Goal: Book appointment/travel/reservation

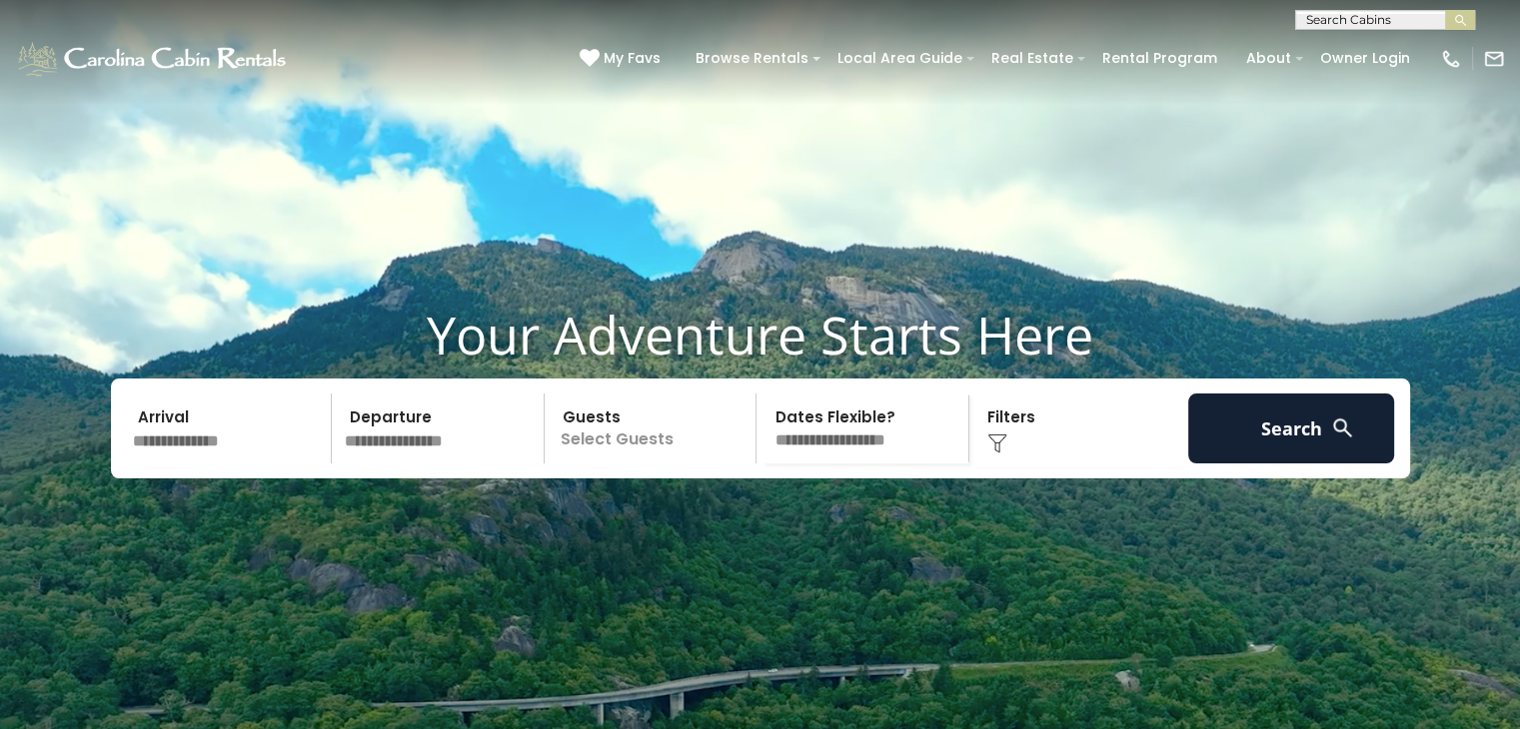
click at [1367, 21] on input "text" at bounding box center [1383, 24] width 175 height 20
type input "*******"
click at [1367, 44] on li "The Boo zy Bear Lodge at Eagles Nest" at bounding box center [1385, 65] width 178 height 54
click at [1445, 10] on button "submit" at bounding box center [1460, 20] width 30 height 20
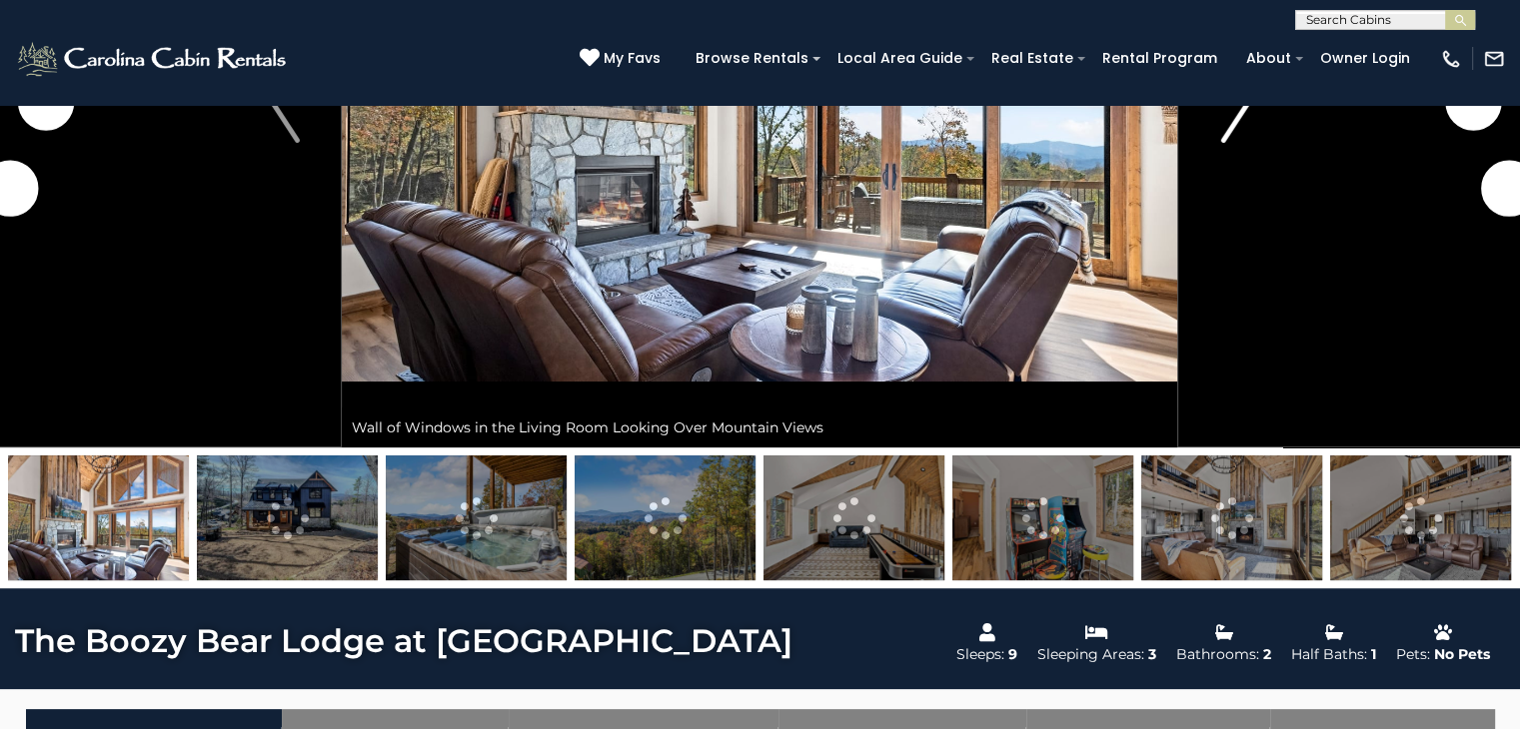
scroll to position [347, 0]
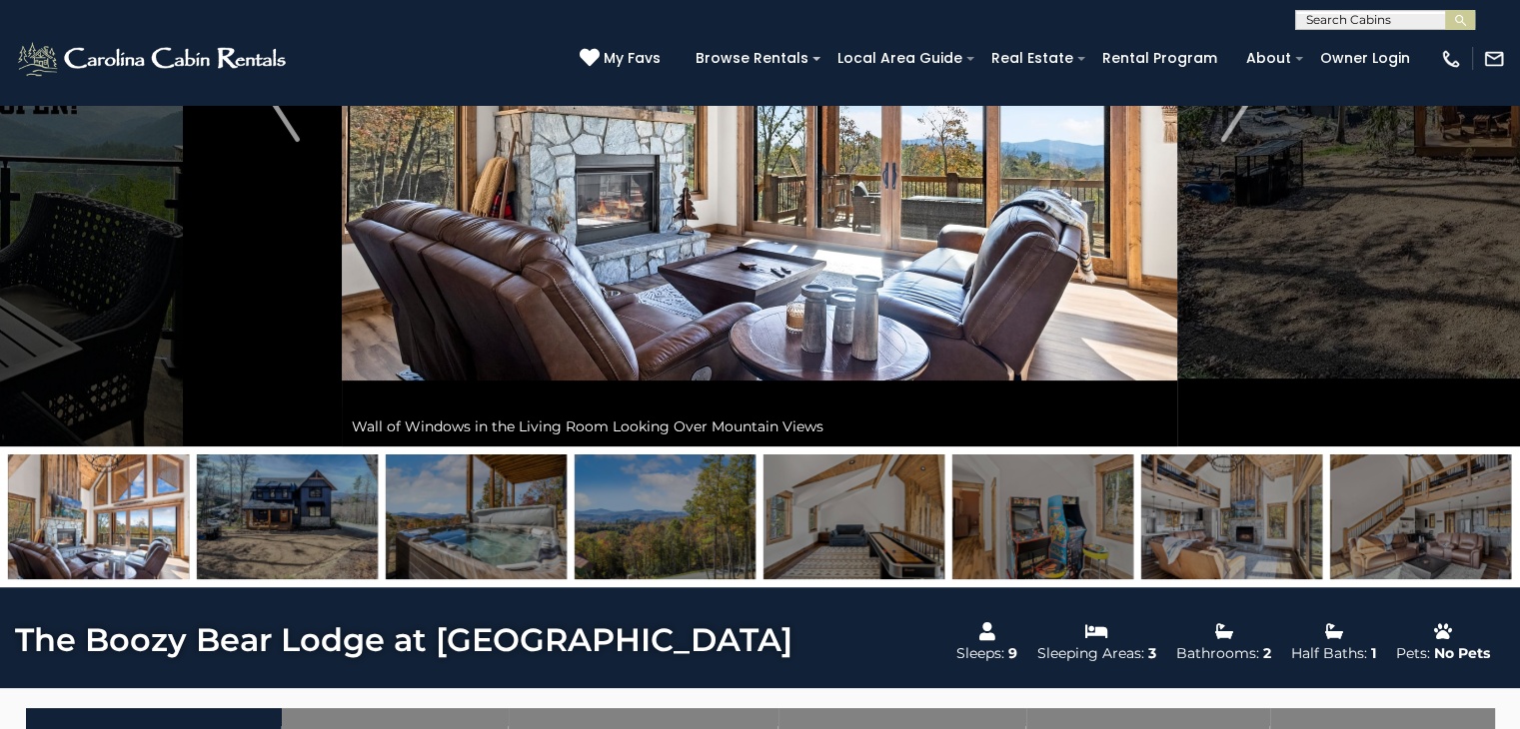
click at [290, 511] on img at bounding box center [287, 517] width 181 height 125
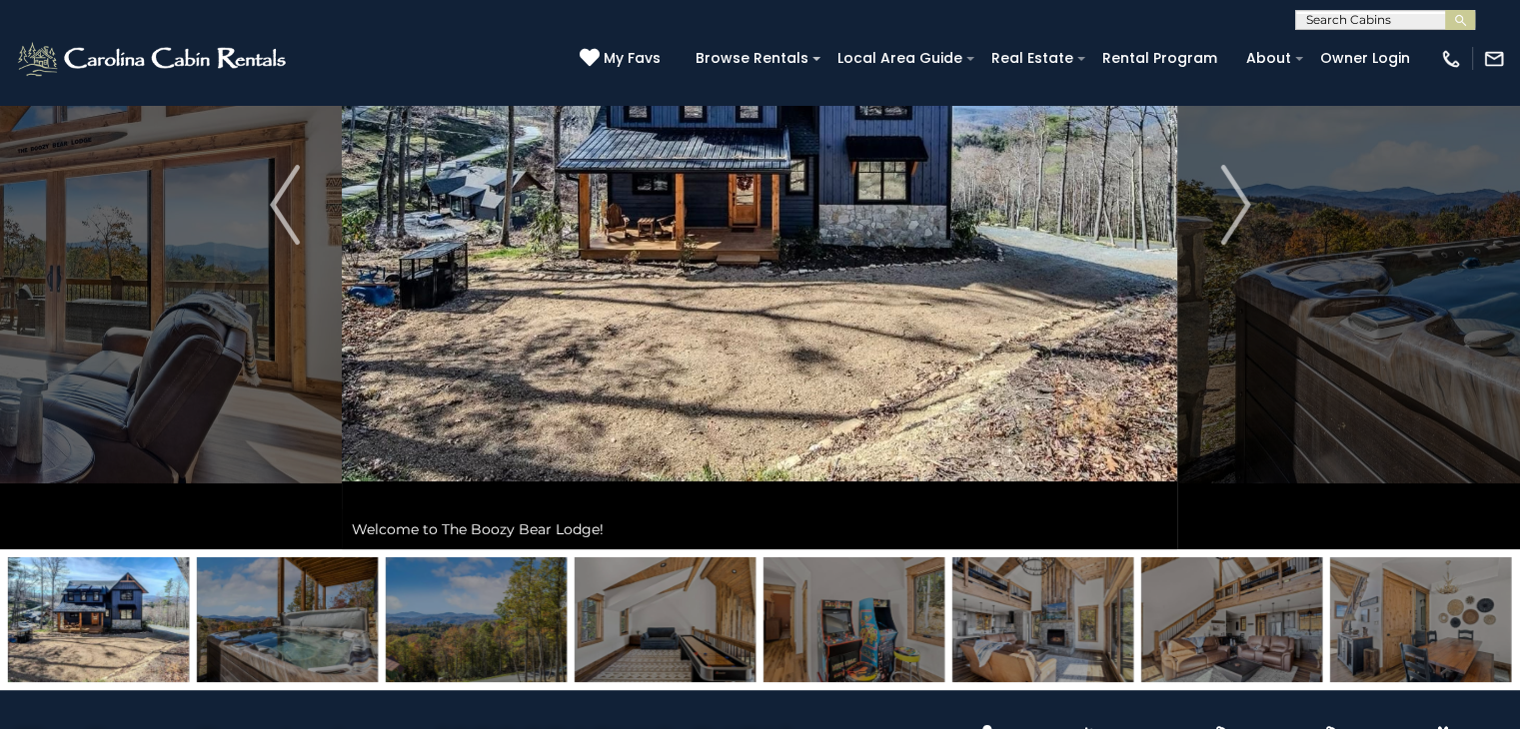
scroll to position [155, 0]
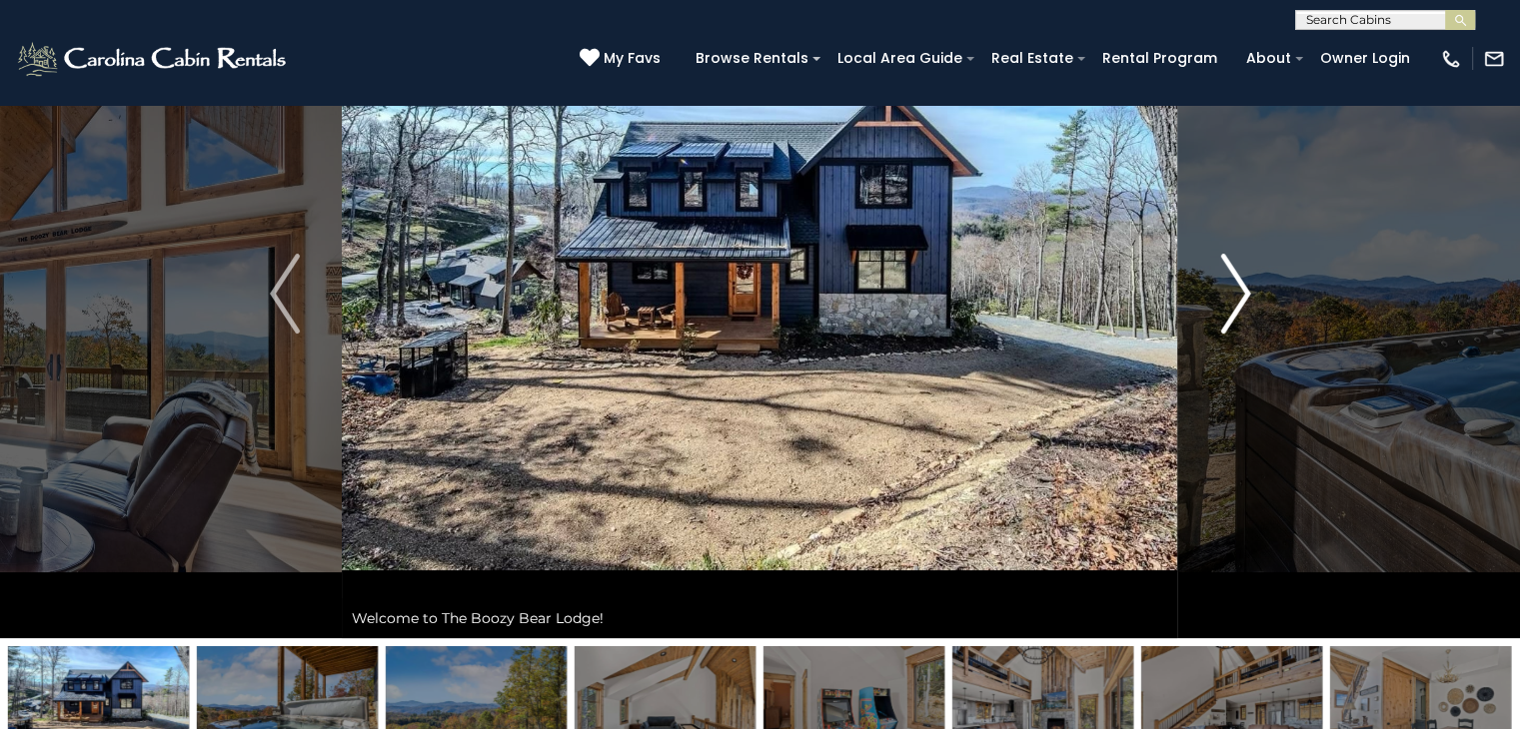
click at [1243, 279] on img "Next" at bounding box center [1235, 294] width 30 height 80
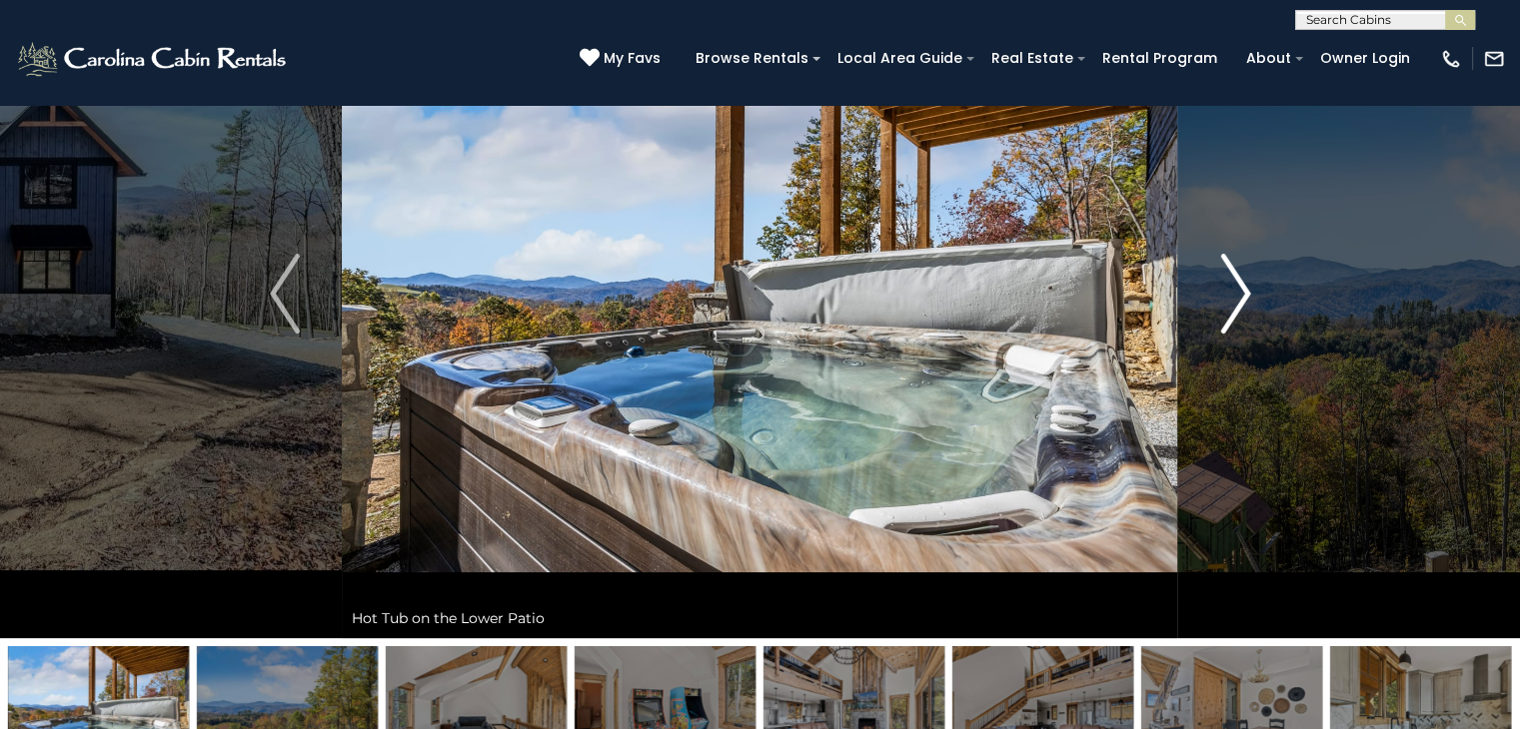
click at [1243, 279] on img "Next" at bounding box center [1235, 294] width 30 height 80
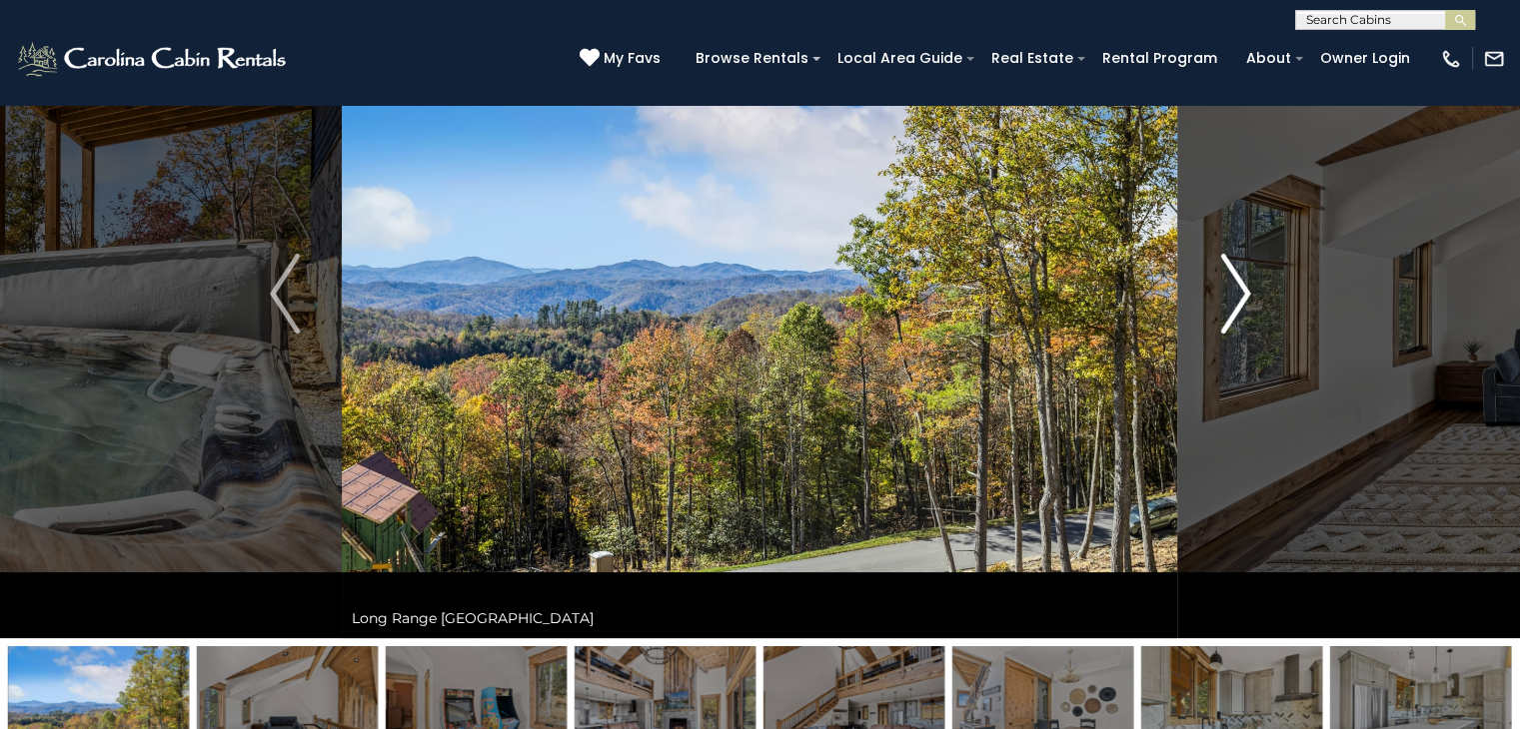
click at [1243, 279] on img "Next" at bounding box center [1235, 294] width 30 height 80
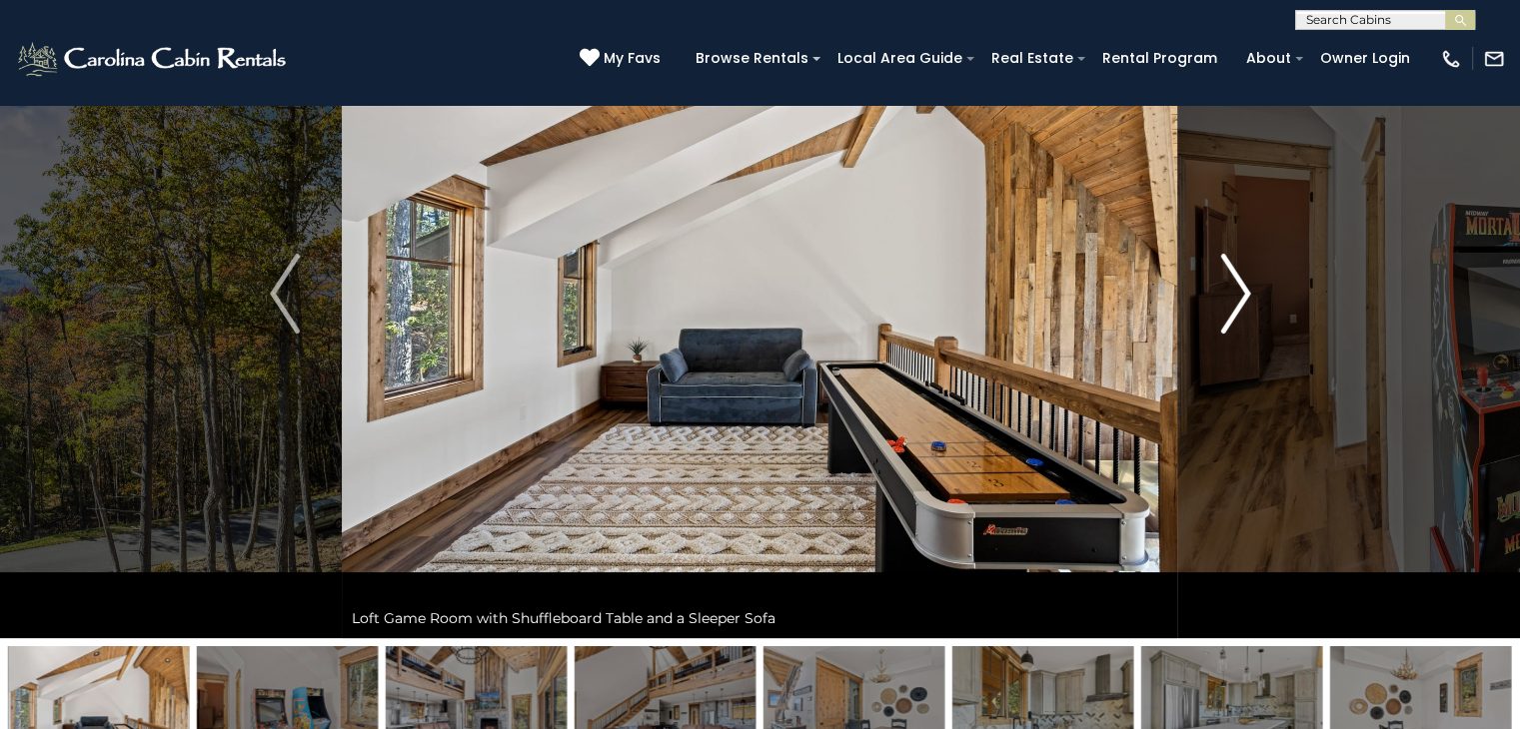
click at [1243, 279] on img "Next" at bounding box center [1235, 294] width 30 height 80
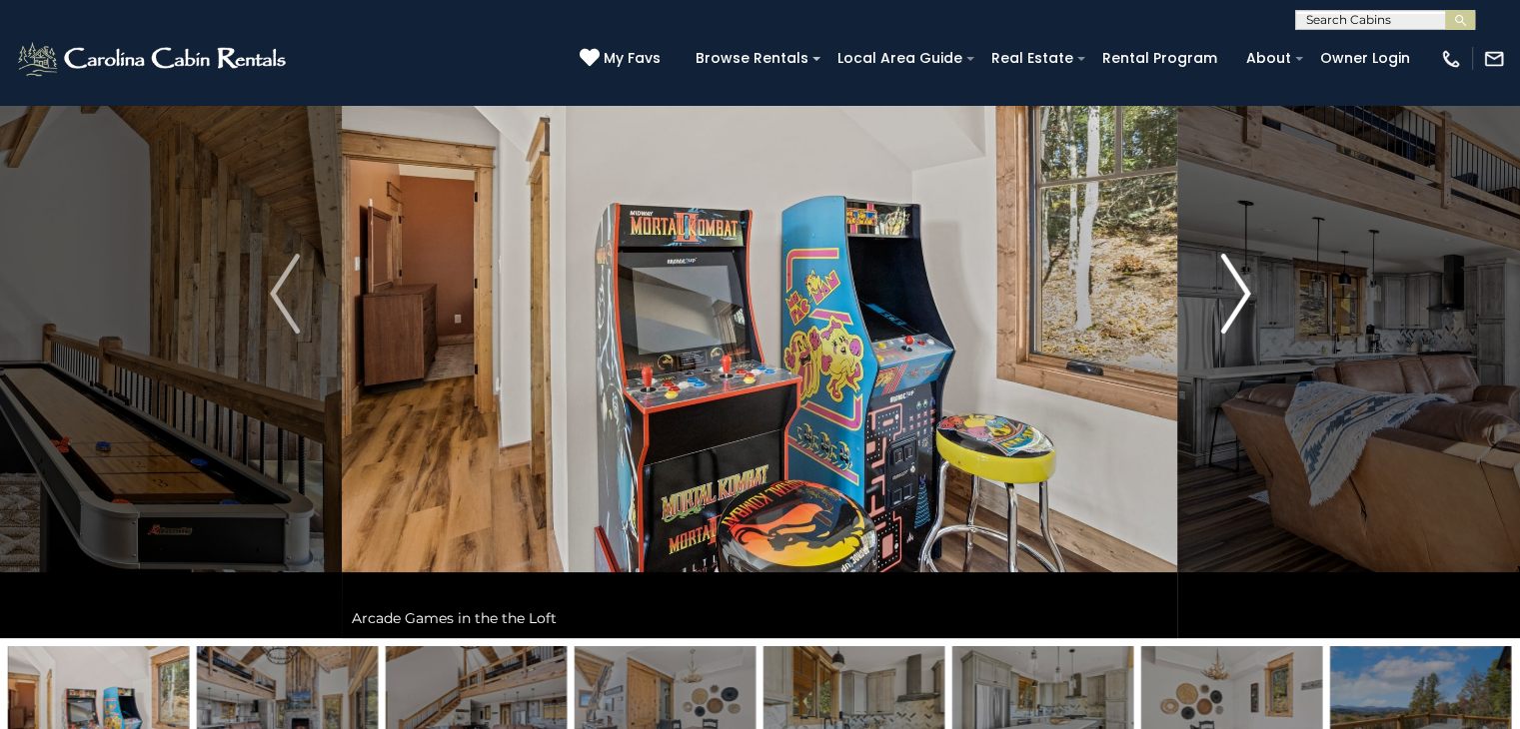
click at [1243, 279] on img "Next" at bounding box center [1235, 294] width 30 height 80
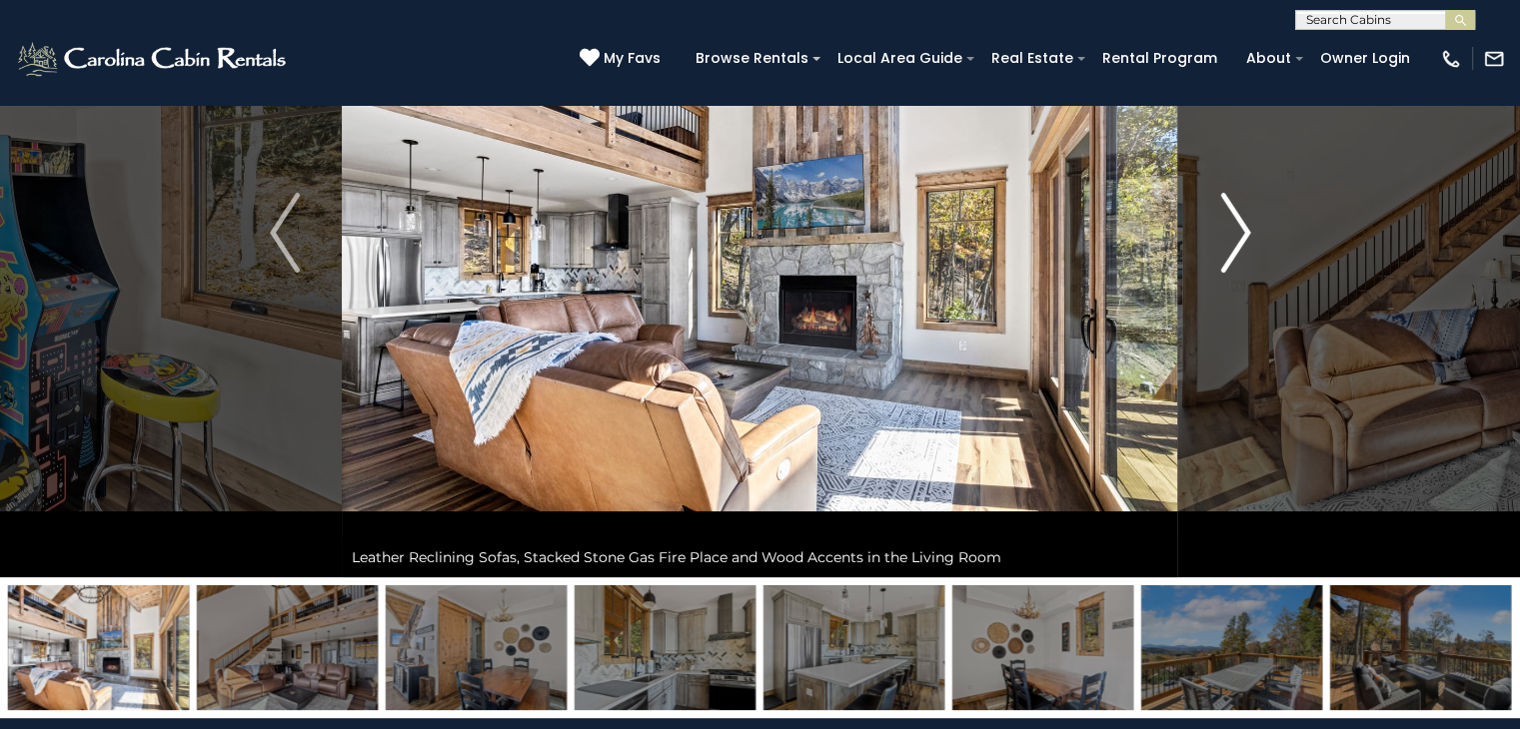
scroll to position [215, 0]
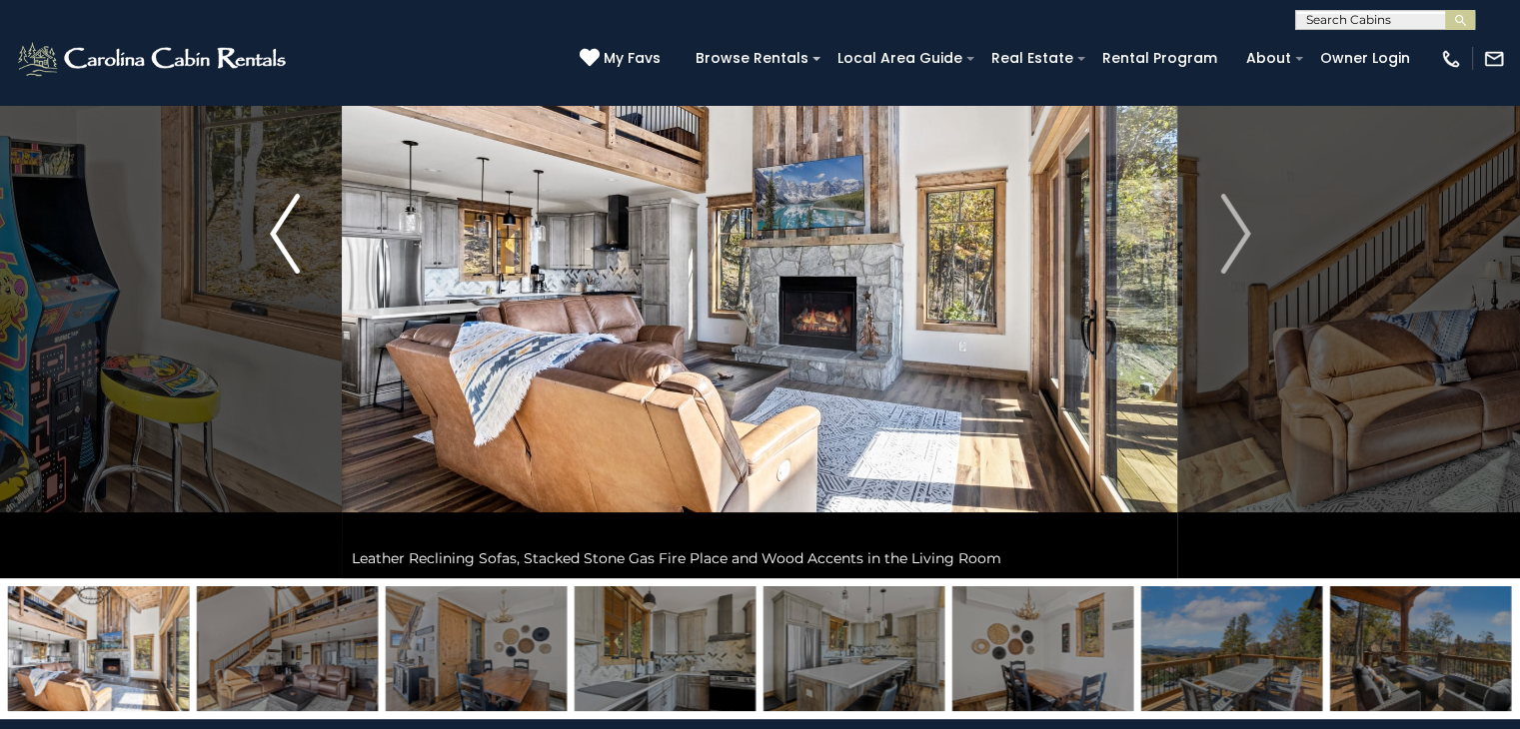
click at [293, 229] on img "Previous" at bounding box center [285, 234] width 30 height 80
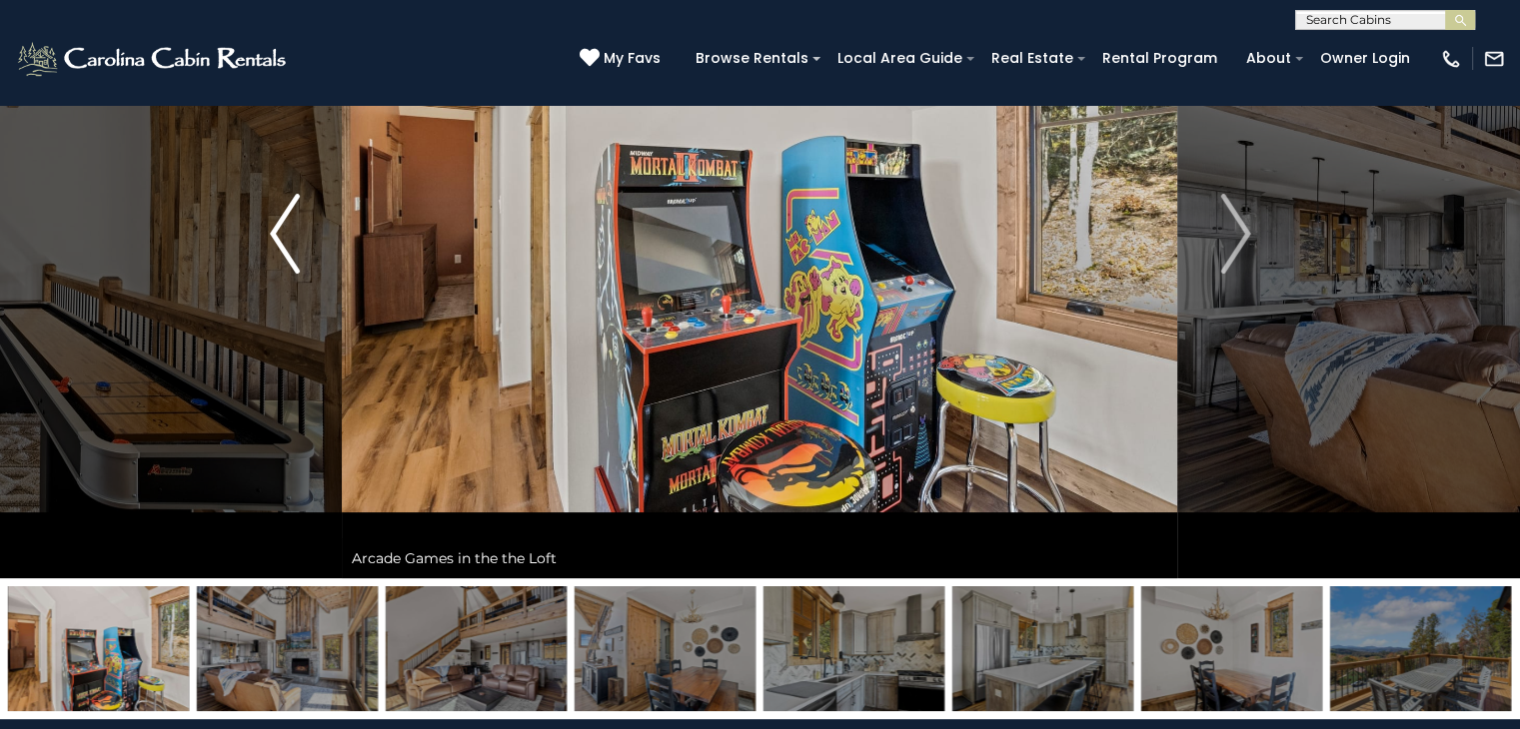
click at [293, 229] on img "Previous" at bounding box center [285, 234] width 30 height 80
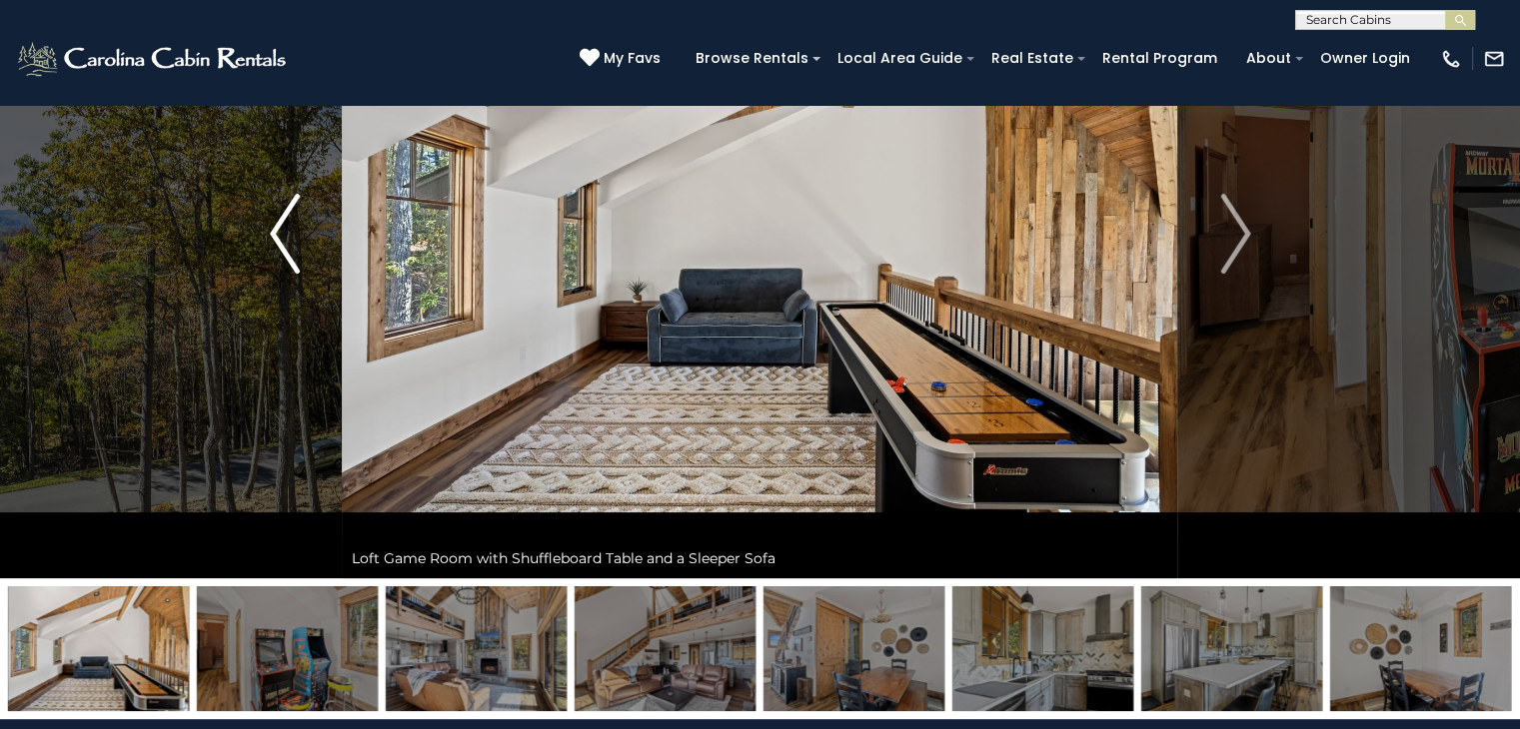
click at [293, 229] on img "Previous" at bounding box center [285, 234] width 30 height 80
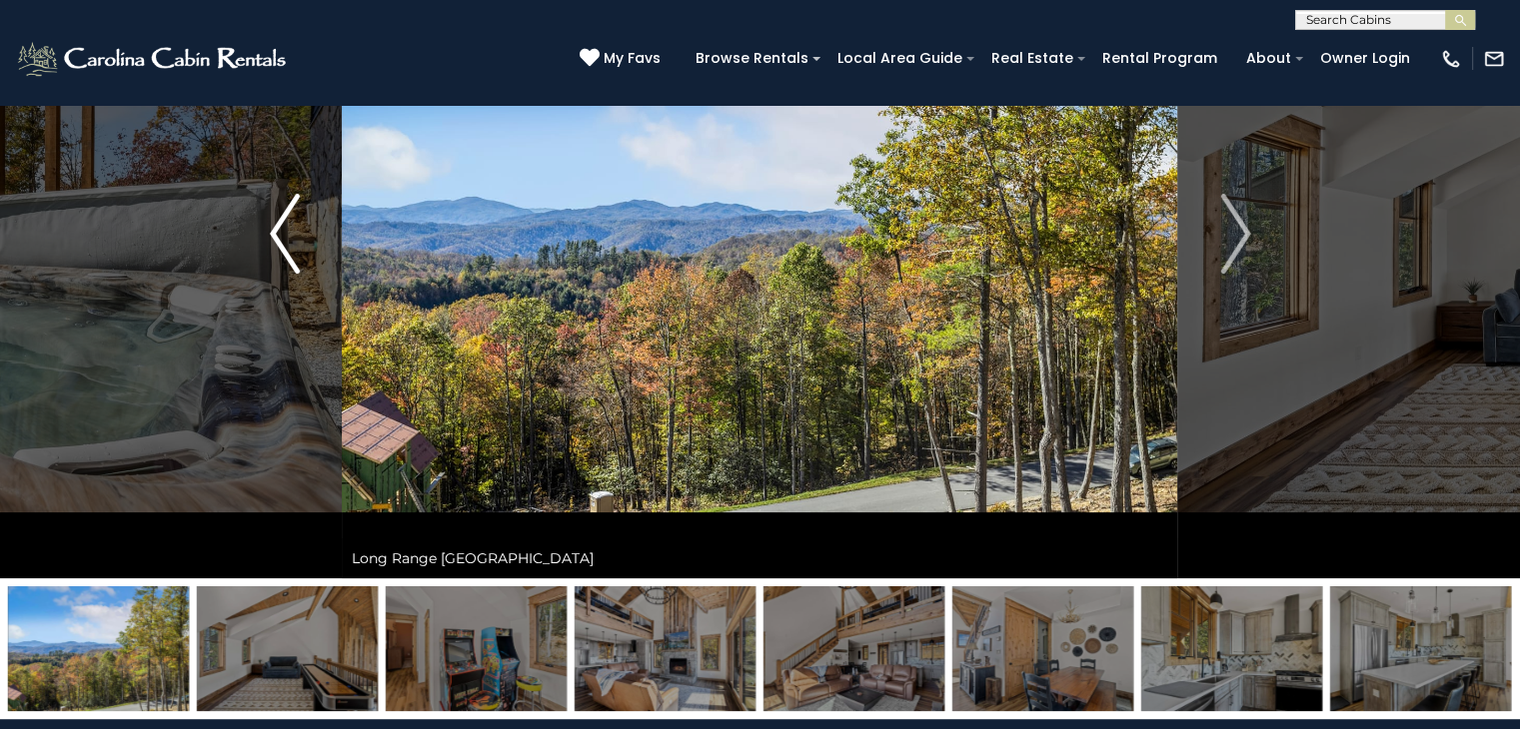
click at [293, 229] on img "Previous" at bounding box center [285, 234] width 30 height 80
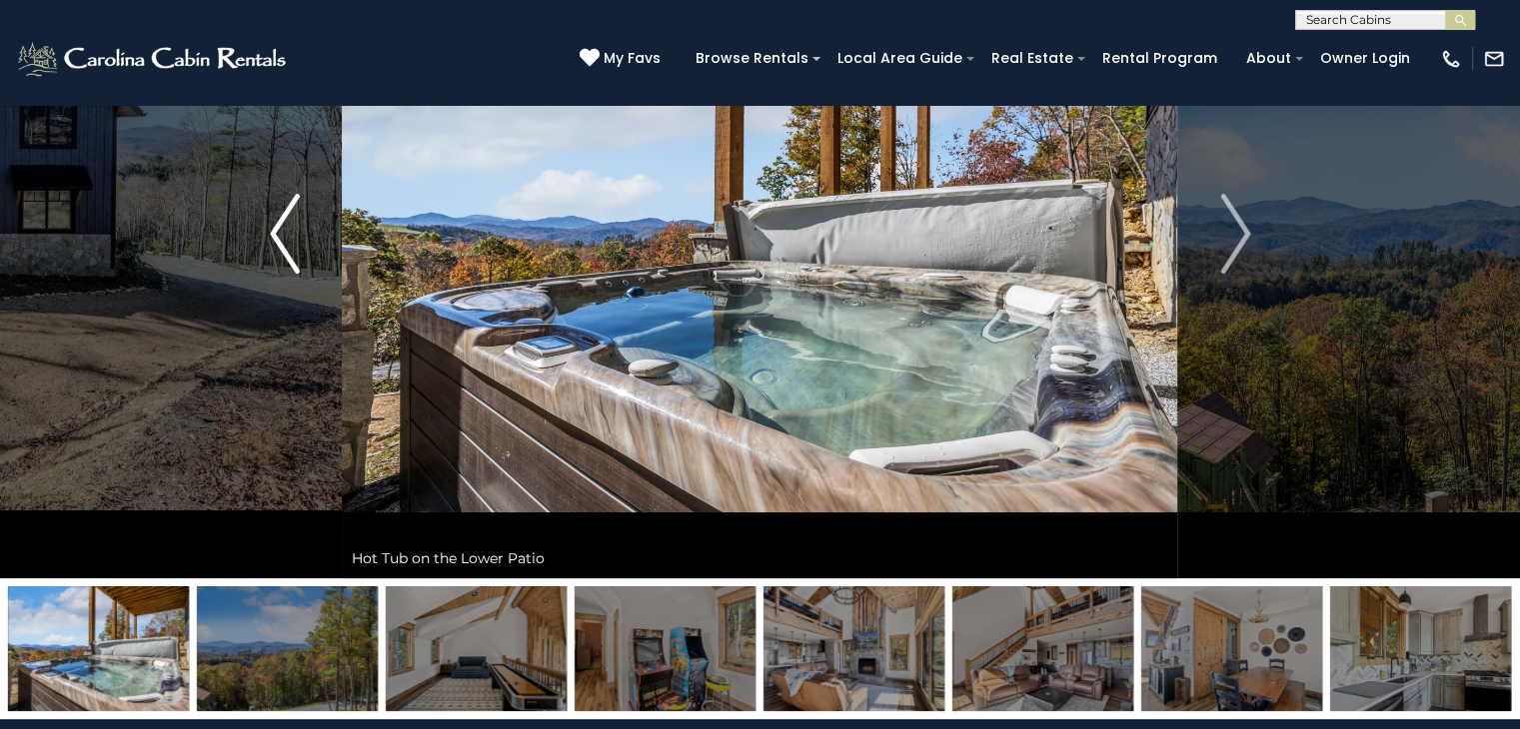
click at [293, 229] on img "Previous" at bounding box center [285, 234] width 30 height 80
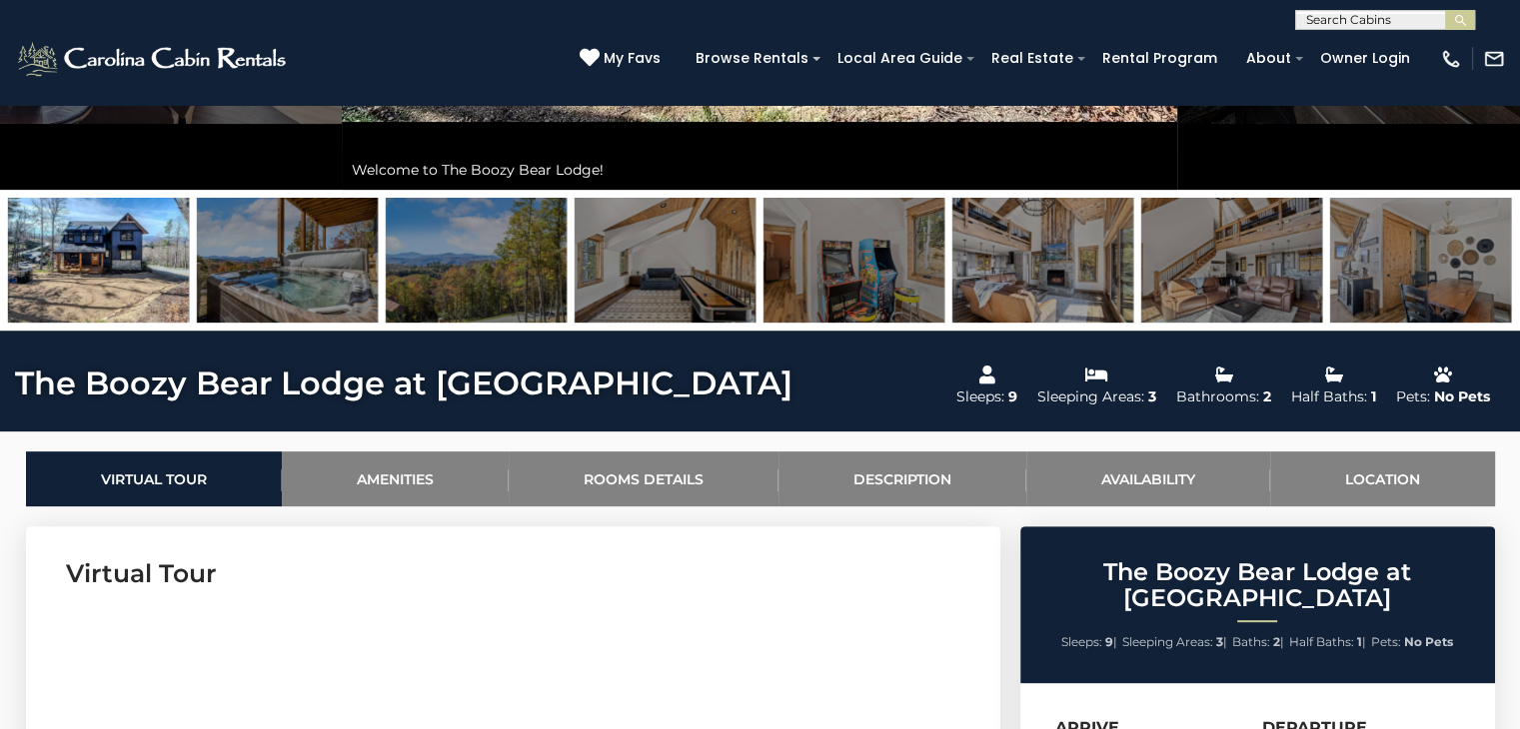
scroll to position [627, 0]
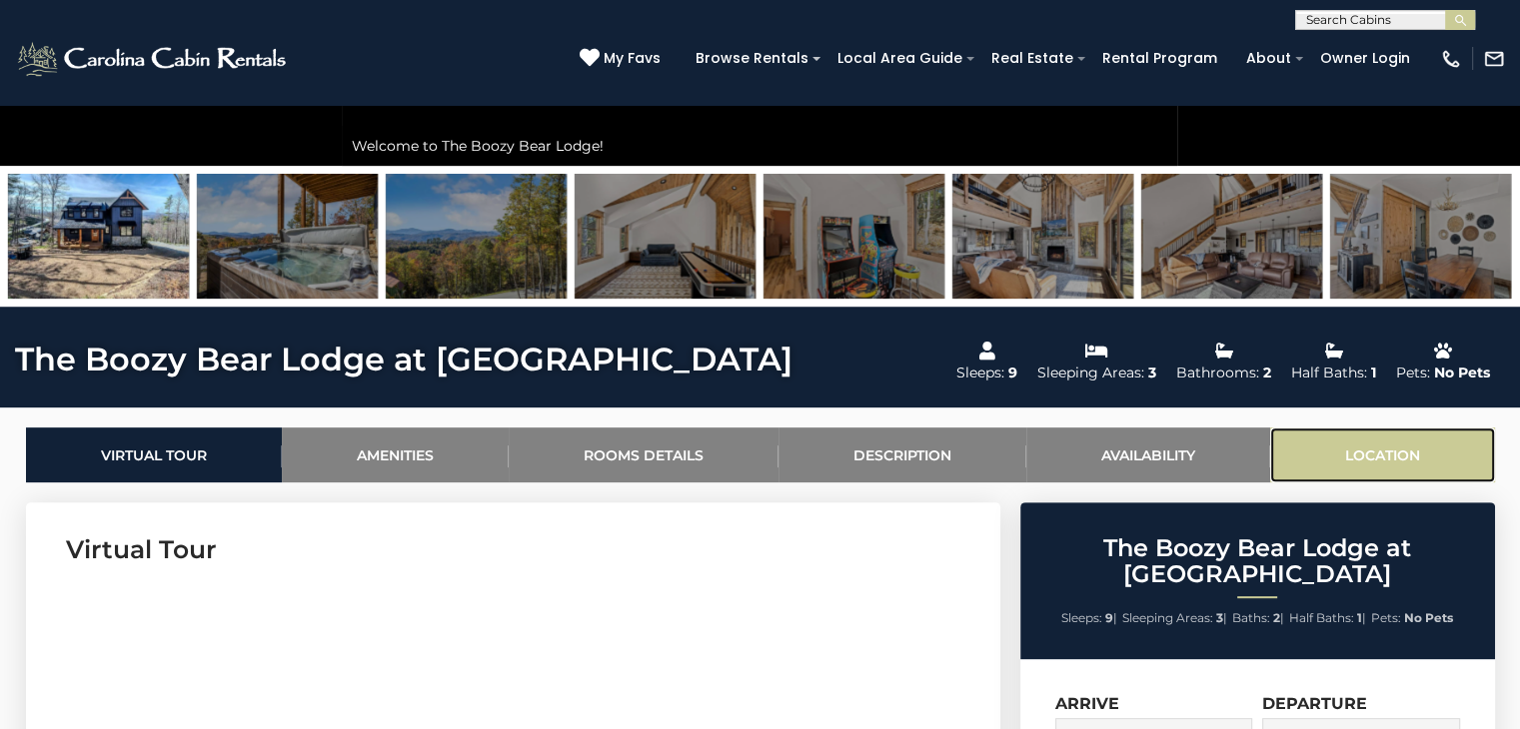
click at [1468, 442] on link "Location" at bounding box center [1382, 455] width 225 height 55
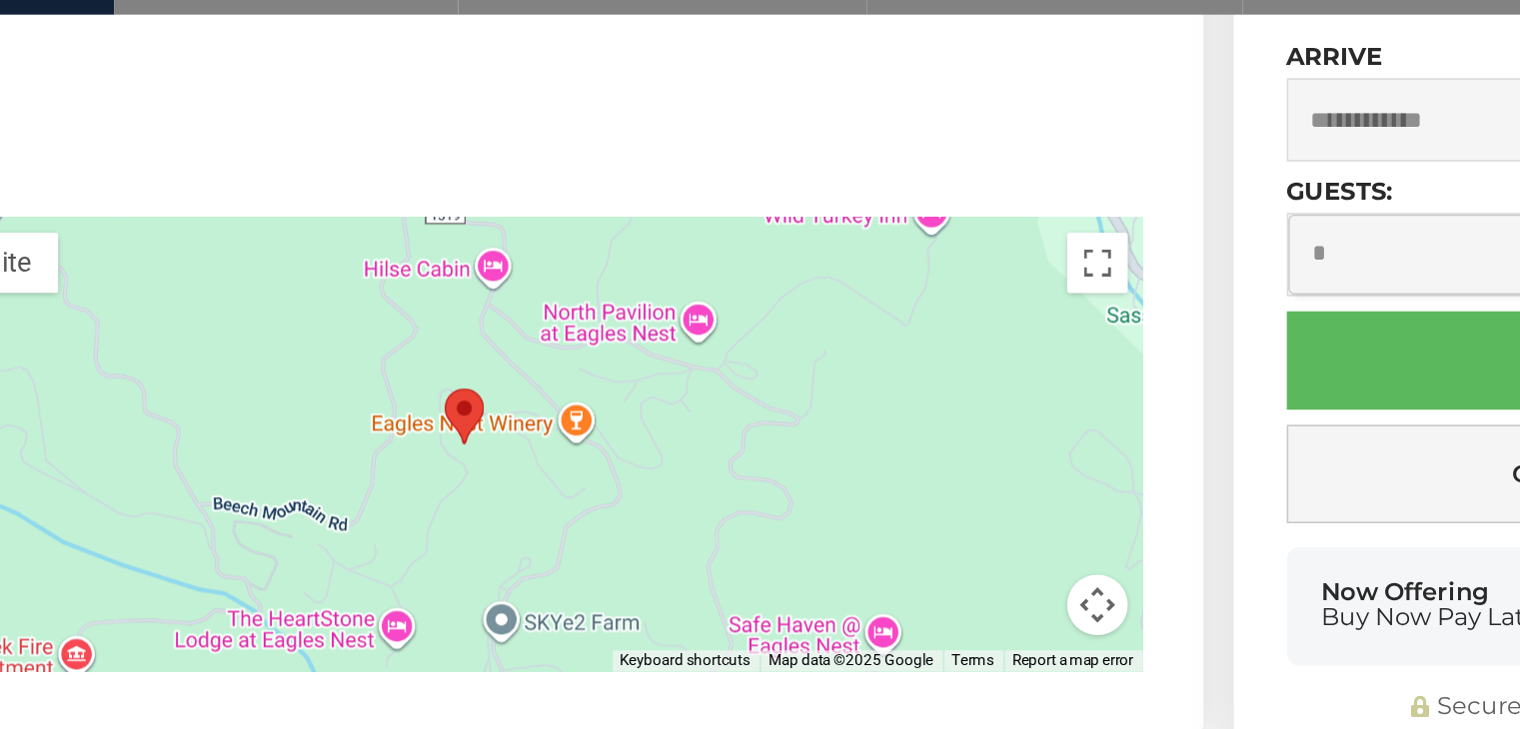
scroll to position [5678, 0]
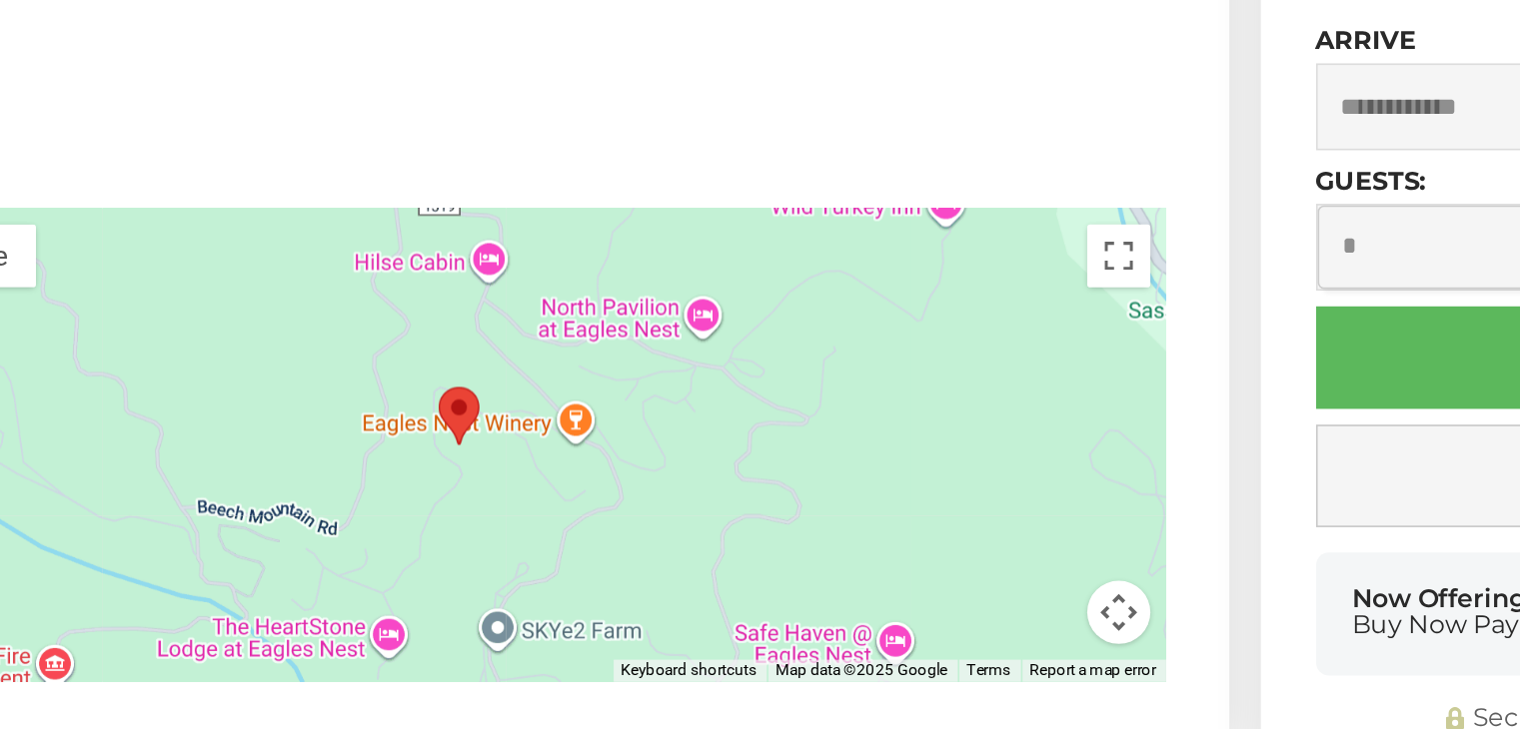
click at [500, 407] on area "The Boozy Bear Lodge at Eagles Nest" at bounding box center [500, 407] width 0 height 0
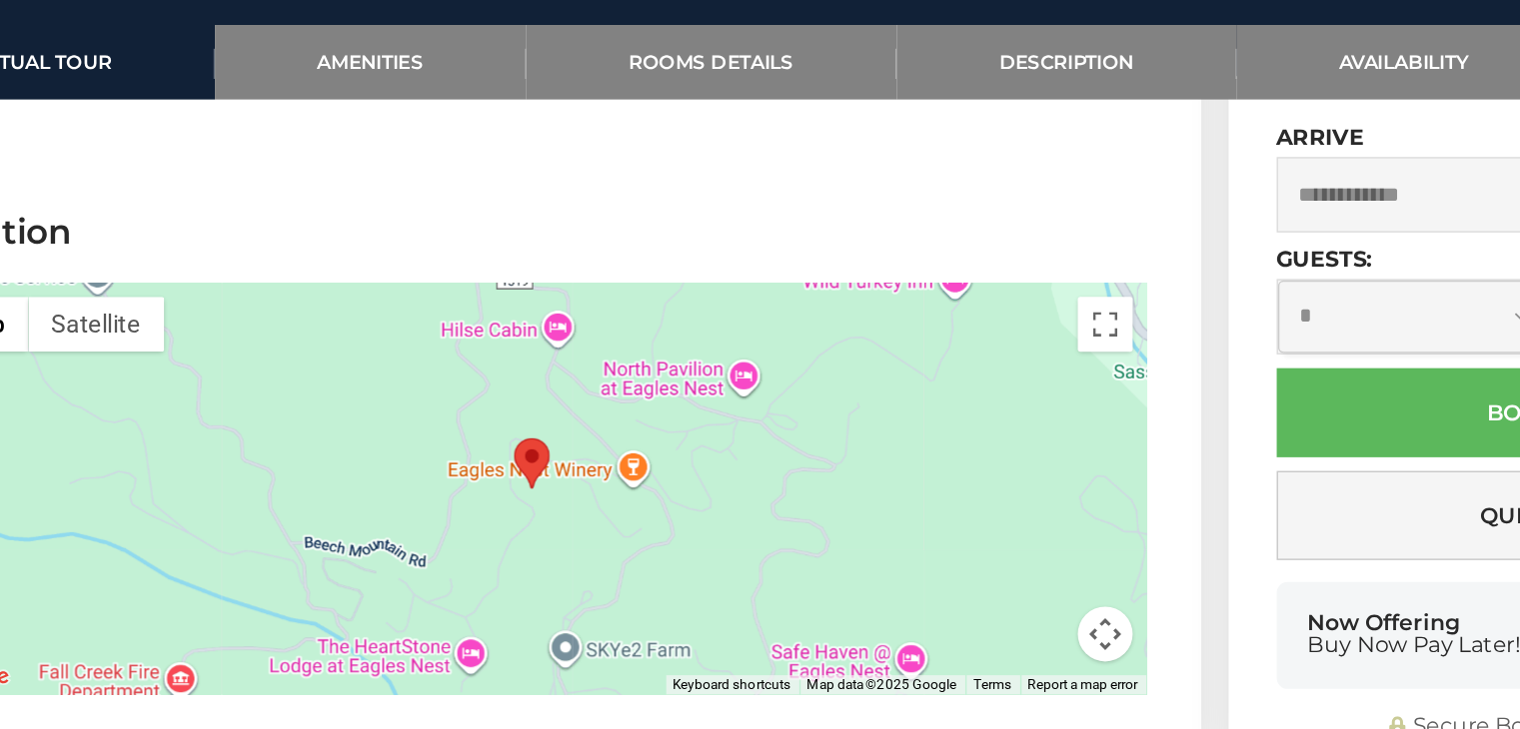
click at [500, 407] on area "The Boozy Bear Lodge at Eagles Nest" at bounding box center [500, 407] width 0 height 0
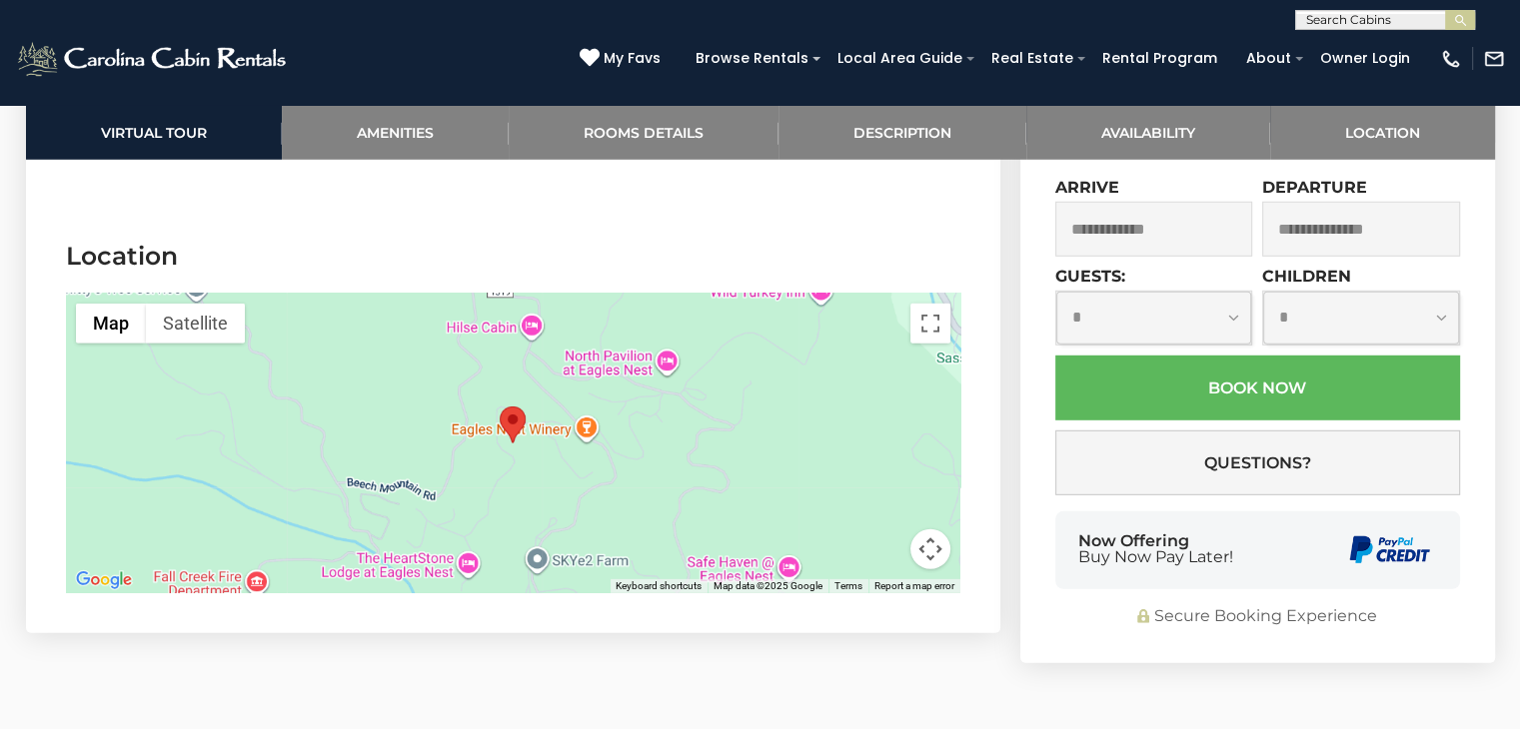
scroll to position [5672, 0]
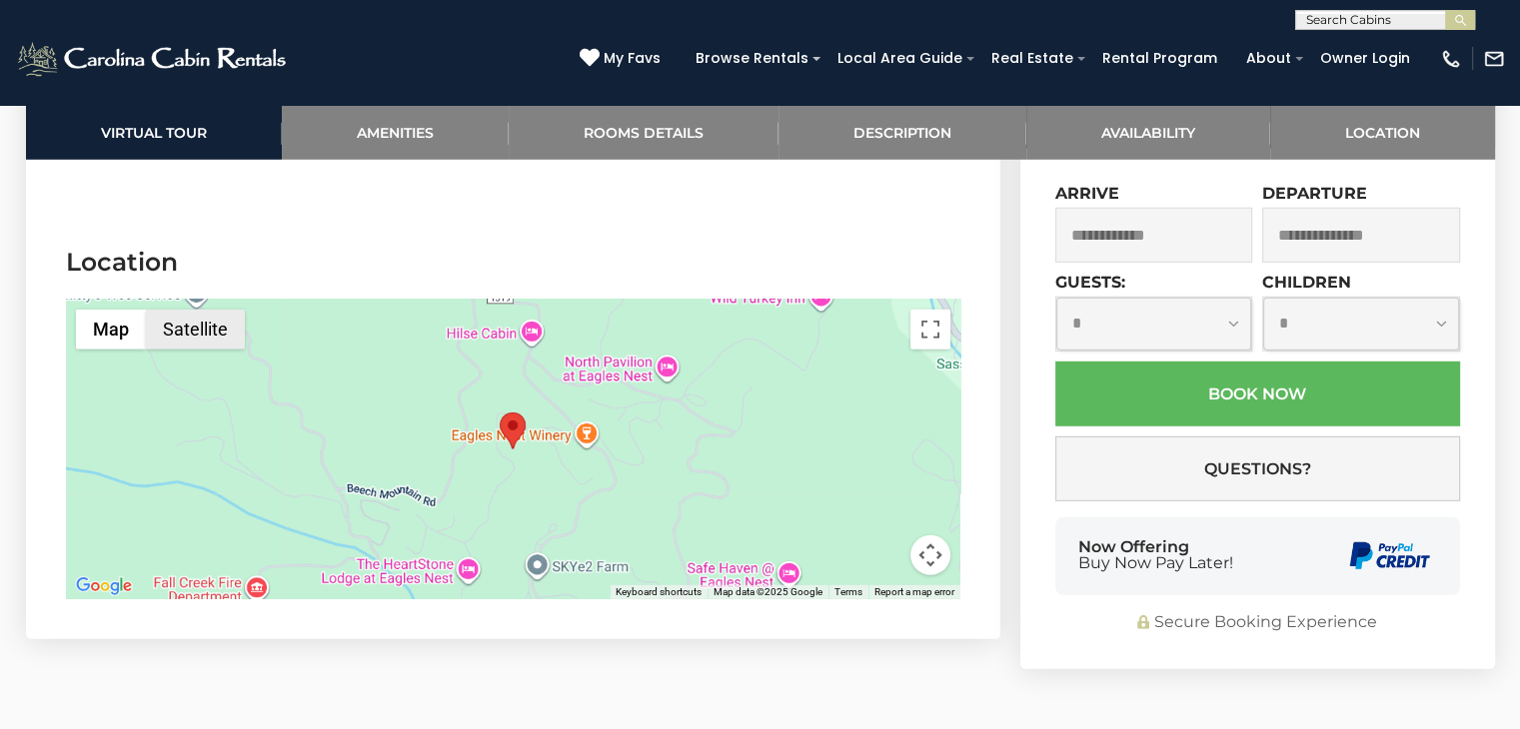
click at [197, 310] on button "Satellite" at bounding box center [195, 330] width 99 height 40
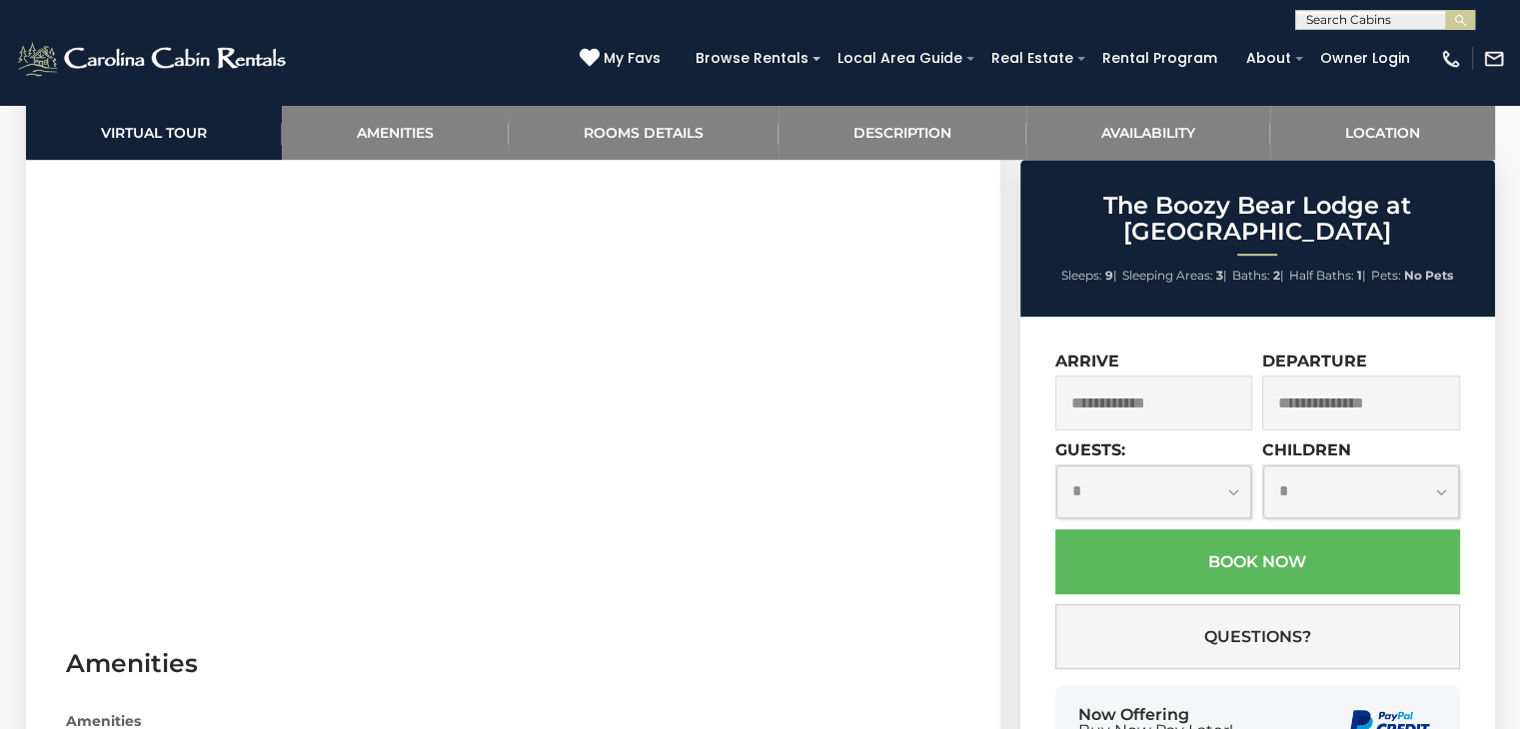
scroll to position [1124, 0]
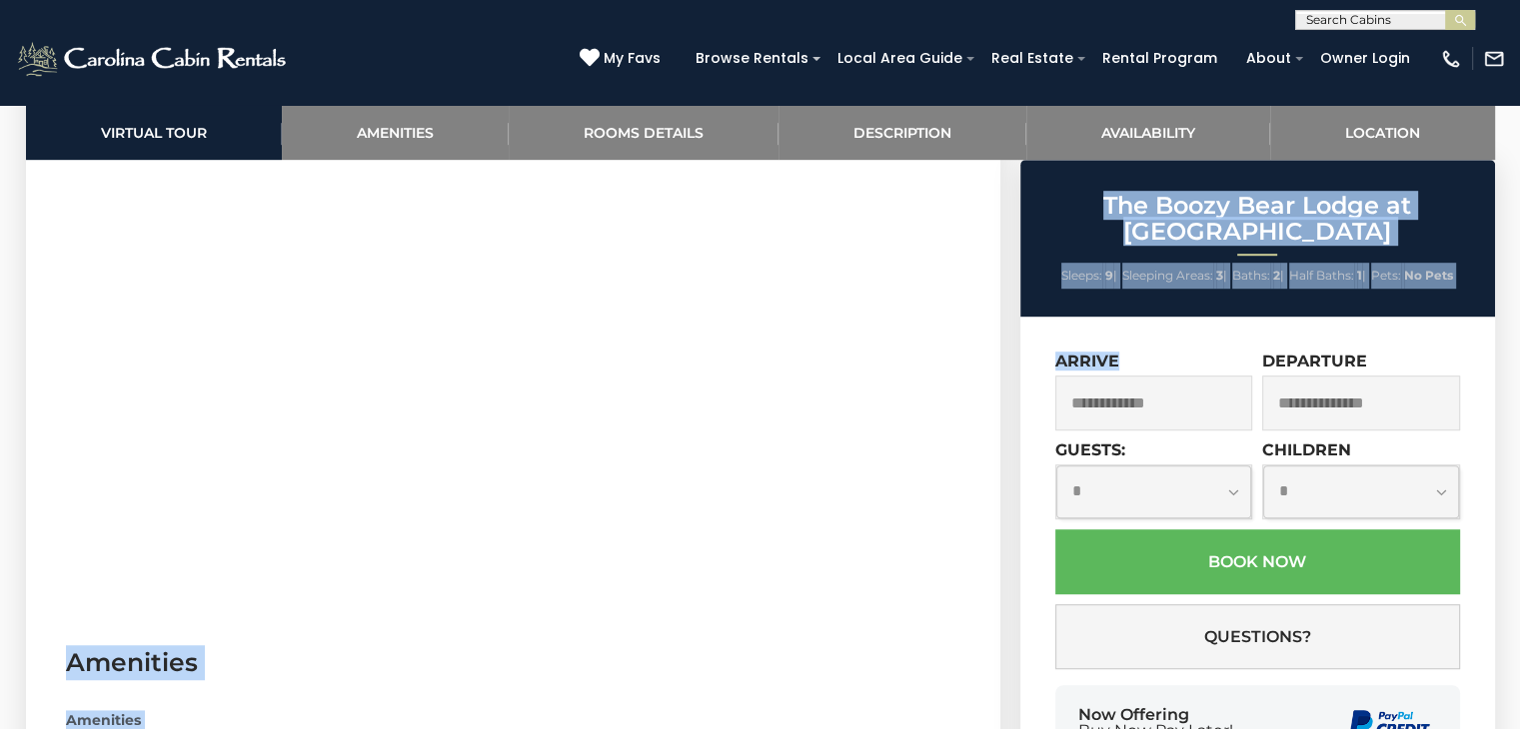
drag, startPoint x: 981, startPoint y: 372, endPoint x: 1310, endPoint y: 441, distance: 335.9
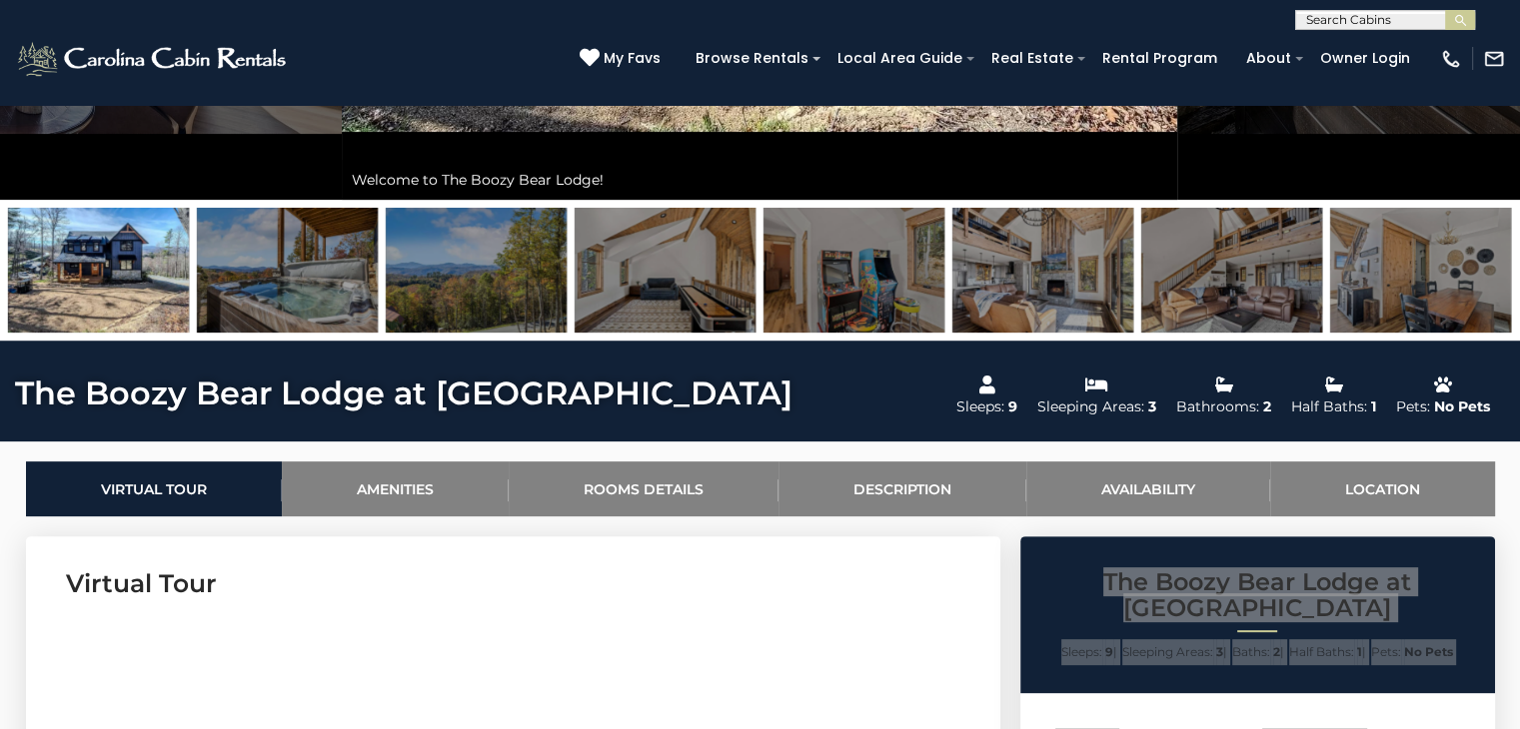
scroll to position [593, 0]
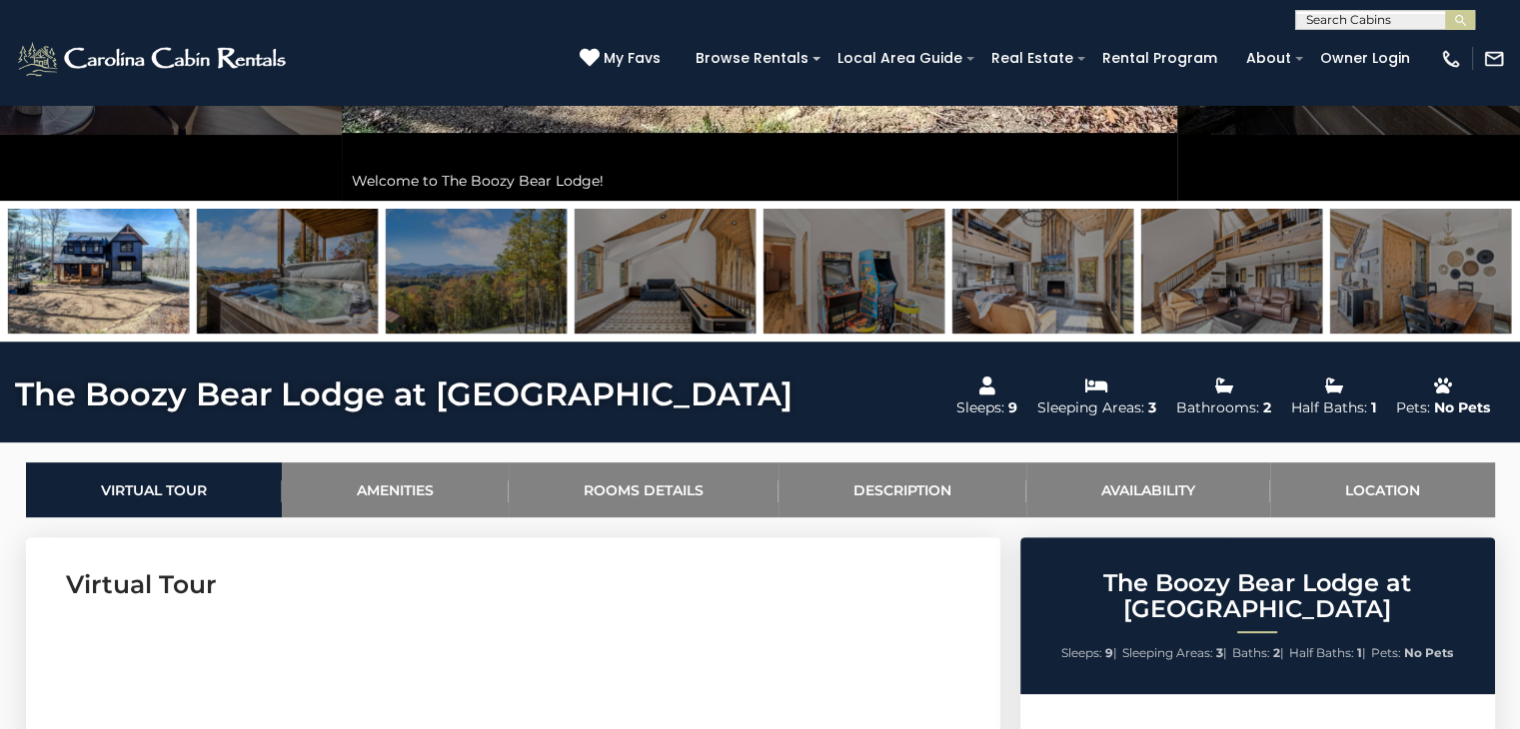
click at [1317, 29] on input "text" at bounding box center [1383, 24] width 175 height 20
type input "***"
click at [1348, 74] on ul "Pyr fect Hideout at [GEOGRAPHIC_DATA]" at bounding box center [1385, 58] width 178 height 51
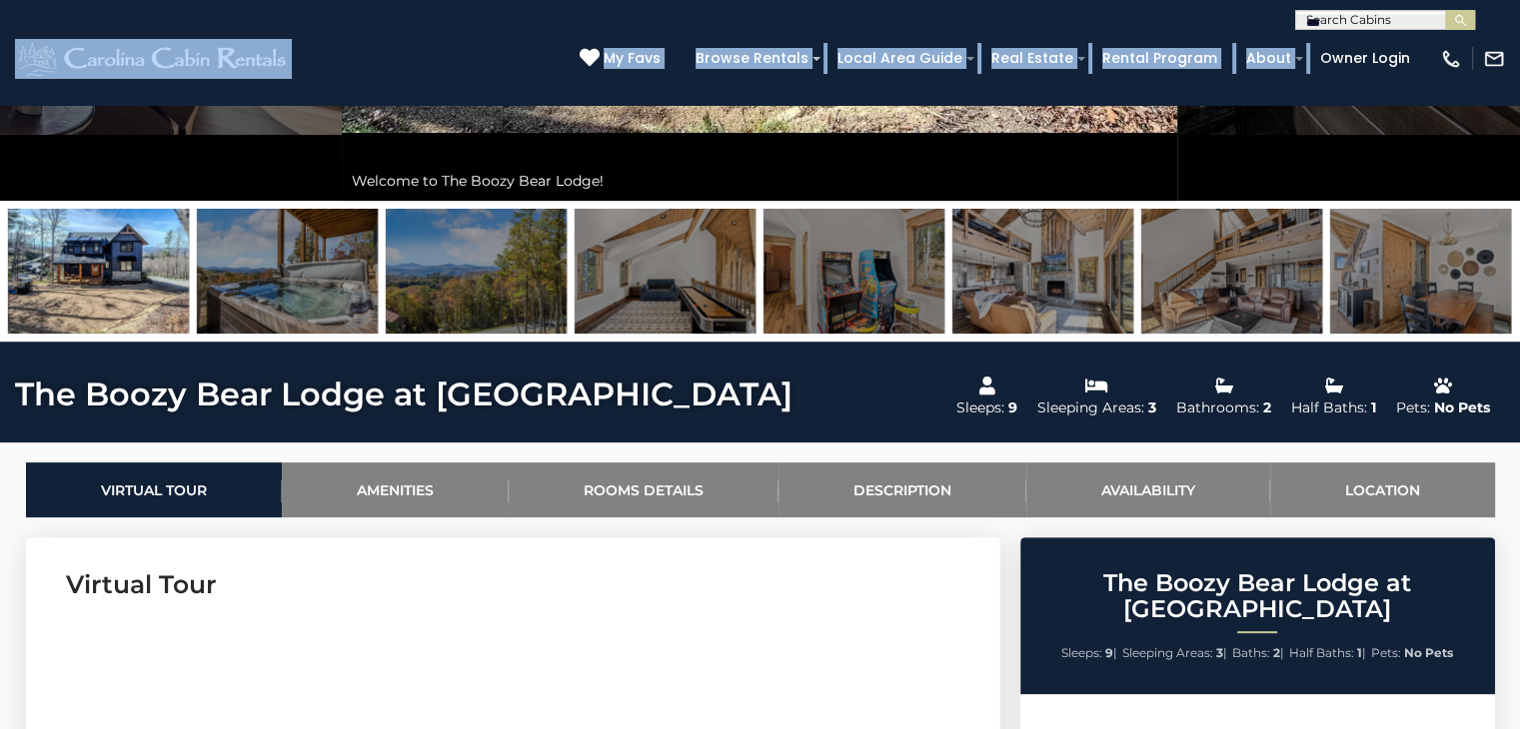
drag, startPoint x: 1312, startPoint y: 31, endPoint x: 1312, endPoint y: 18, distance: 13.0
click at [1312, 18] on header "**********" at bounding box center [760, 52] width 1520 height 105
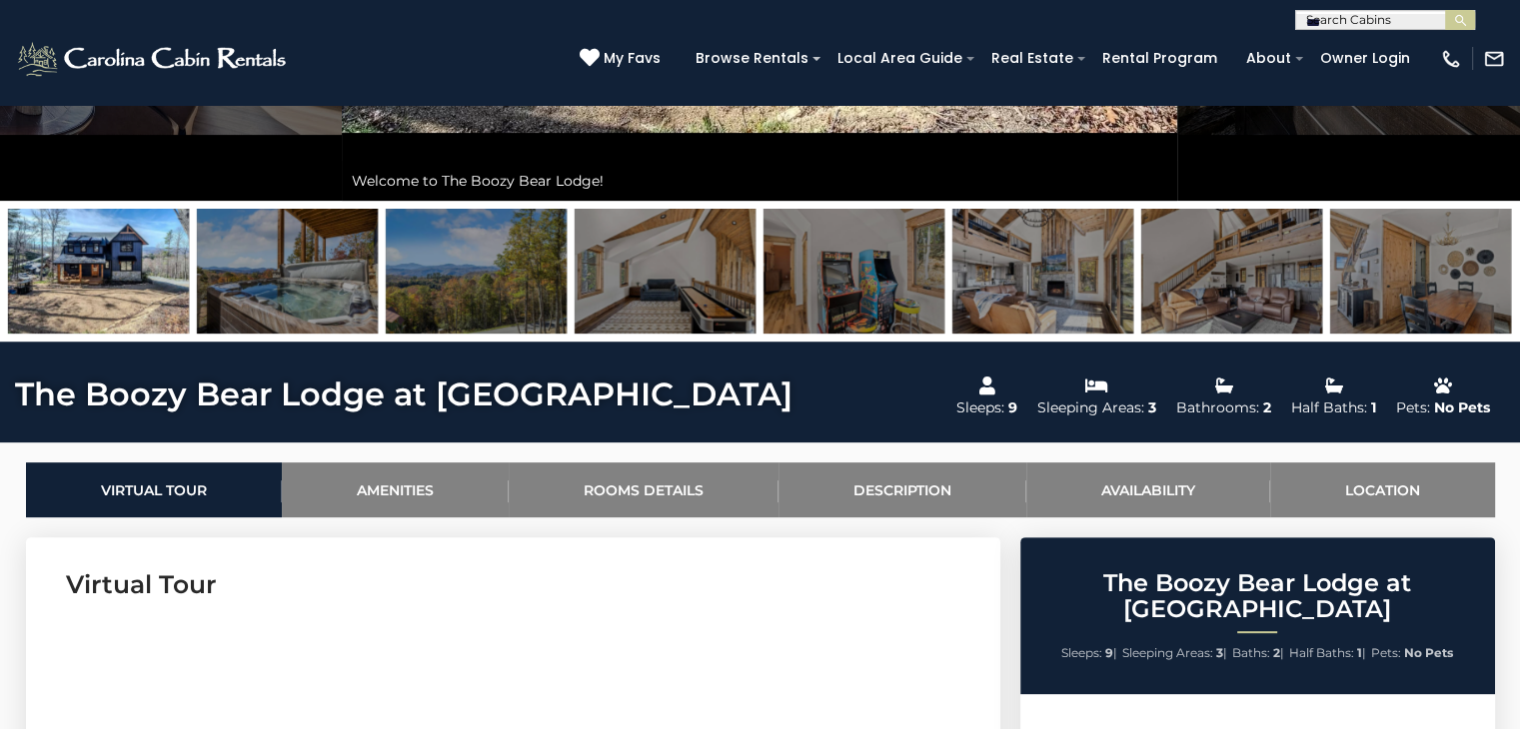
click at [1312, 18] on input "***" at bounding box center [1383, 24] width 175 height 20
click at [1332, 57] on li "Pyr fect Hideout at [GEOGRAPHIC_DATA]" at bounding box center [1385, 56] width 178 height 36
click at [1445, 10] on button "submit" at bounding box center [1460, 20] width 30 height 20
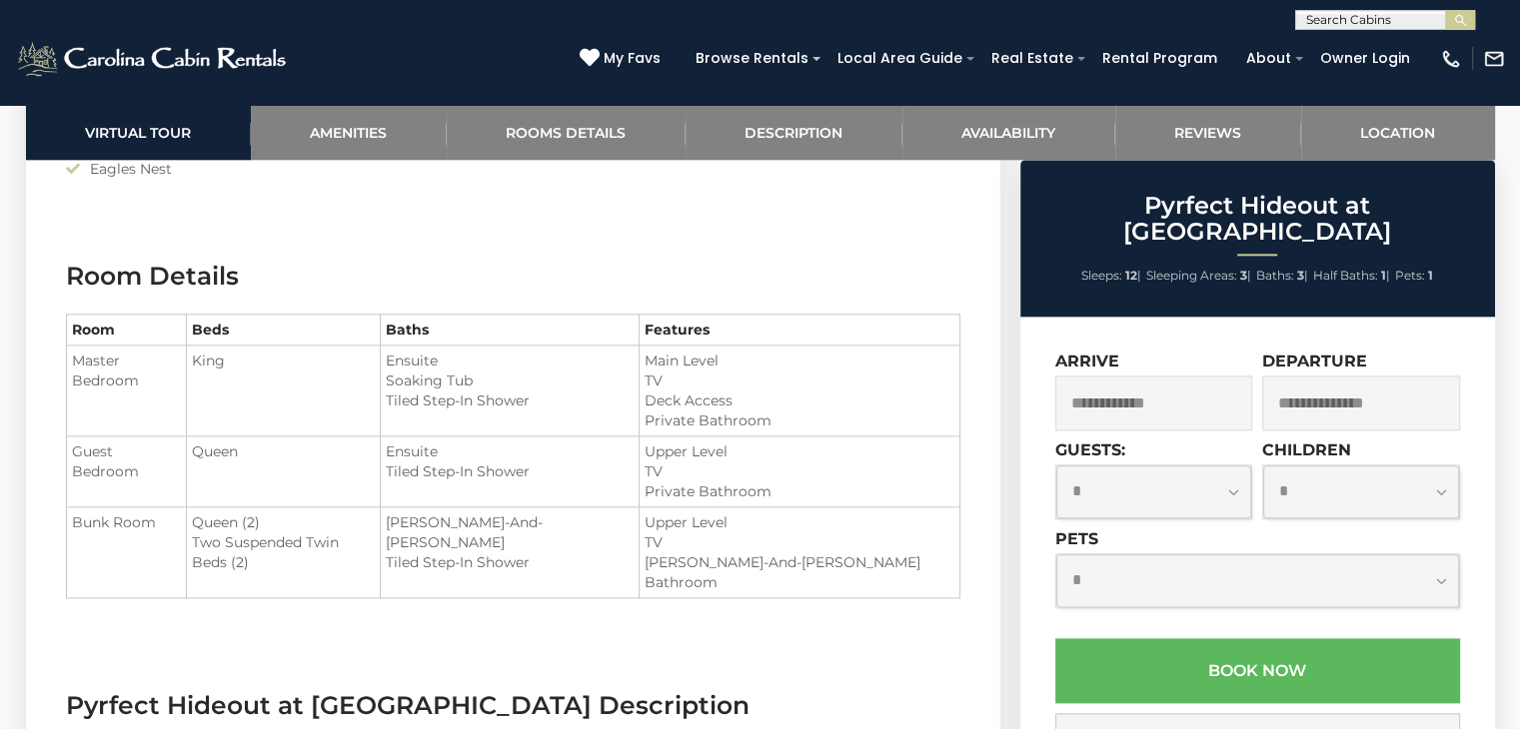
scroll to position [2258, 0]
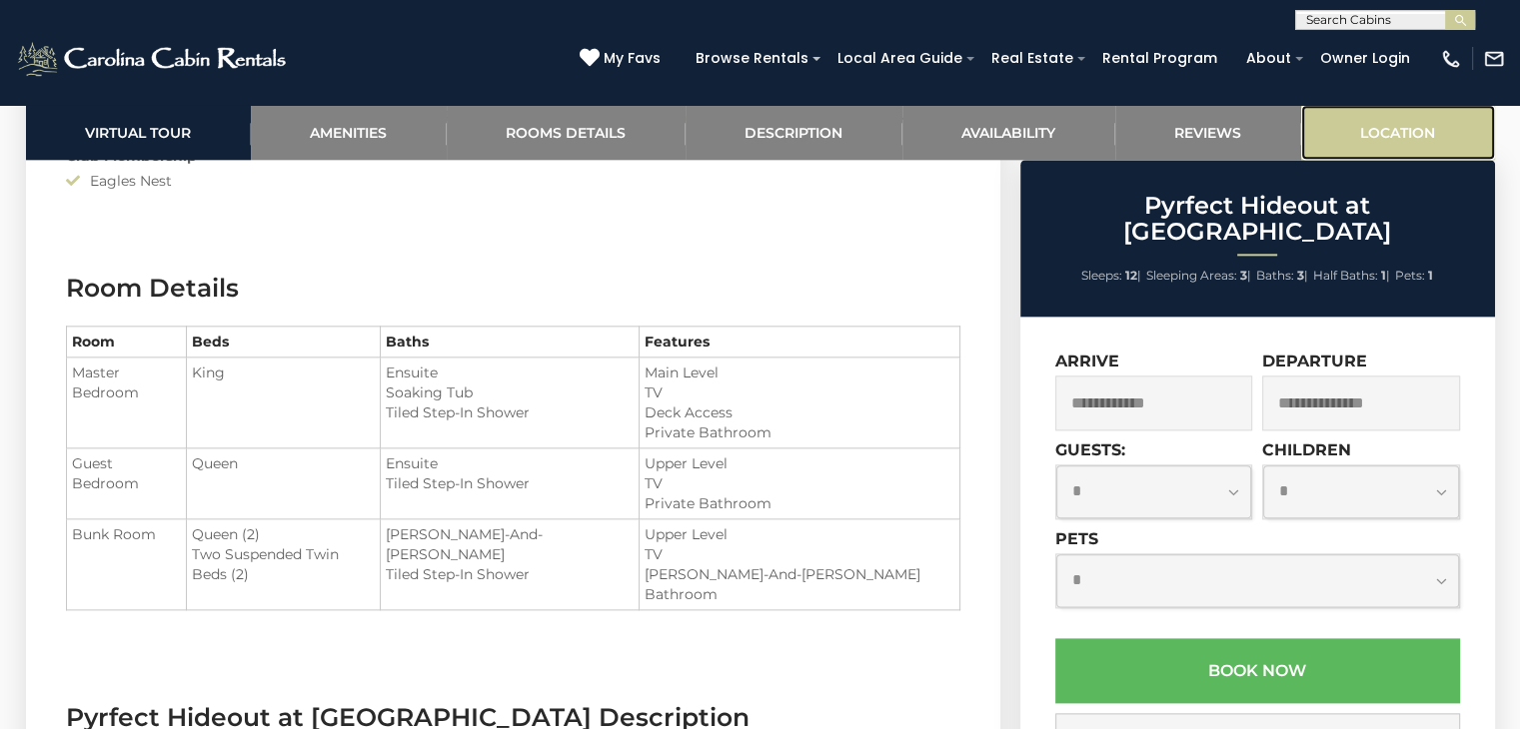
click at [1395, 145] on link "Location" at bounding box center [1398, 132] width 194 height 55
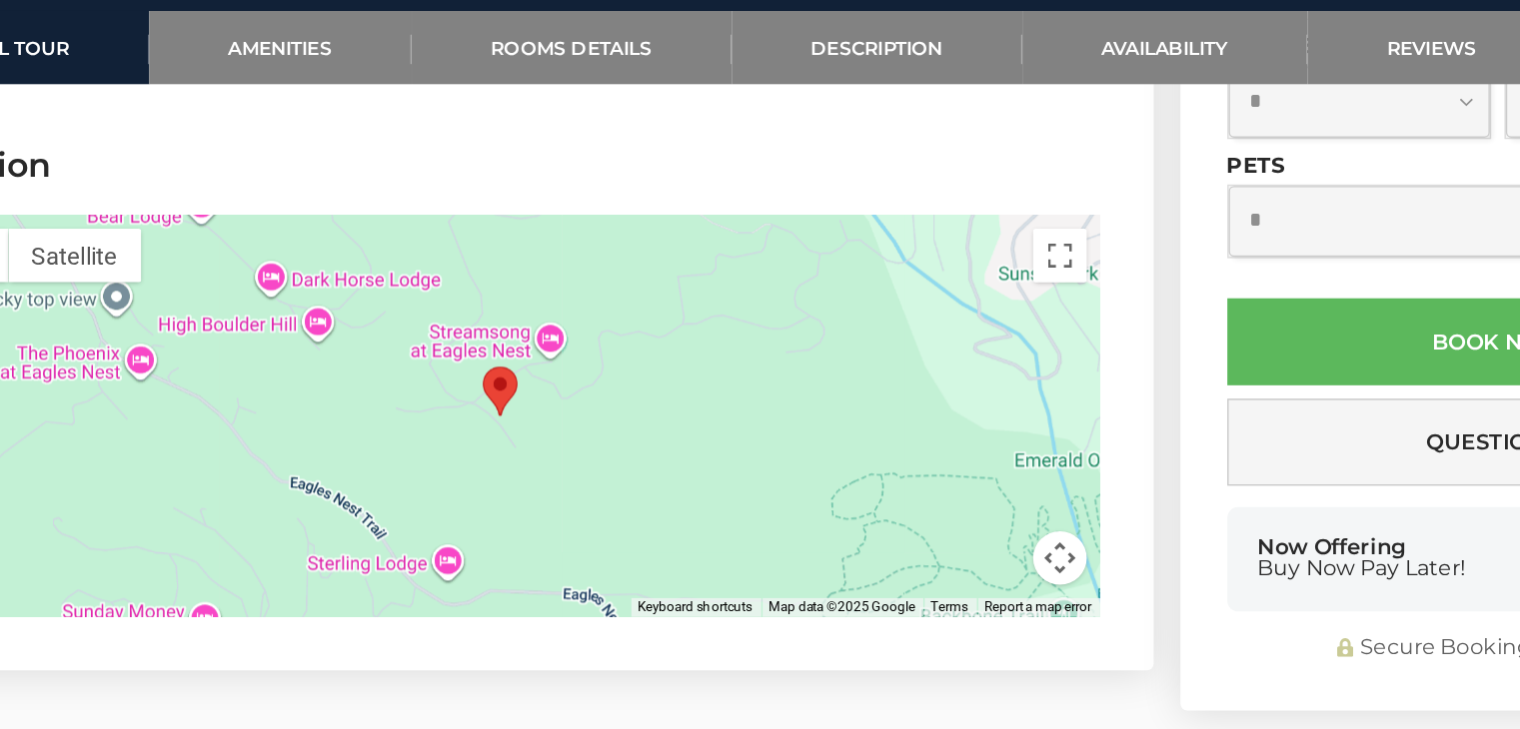
scroll to position [5347, 0]
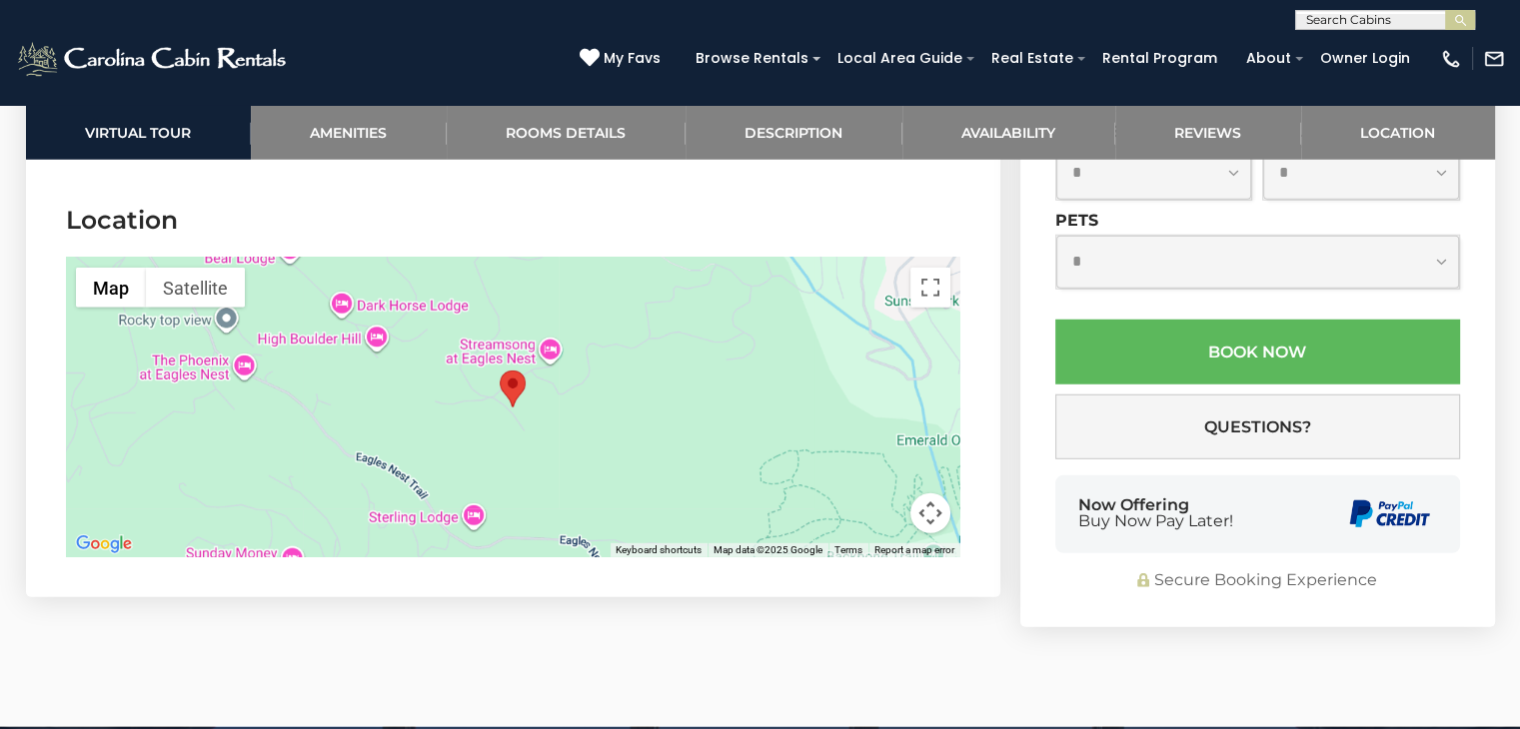
click at [548, 381] on div at bounding box center [513, 408] width 894 height 300
click at [500, 371] on area "Pyrfect Hideout at Eagles Nest" at bounding box center [500, 371] width 0 height 0
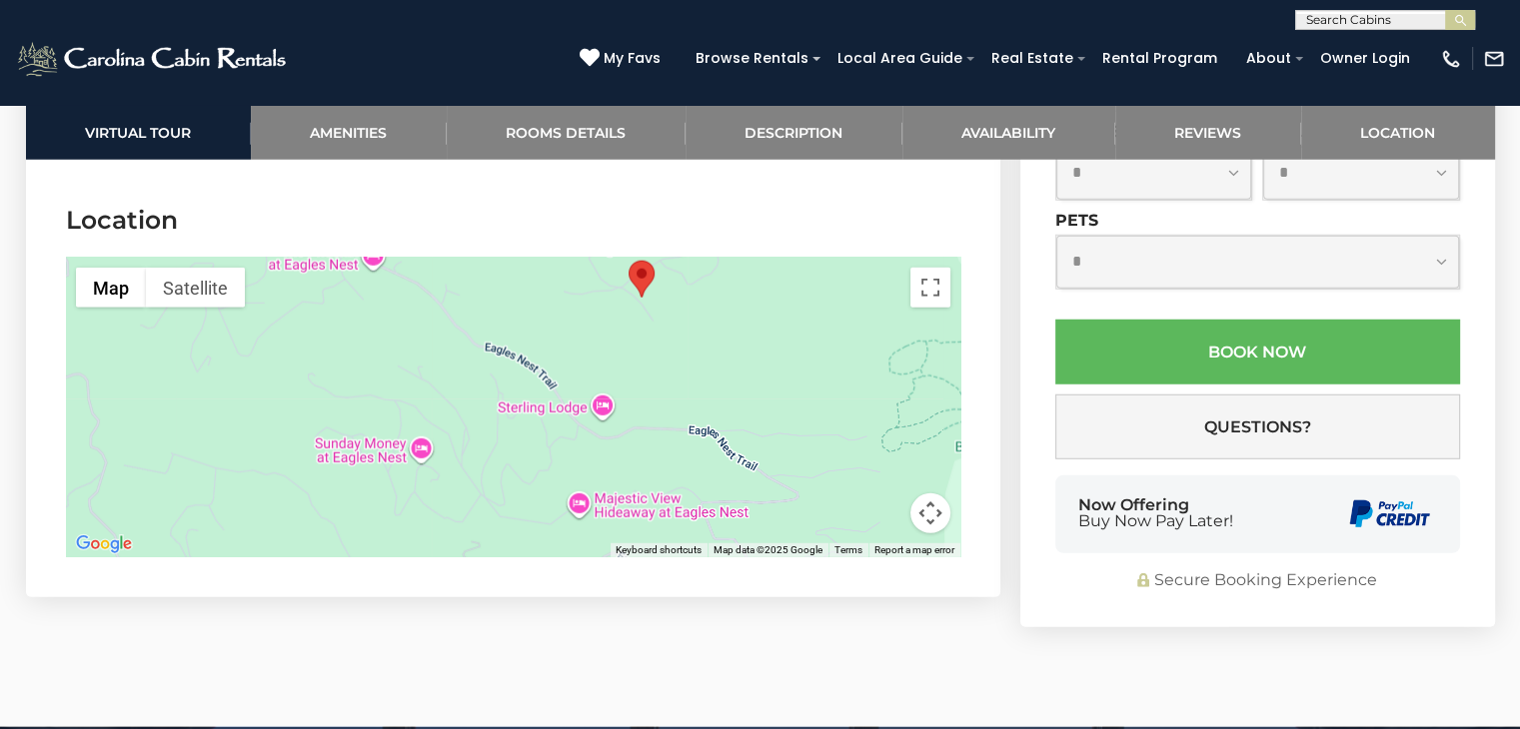
drag, startPoint x: 513, startPoint y: 361, endPoint x: 647, endPoint y: 242, distance: 179.8
click at [628, 261] on area "Pyrfect Hideout at Eagles Nest" at bounding box center [628, 261] width 0 height 0
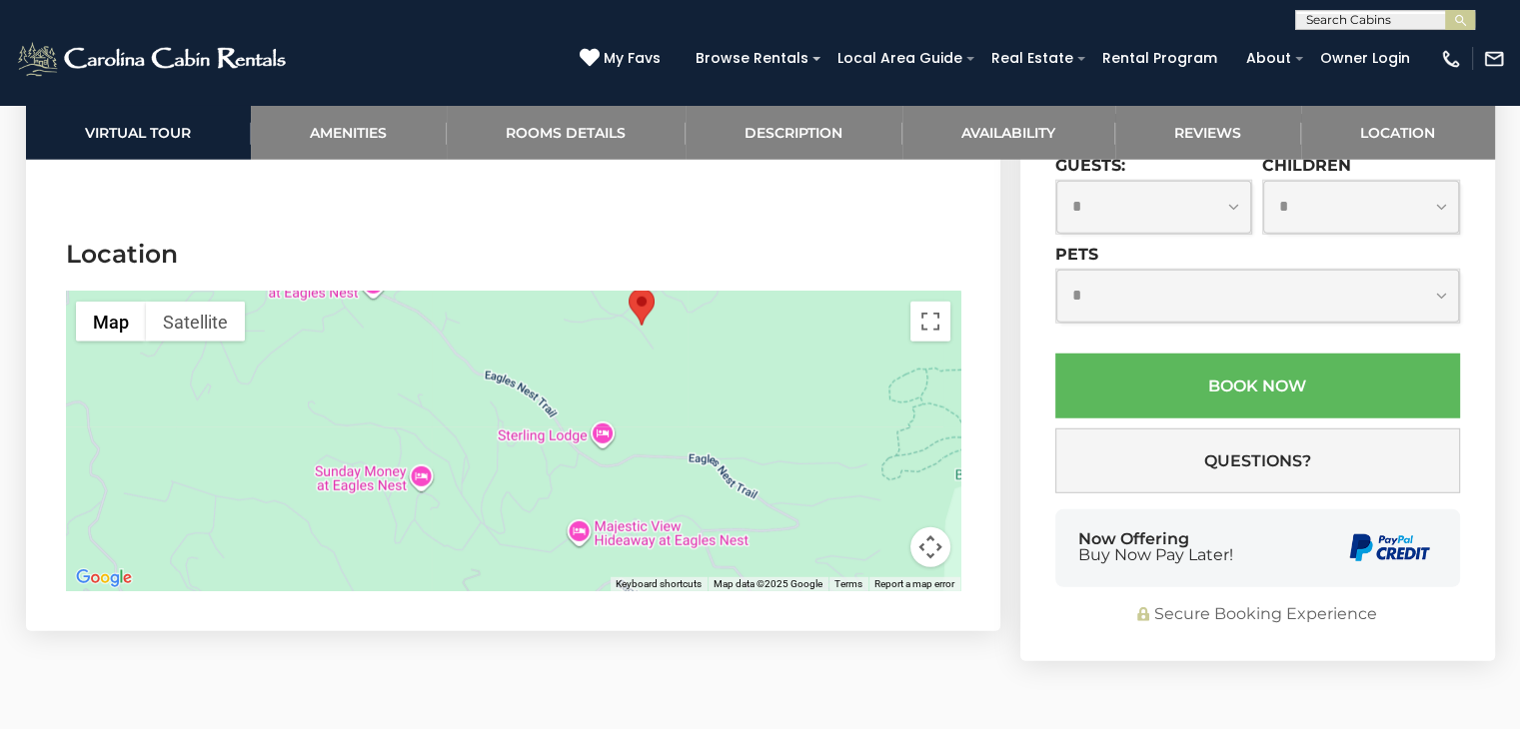
scroll to position [5323, 0]
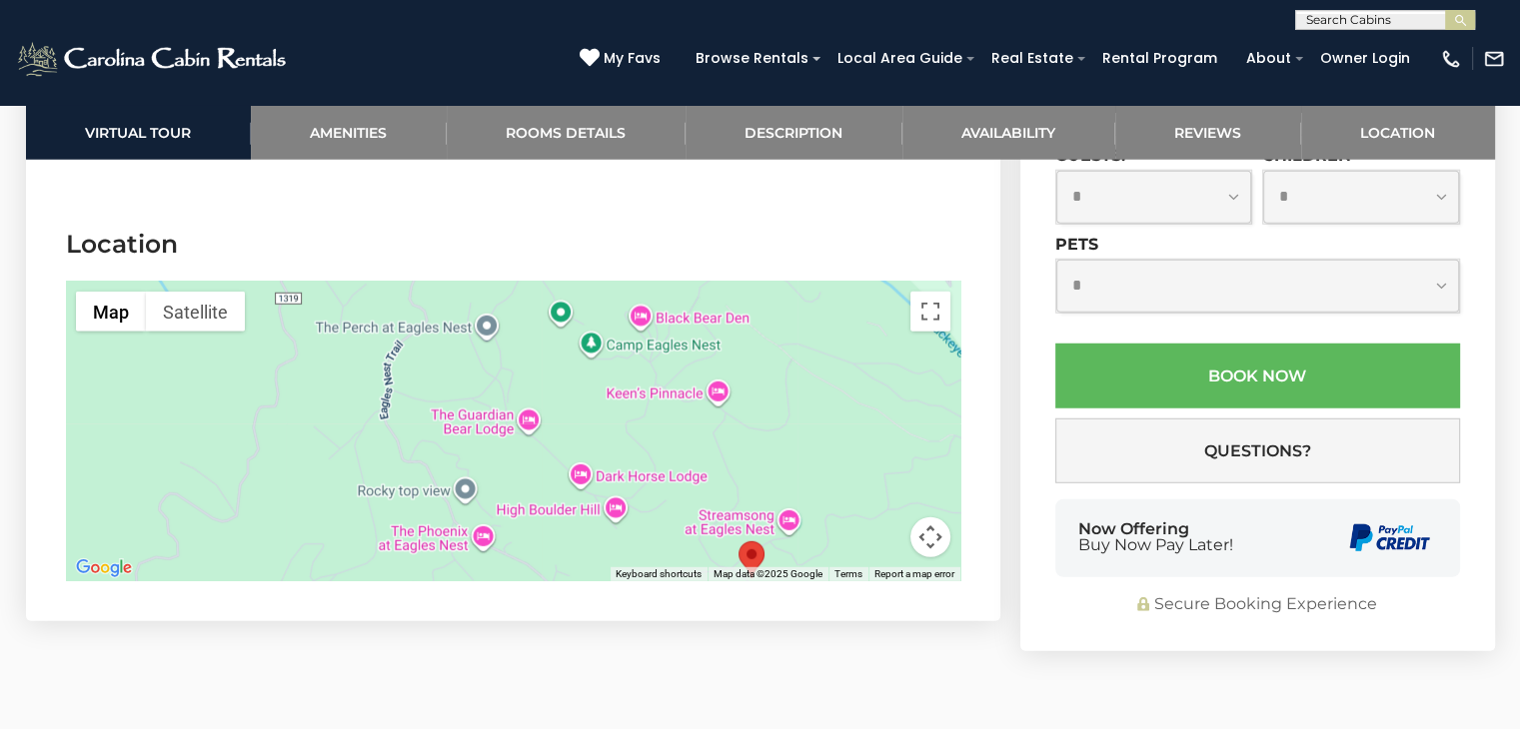
drag, startPoint x: 674, startPoint y: 409, endPoint x: 785, endPoint y: 675, distance: 288.9
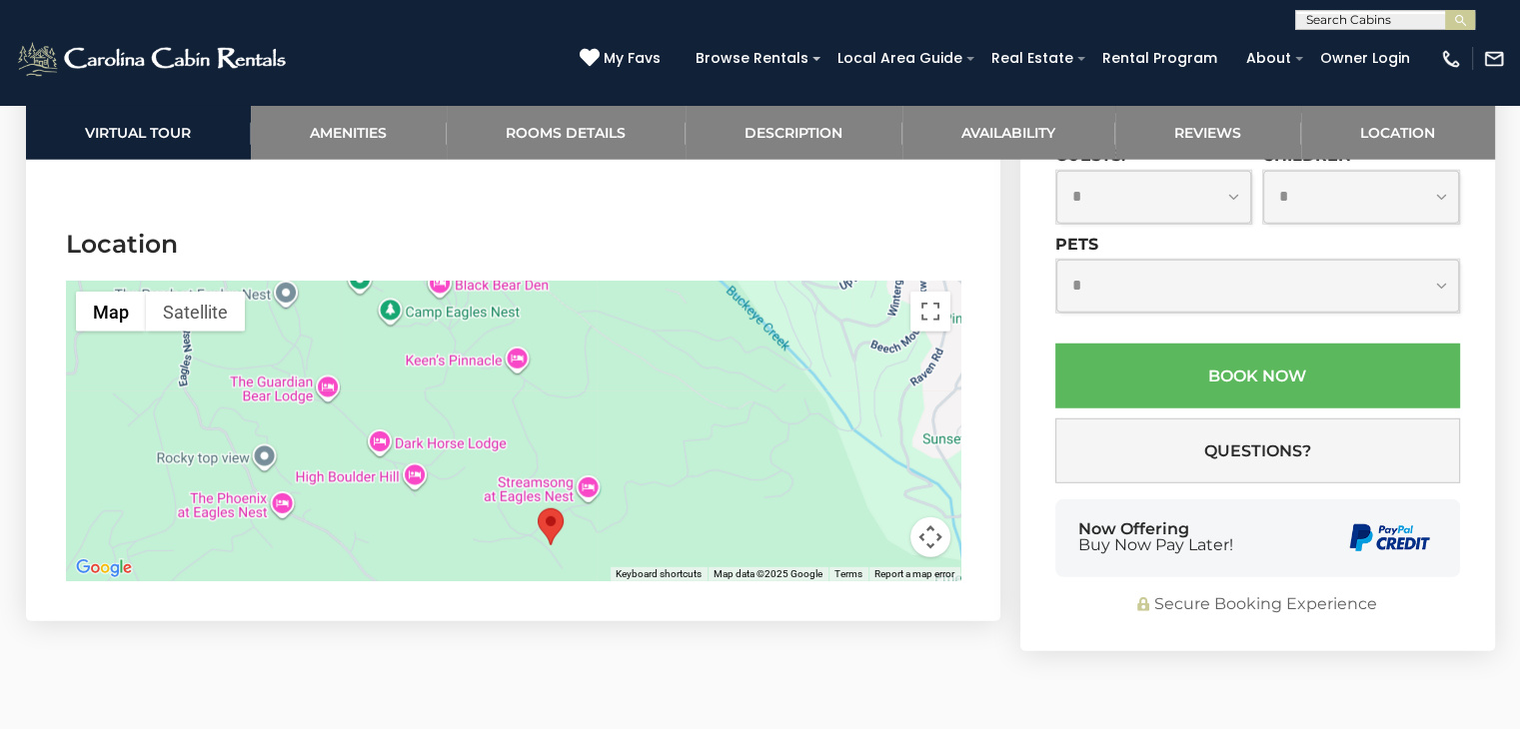
drag, startPoint x: 488, startPoint y: 421, endPoint x: 289, endPoint y: 353, distance: 210.1
click at [289, 353] on div at bounding box center [513, 432] width 894 height 300
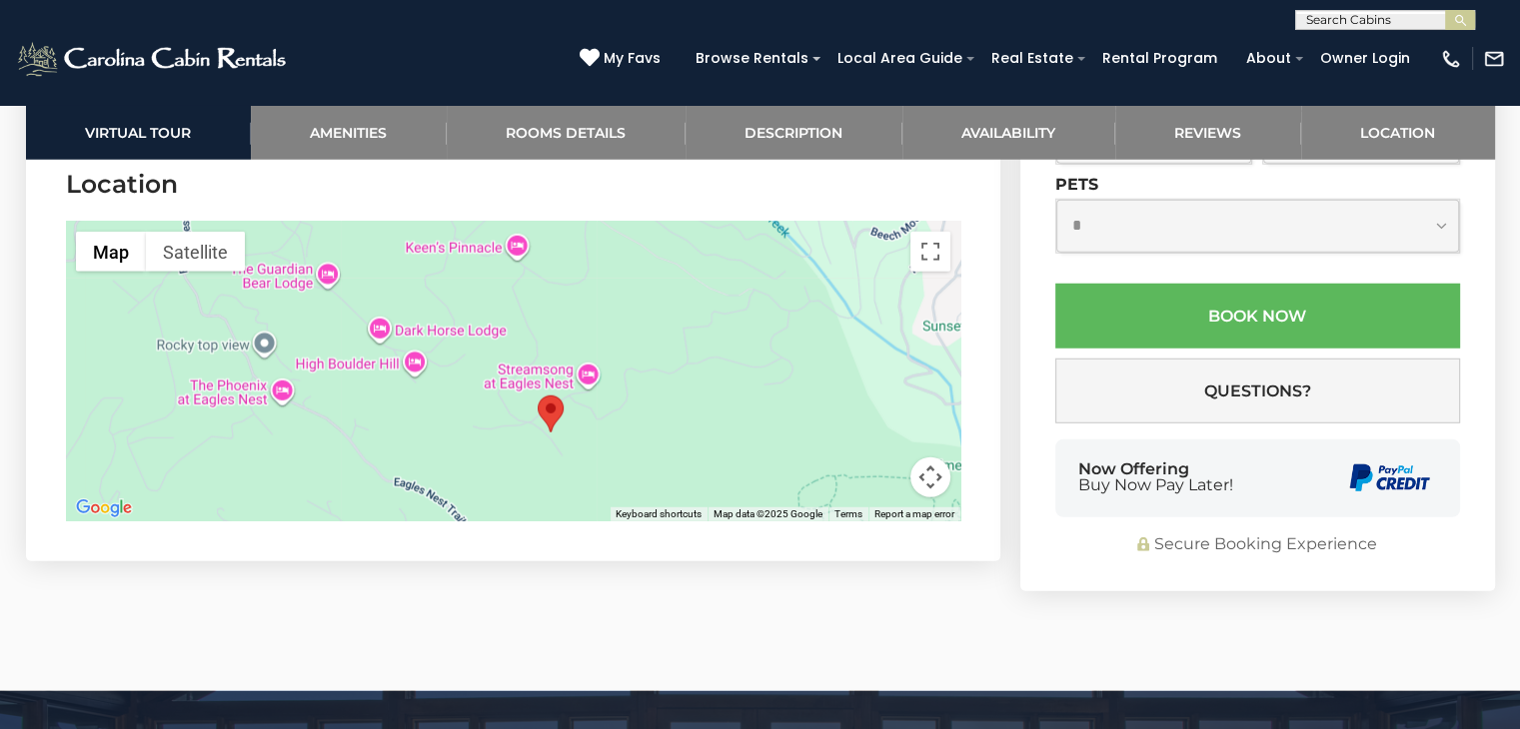
scroll to position [5387, 0]
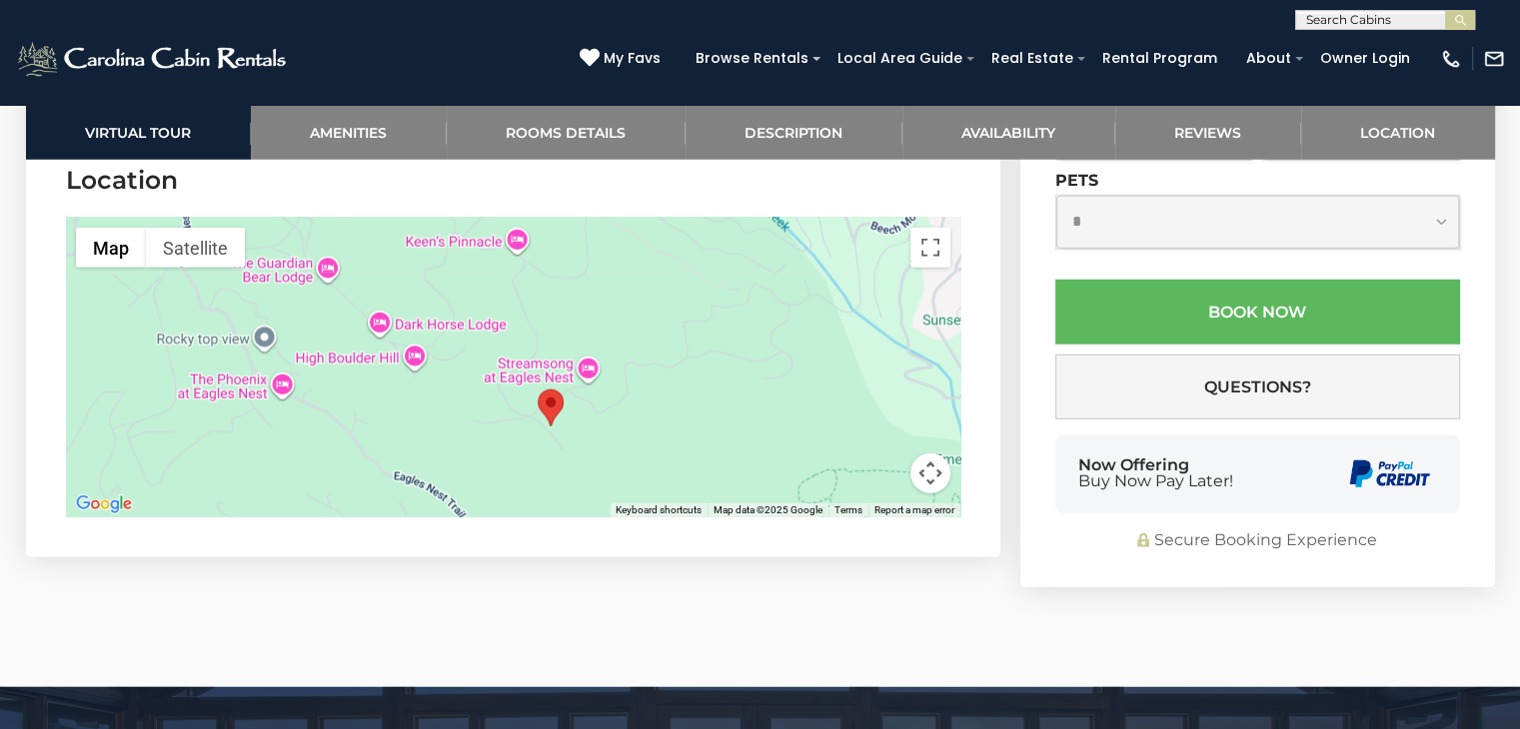
click at [444, 268] on div at bounding box center [513, 368] width 894 height 300
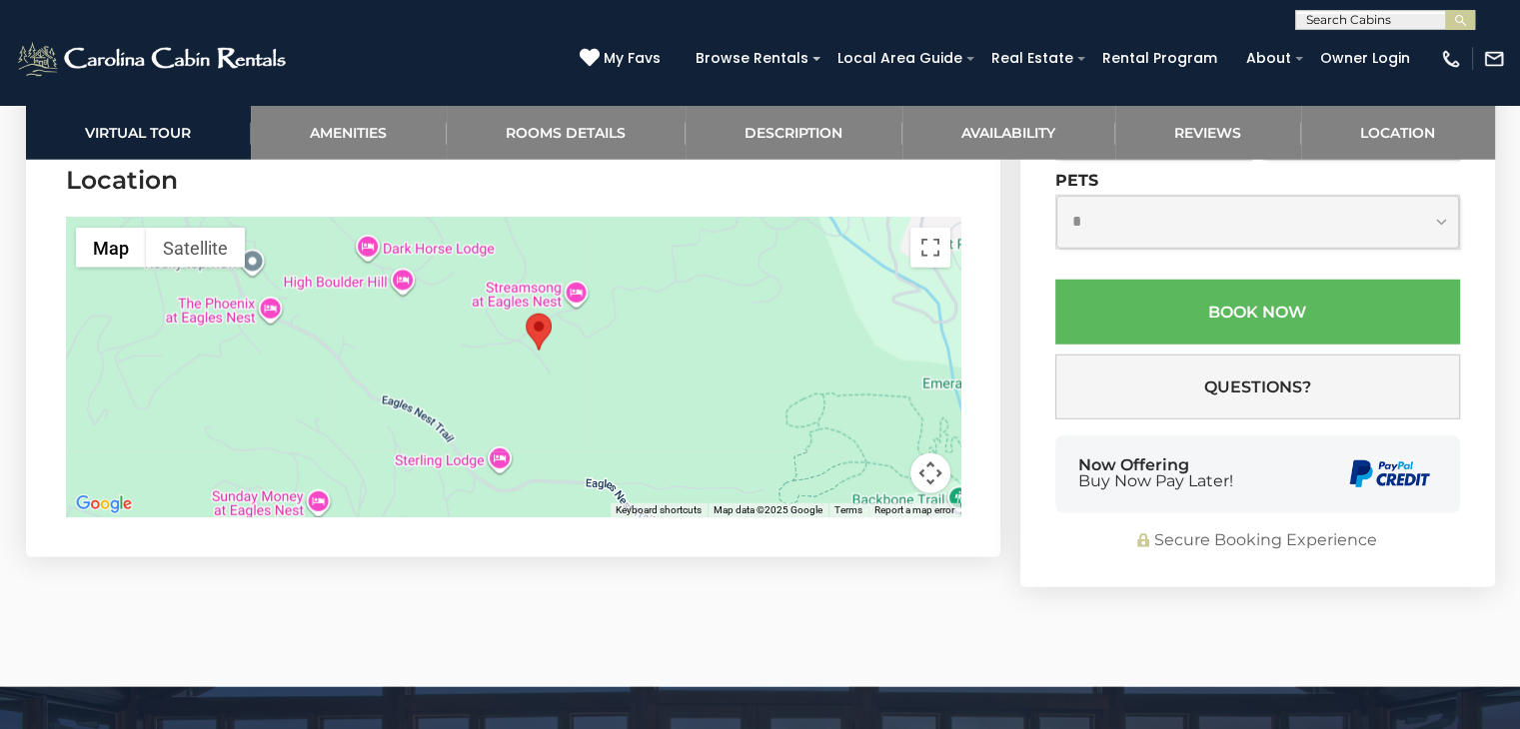
drag, startPoint x: 452, startPoint y: 405, endPoint x: 440, endPoint y: 293, distance: 112.6
click at [440, 293] on div at bounding box center [513, 368] width 894 height 300
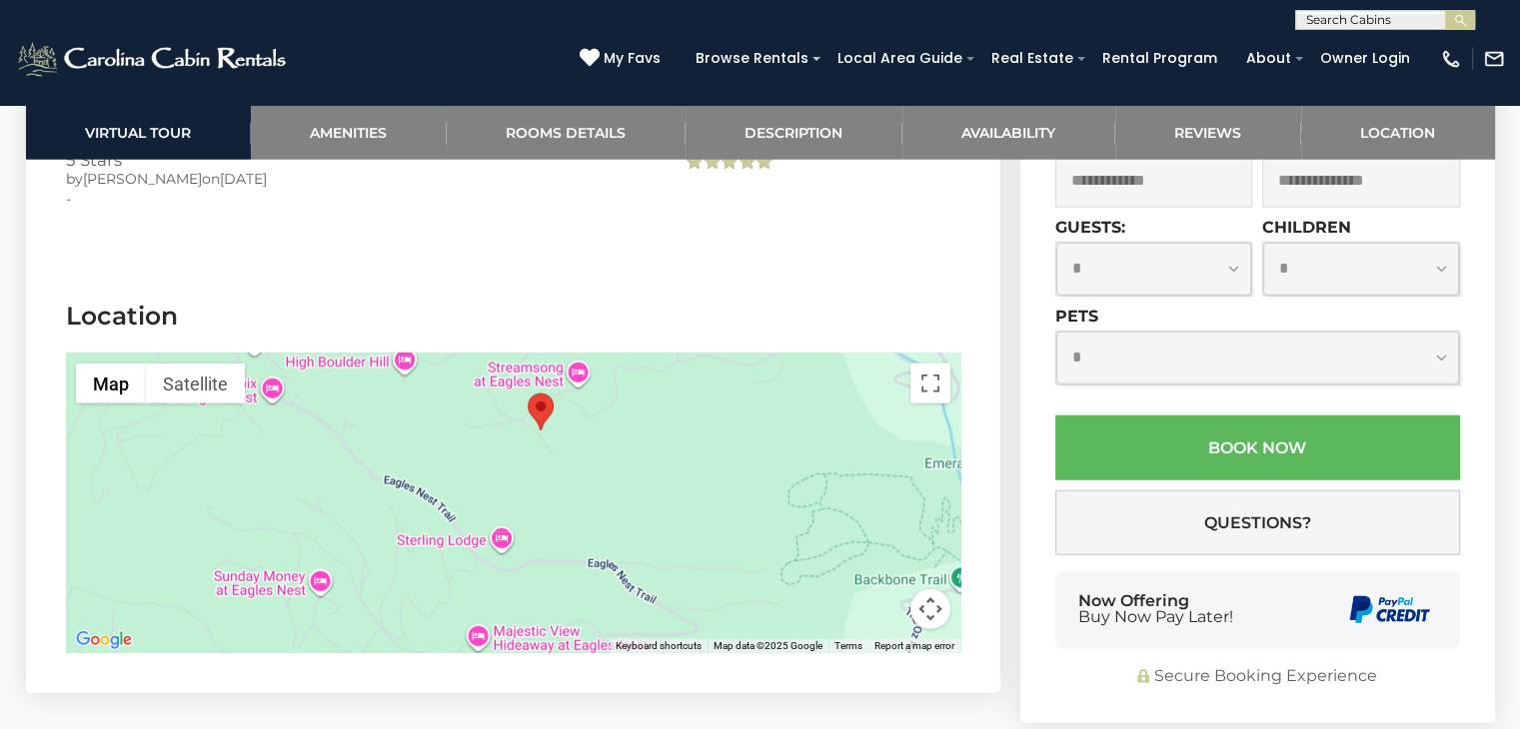
scroll to position [5250, 0]
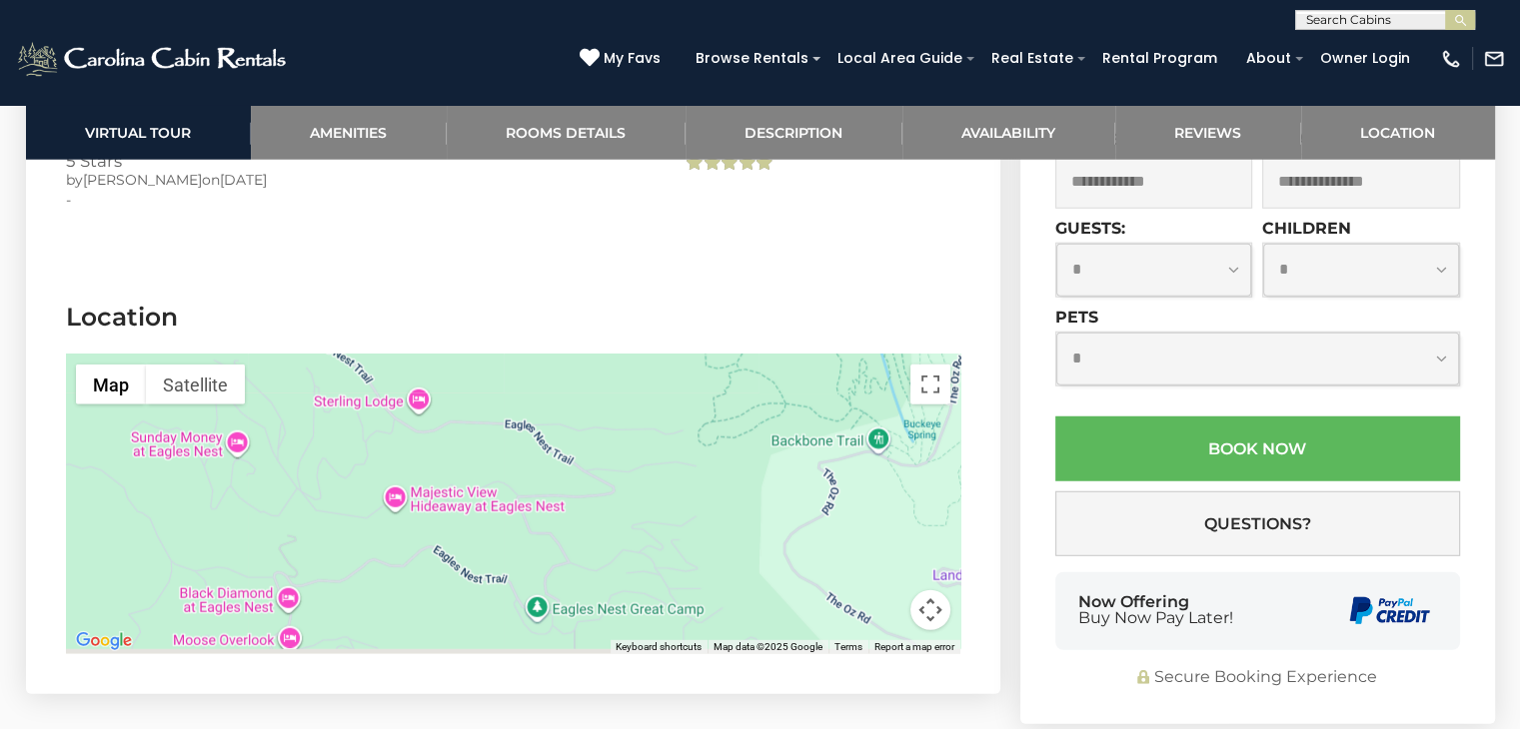
drag, startPoint x: 545, startPoint y: 495, endPoint x: 460, endPoint y: 349, distance: 168.8
click at [460, 355] on div at bounding box center [513, 505] width 894 height 300
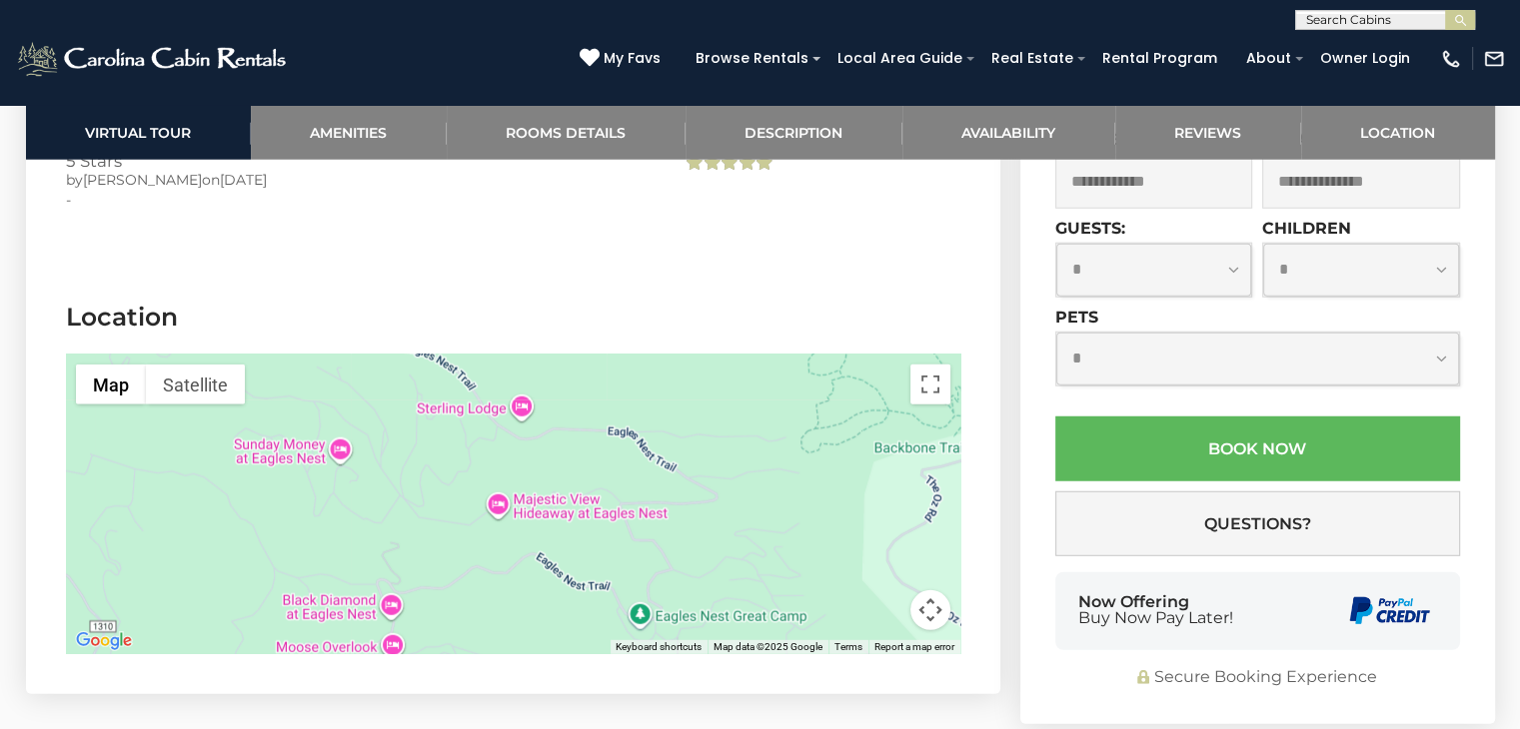
drag, startPoint x: 600, startPoint y: 547, endPoint x: 708, endPoint y: 565, distance: 110.4
click at [708, 565] on div at bounding box center [513, 505] width 894 height 300
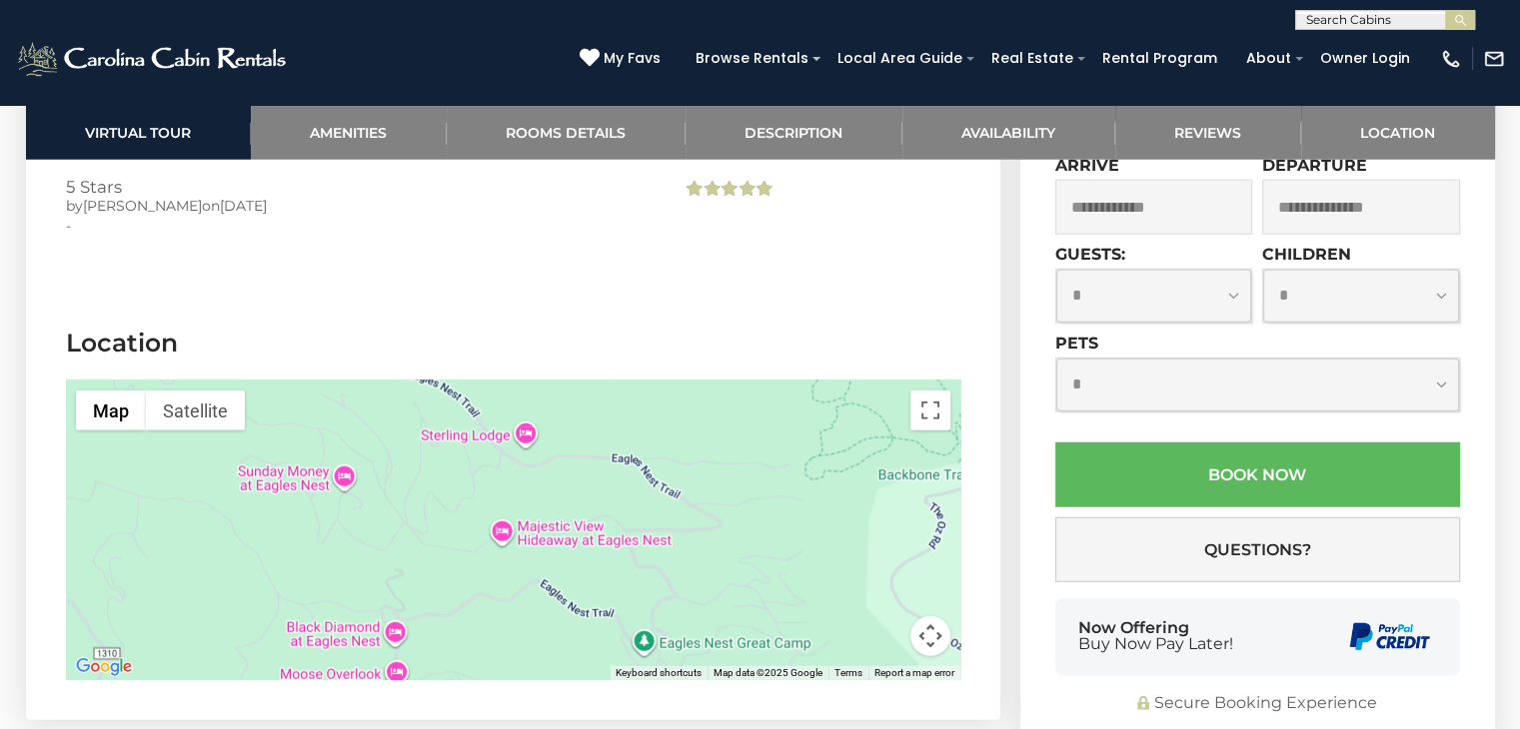
scroll to position [5208, 0]
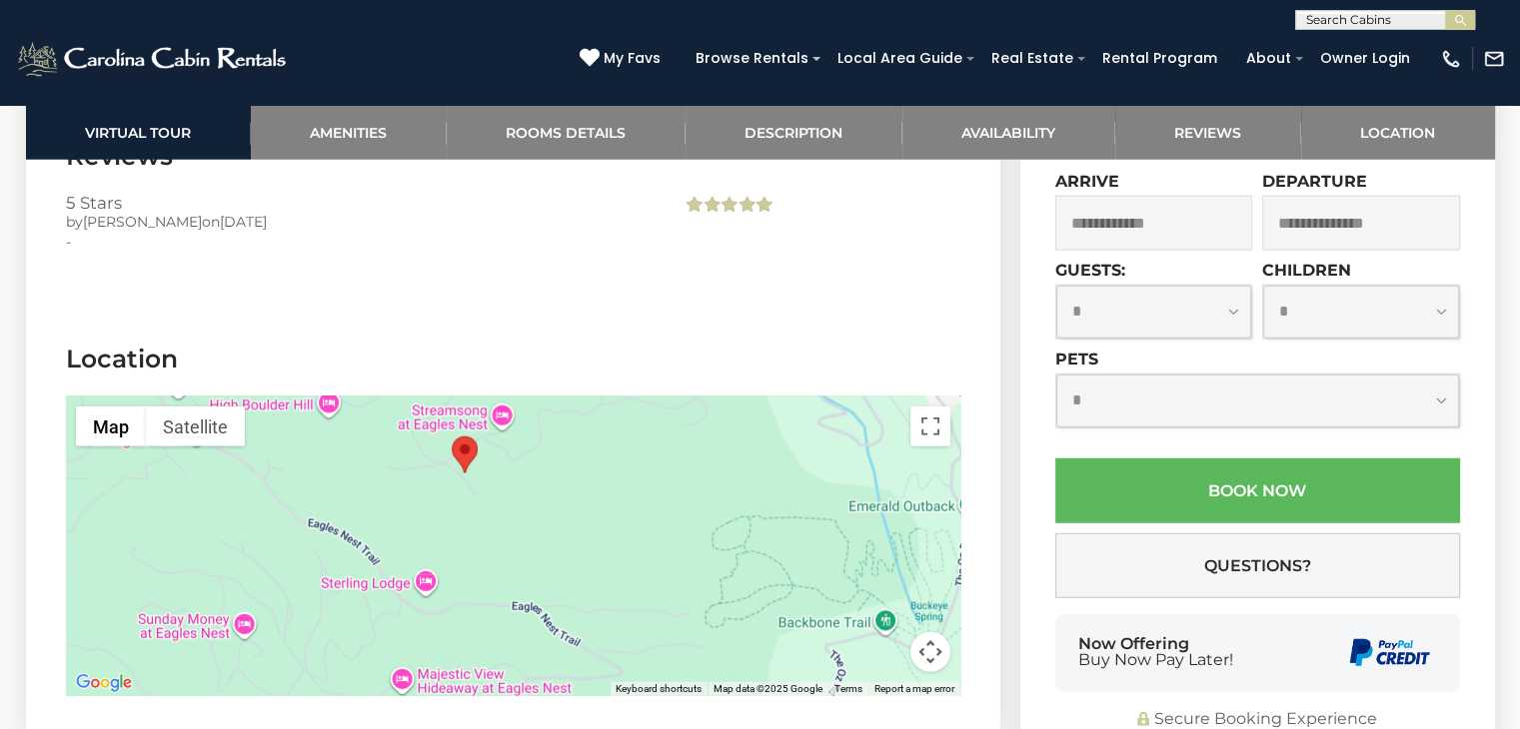
drag, startPoint x: 464, startPoint y: 517, endPoint x: 364, endPoint y: 650, distance: 167.1
click at [364, 650] on div at bounding box center [513, 547] width 894 height 300
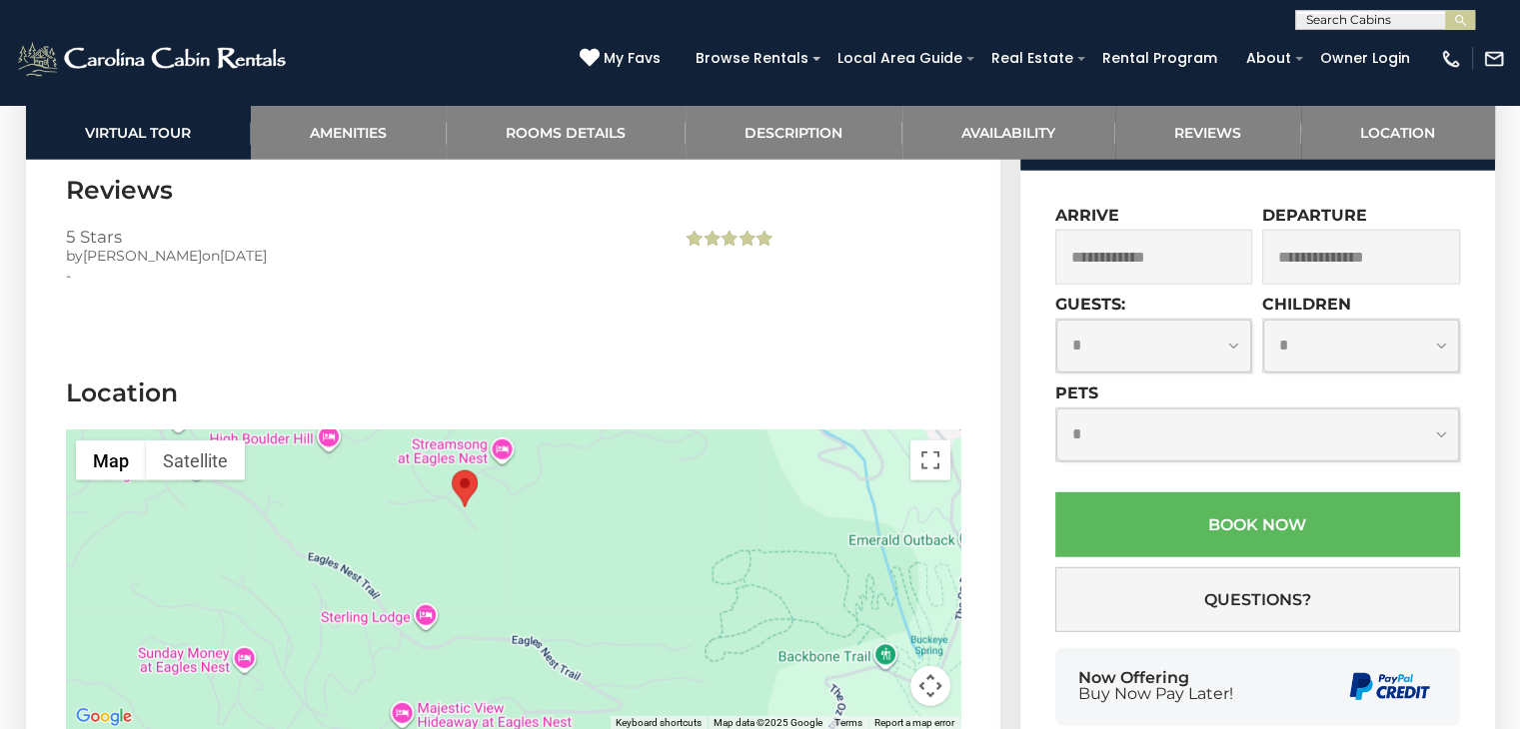
scroll to position [5177, 0]
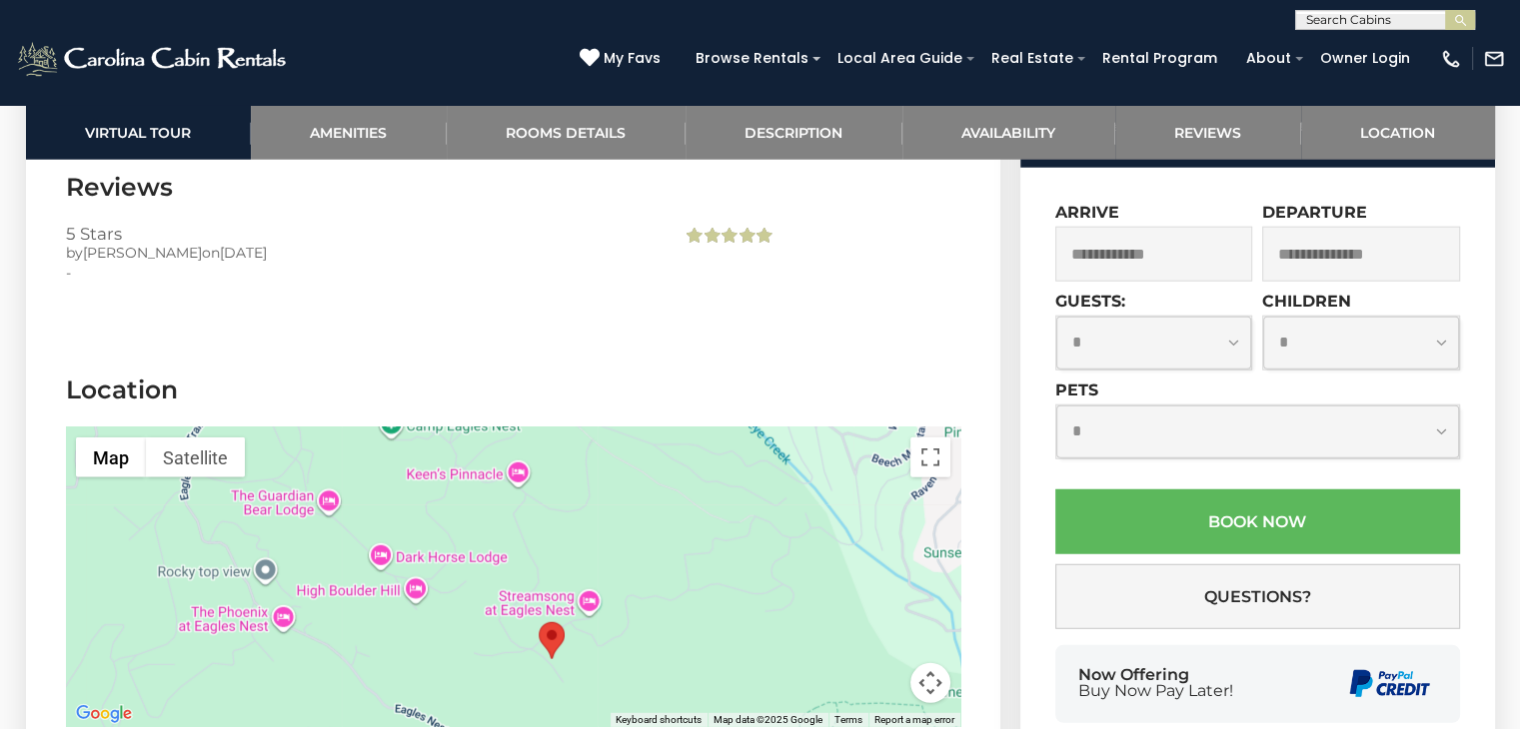
drag, startPoint x: 400, startPoint y: 481, endPoint x: 554, endPoint y: 594, distance: 190.9
click at [554, 594] on div at bounding box center [513, 578] width 894 height 300
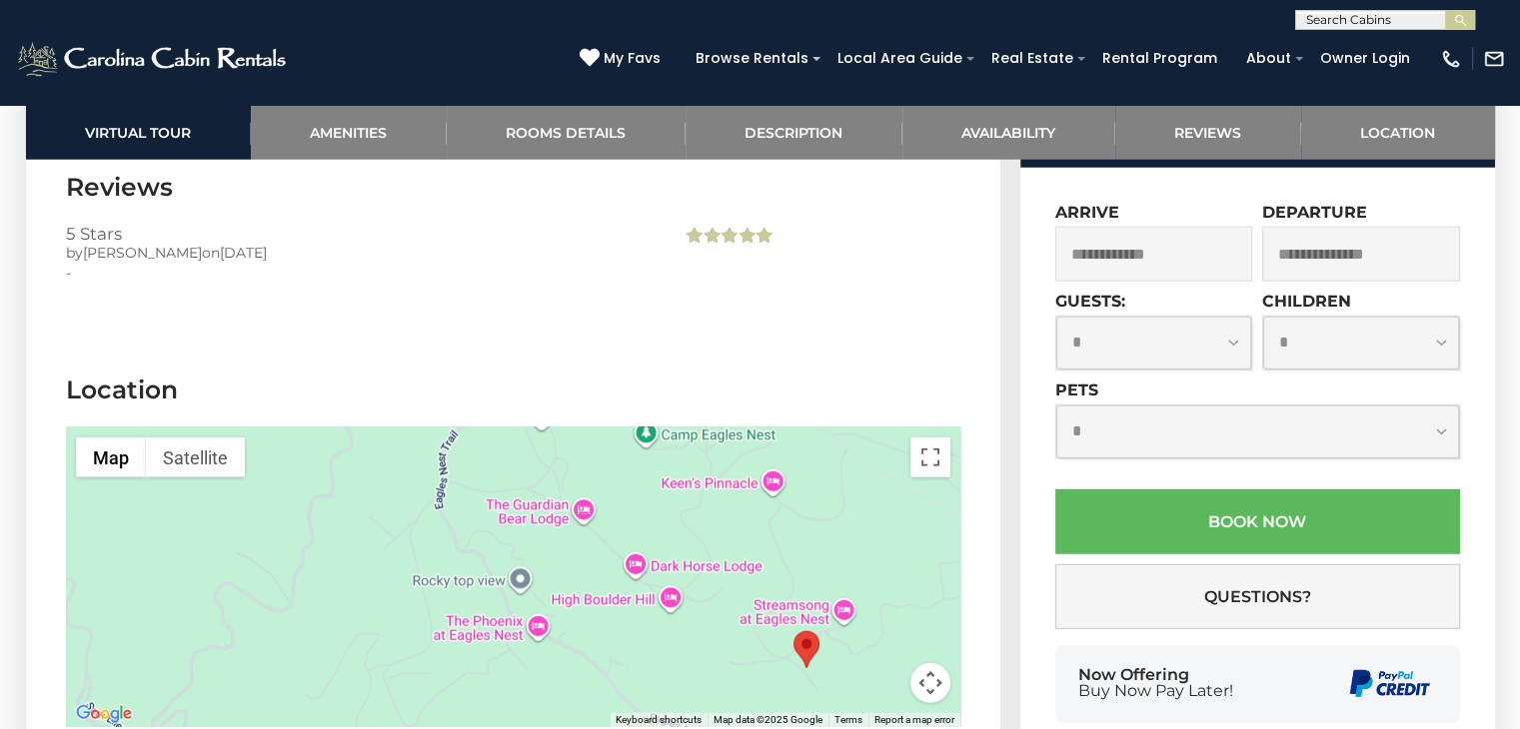
drag, startPoint x: 311, startPoint y: 599, endPoint x: 566, endPoint y: 608, distance: 255.0
click at [566, 608] on div at bounding box center [513, 578] width 894 height 300
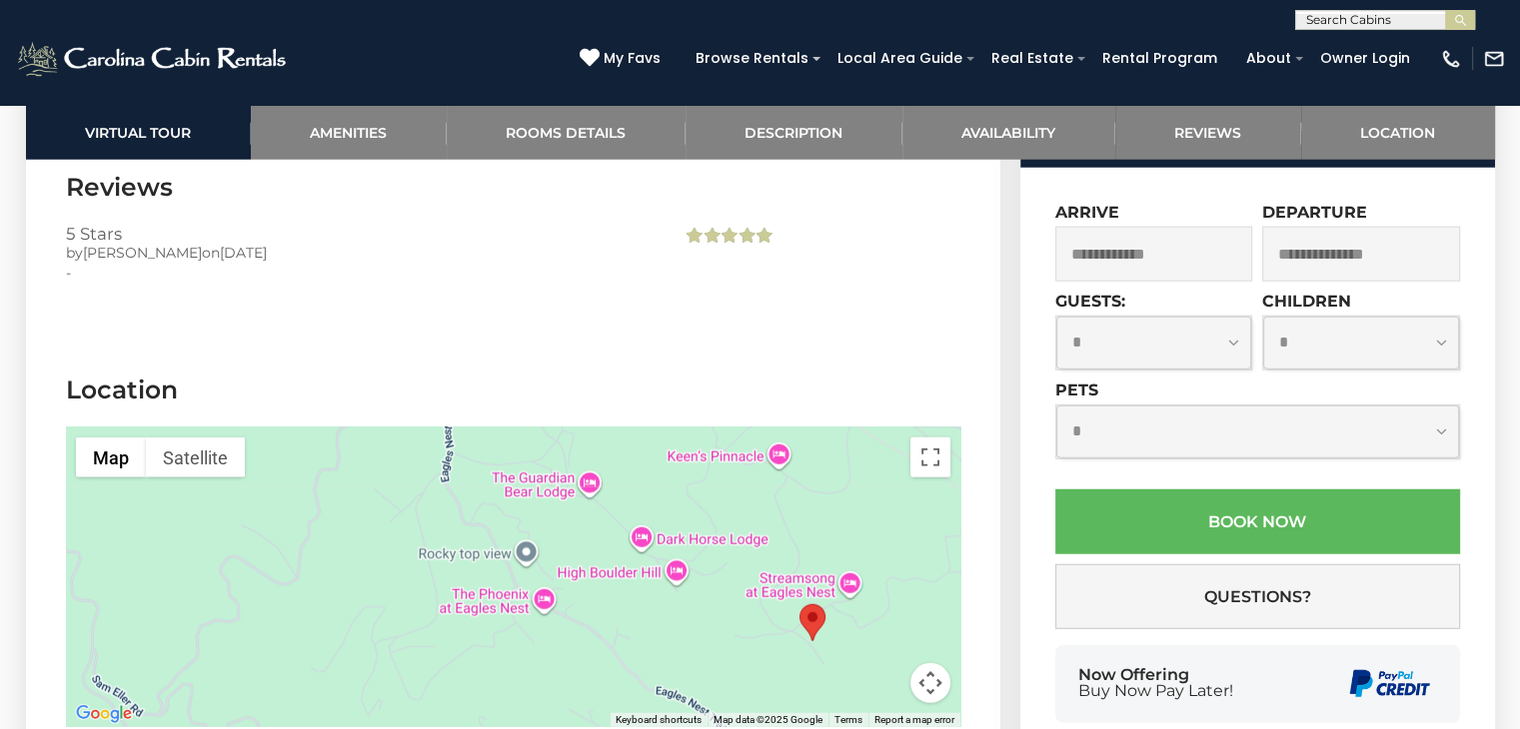
drag, startPoint x: 646, startPoint y: 549, endPoint x: 651, endPoint y: 525, distance: 24.5
click at [651, 525] on div at bounding box center [513, 578] width 894 height 300
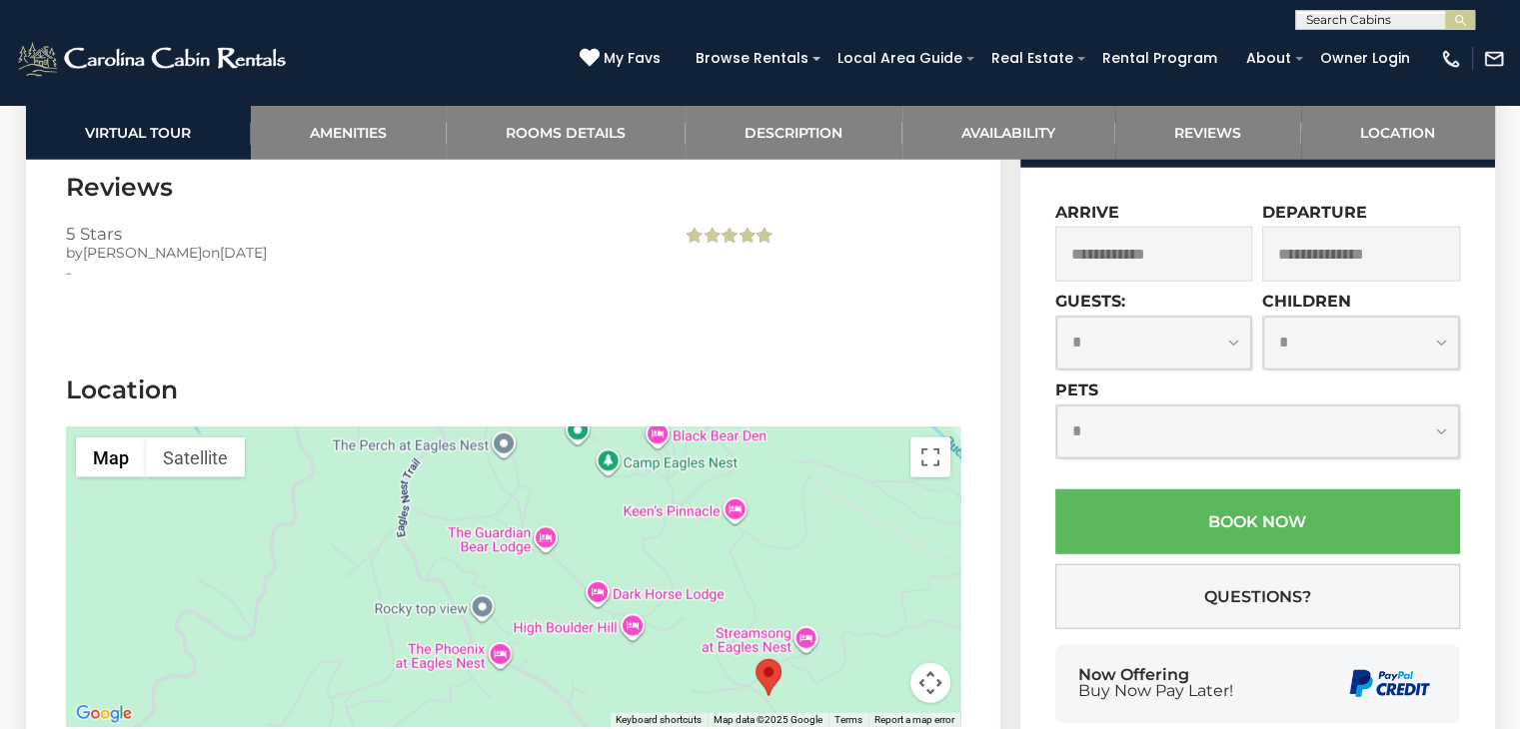
drag, startPoint x: 783, startPoint y: 437, endPoint x: 734, endPoint y: 493, distance: 74.4
click at [734, 493] on div at bounding box center [513, 578] width 894 height 300
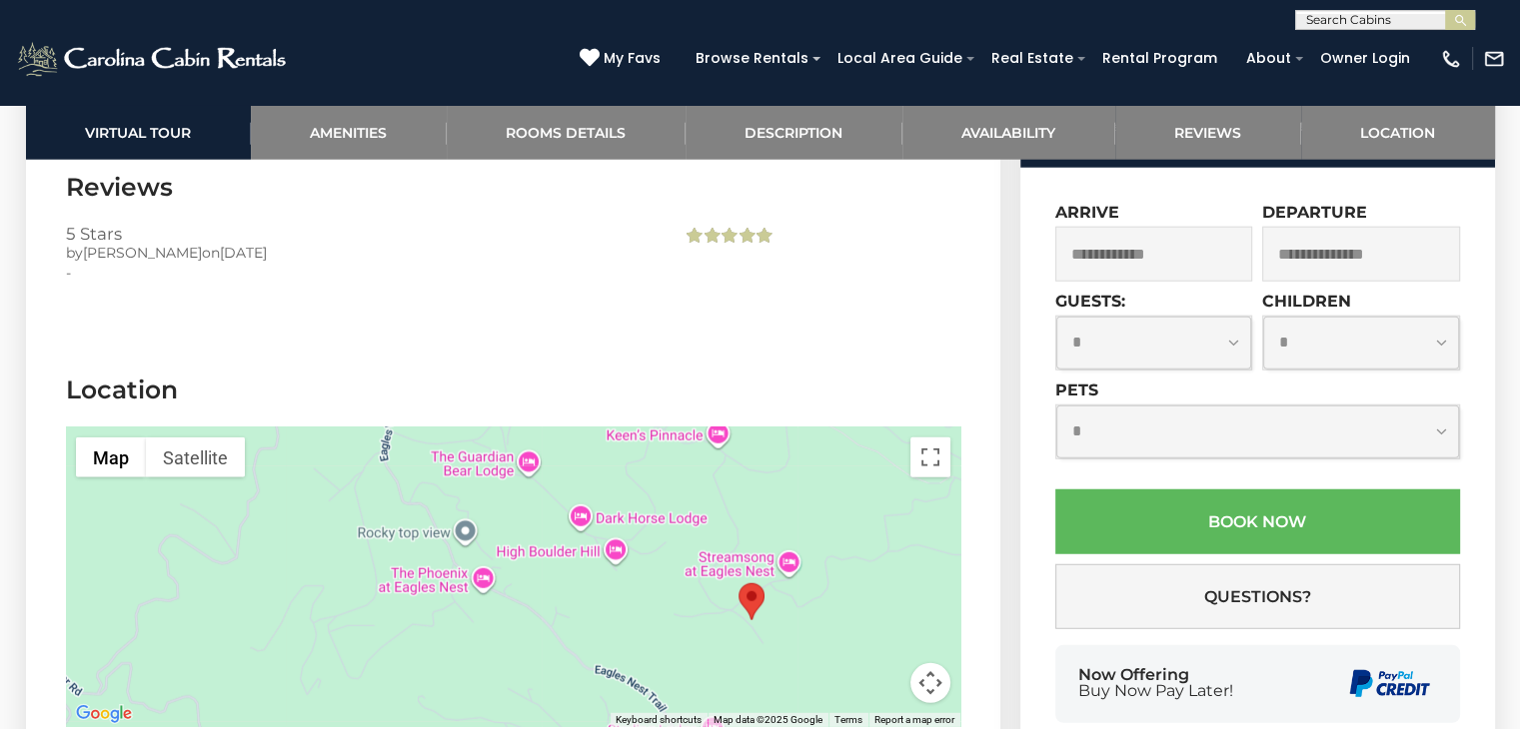
drag, startPoint x: 750, startPoint y: 625, endPoint x: 730, endPoint y: 538, distance: 90.2
click at [730, 538] on div at bounding box center [513, 578] width 894 height 300
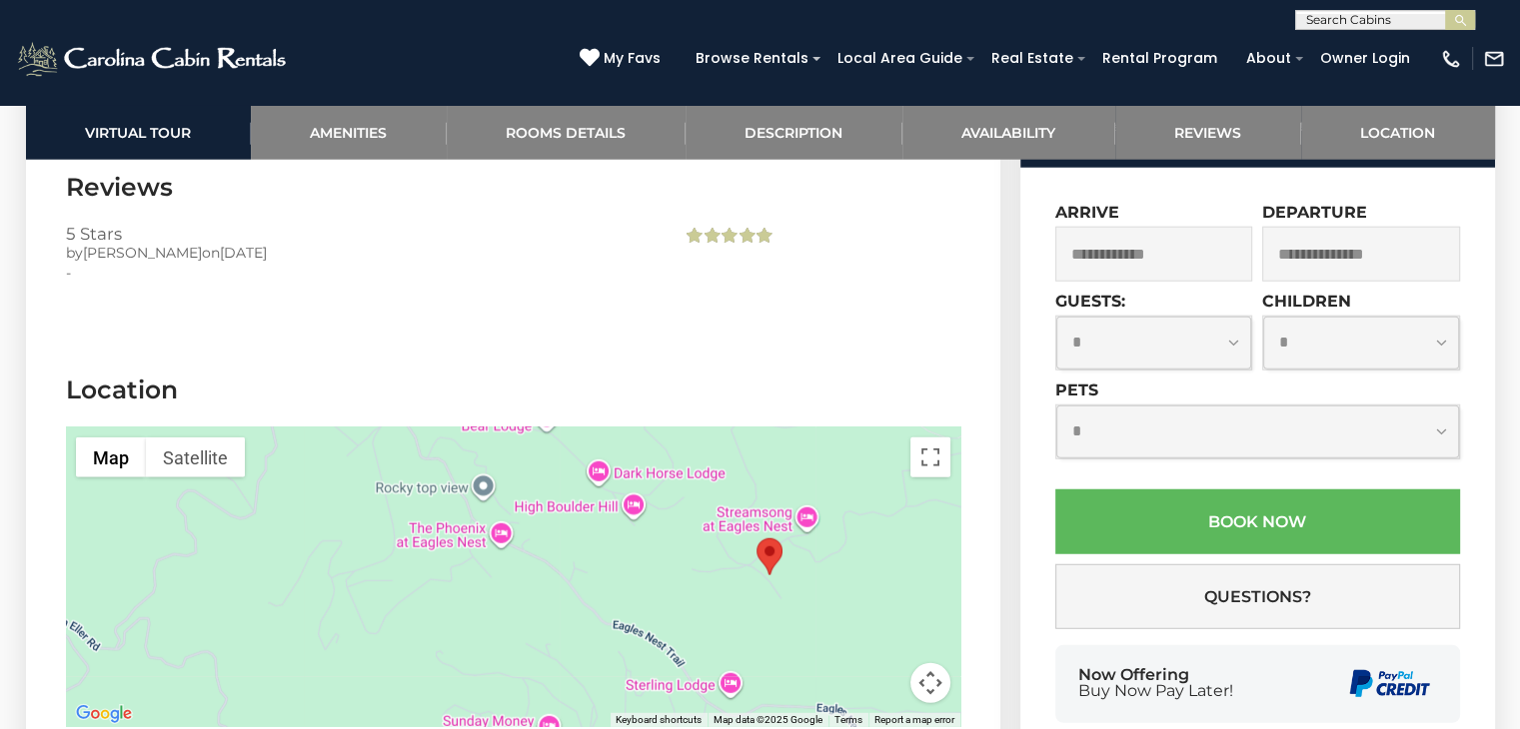
drag, startPoint x: 757, startPoint y: 557, endPoint x: 771, endPoint y: 485, distance: 73.3
click at [771, 485] on div at bounding box center [513, 578] width 894 height 300
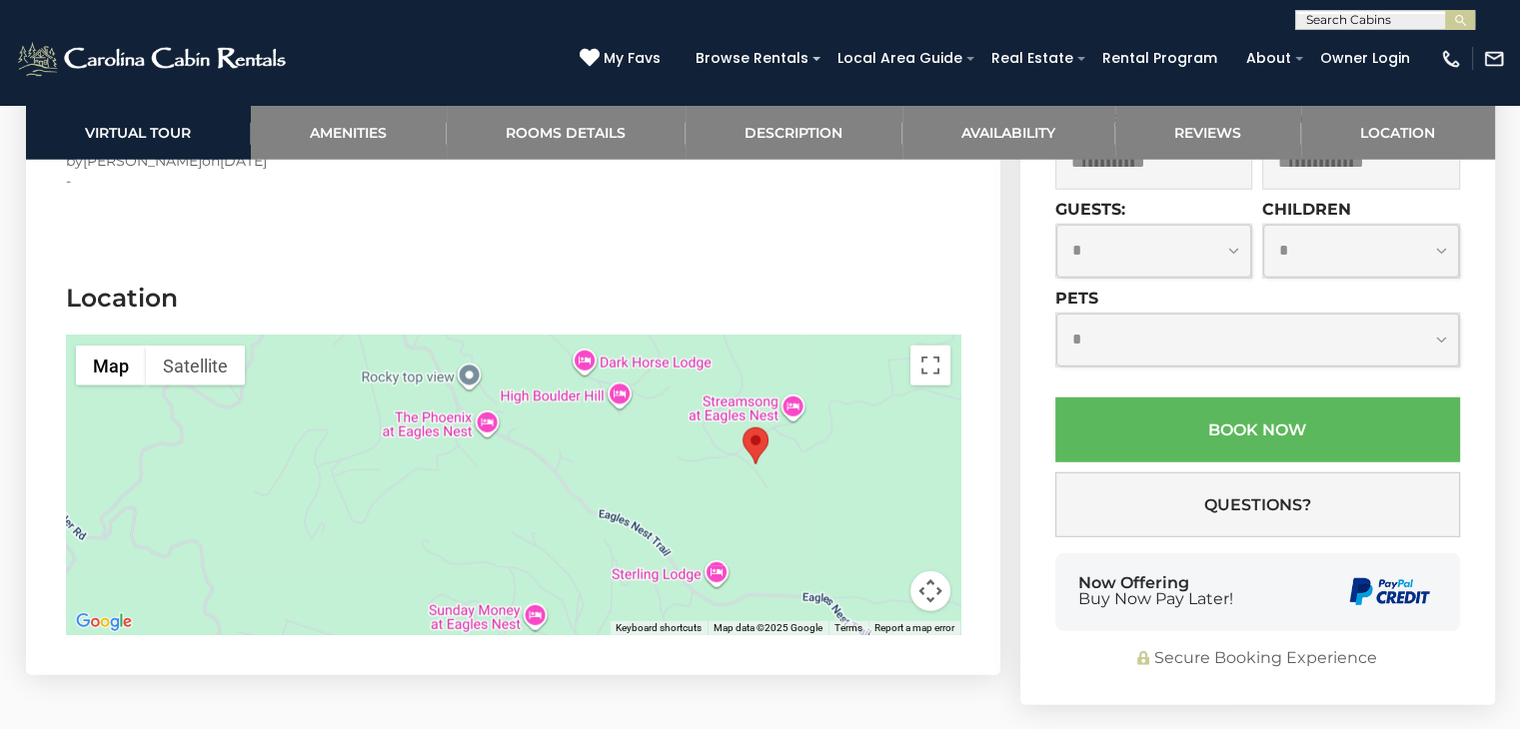
scroll to position [5271, 0]
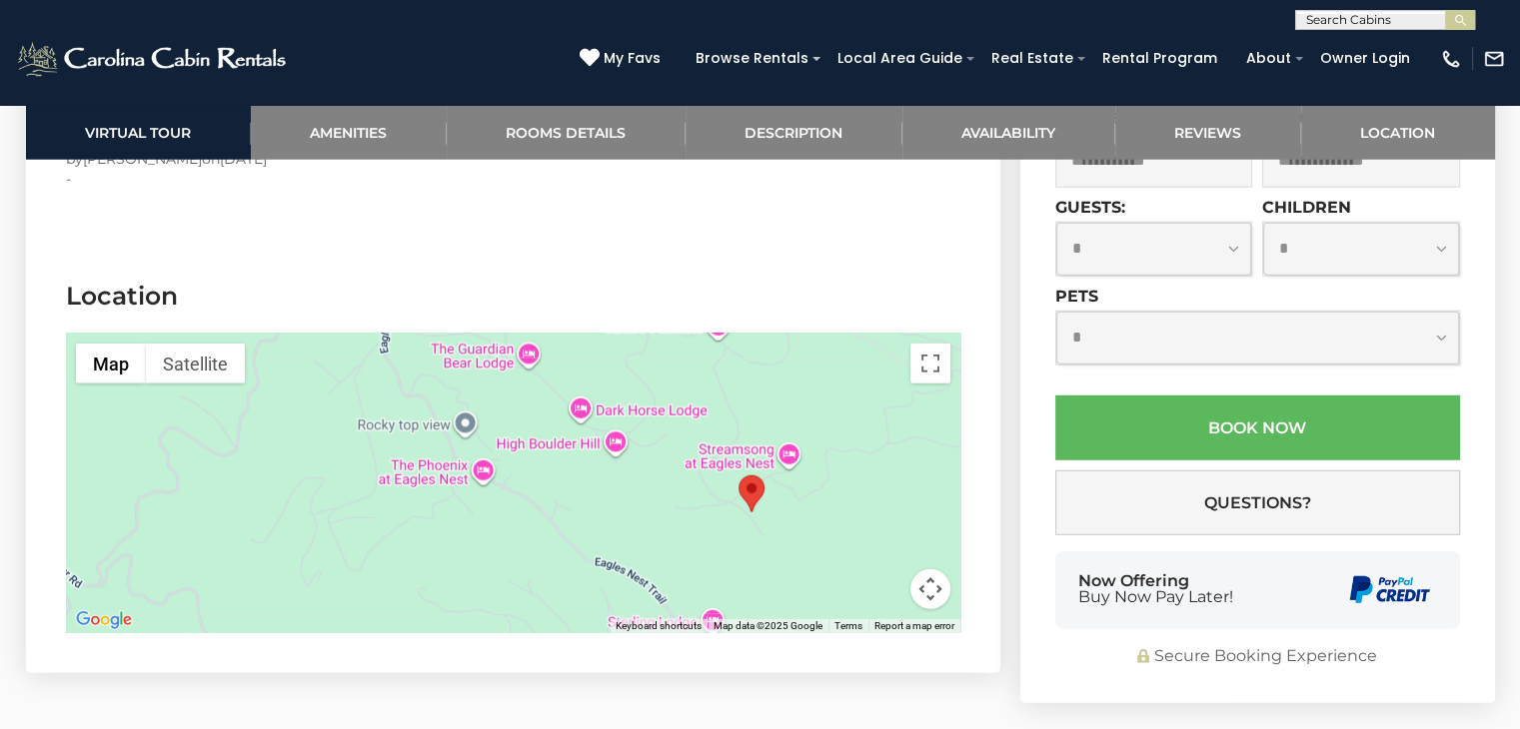
drag, startPoint x: 739, startPoint y: 526, endPoint x: 736, endPoint y: 579, distance: 53.0
click at [736, 579] on div at bounding box center [513, 484] width 894 height 300
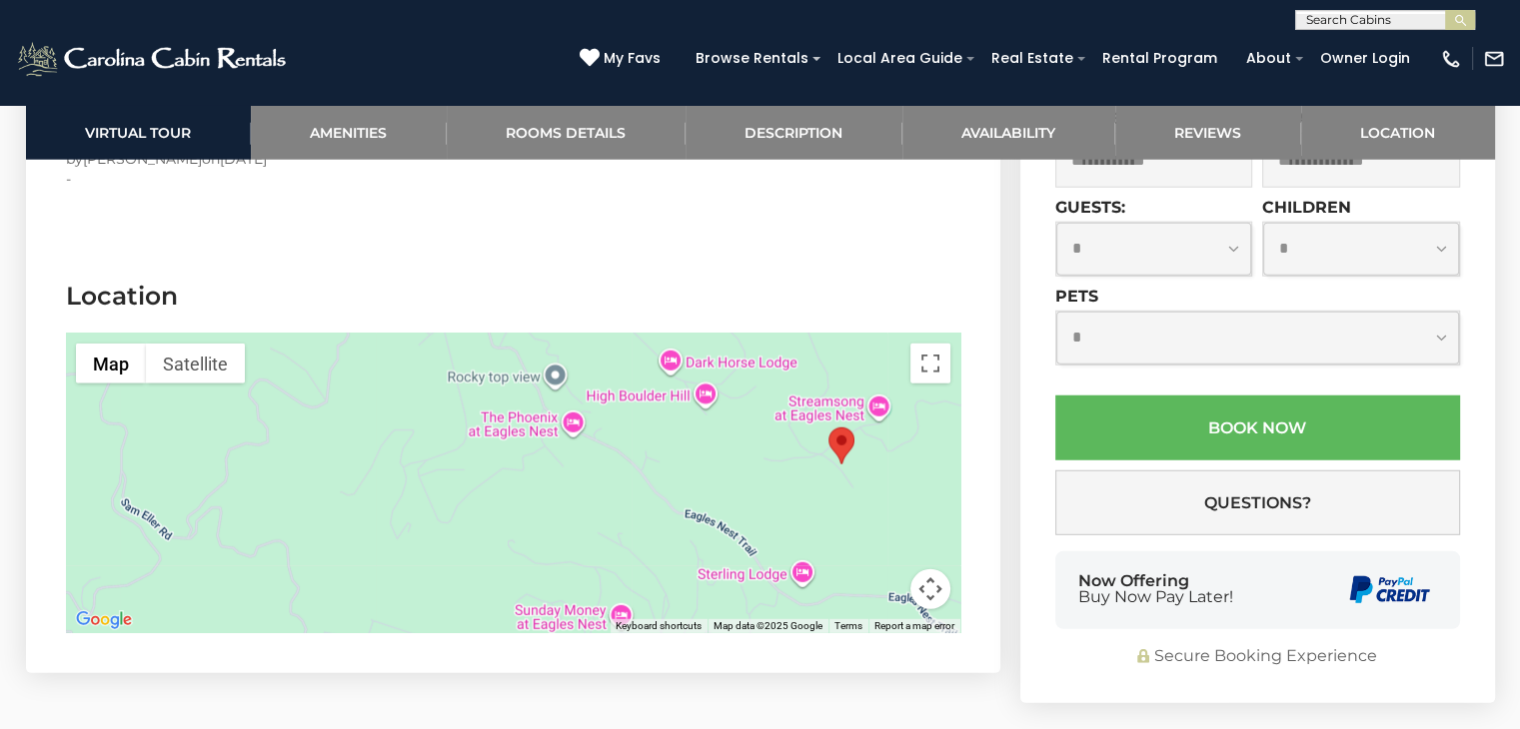
drag, startPoint x: 757, startPoint y: 489, endPoint x: 851, endPoint y: 437, distance: 107.3
click at [851, 437] on div at bounding box center [513, 484] width 894 height 300
click at [926, 344] on button "Toggle fullscreen view" at bounding box center [930, 364] width 40 height 40
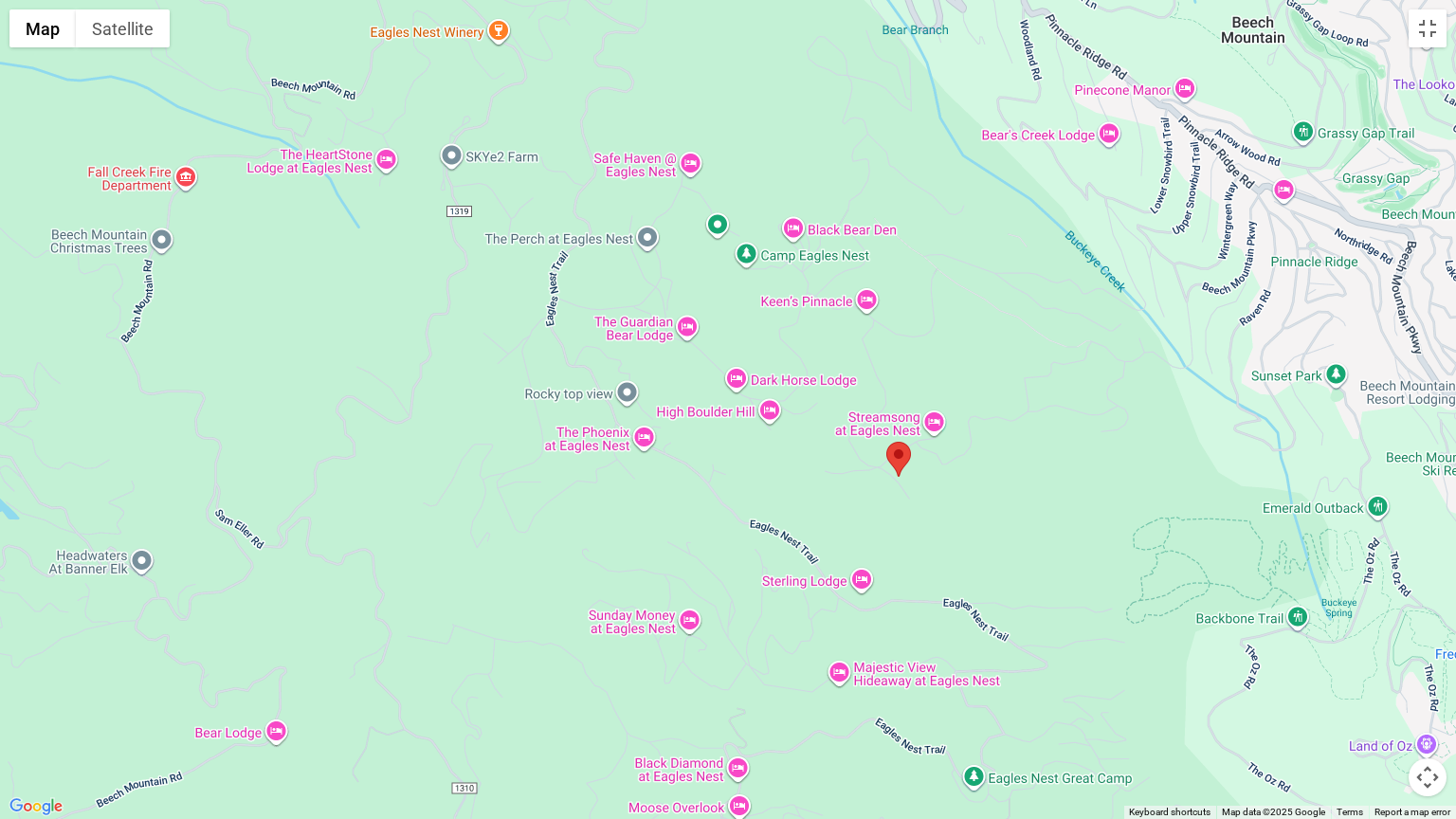
drag, startPoint x: 1090, startPoint y: 380, endPoint x: 919, endPoint y: 489, distance: 202.8
click at [919, 489] on div at bounding box center [728, 409] width 1456 height 819
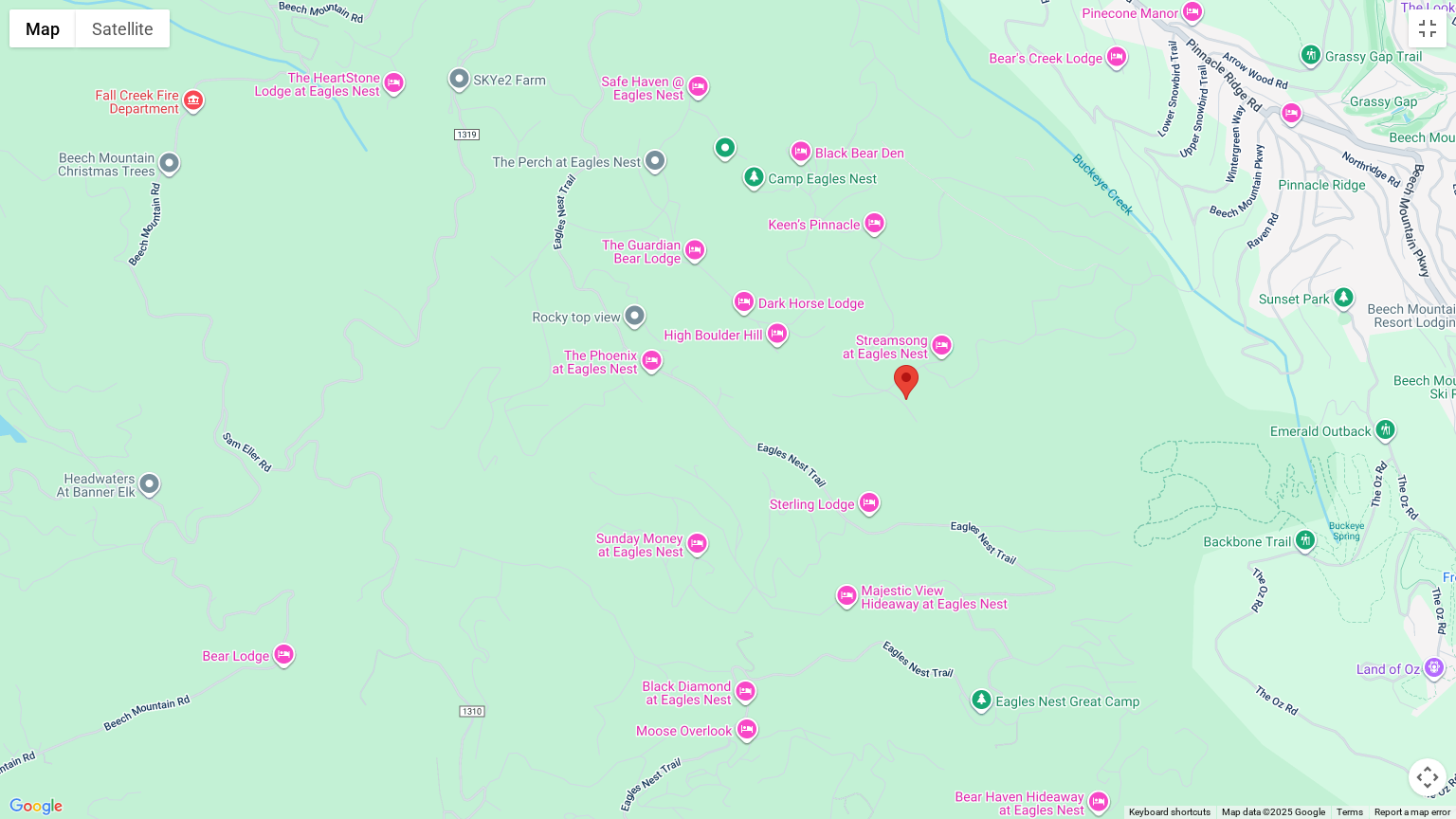
drag, startPoint x: 827, startPoint y: 456, endPoint x: 822, endPoint y: 390, distance: 66.2
click at [822, 390] on div at bounding box center [728, 409] width 1456 height 819
click at [945, 352] on div at bounding box center [728, 409] width 1456 height 819
click at [894, 365] on area "Pyrfect Hideout at Eagles Nest" at bounding box center [894, 365] width 0 height 0
click at [887, 254] on div at bounding box center [728, 409] width 1456 height 819
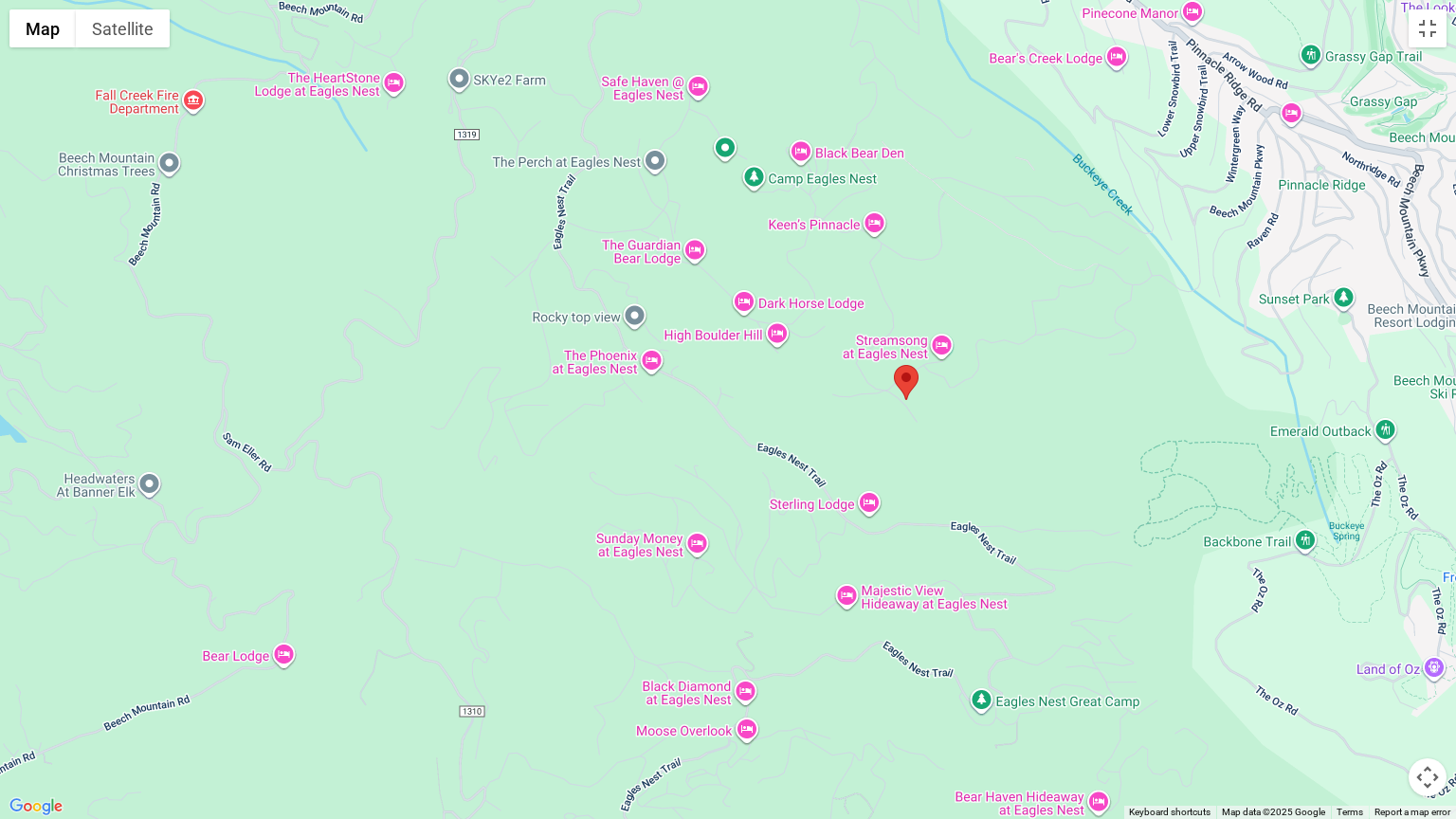
click at [899, 251] on div at bounding box center [728, 409] width 1456 height 819
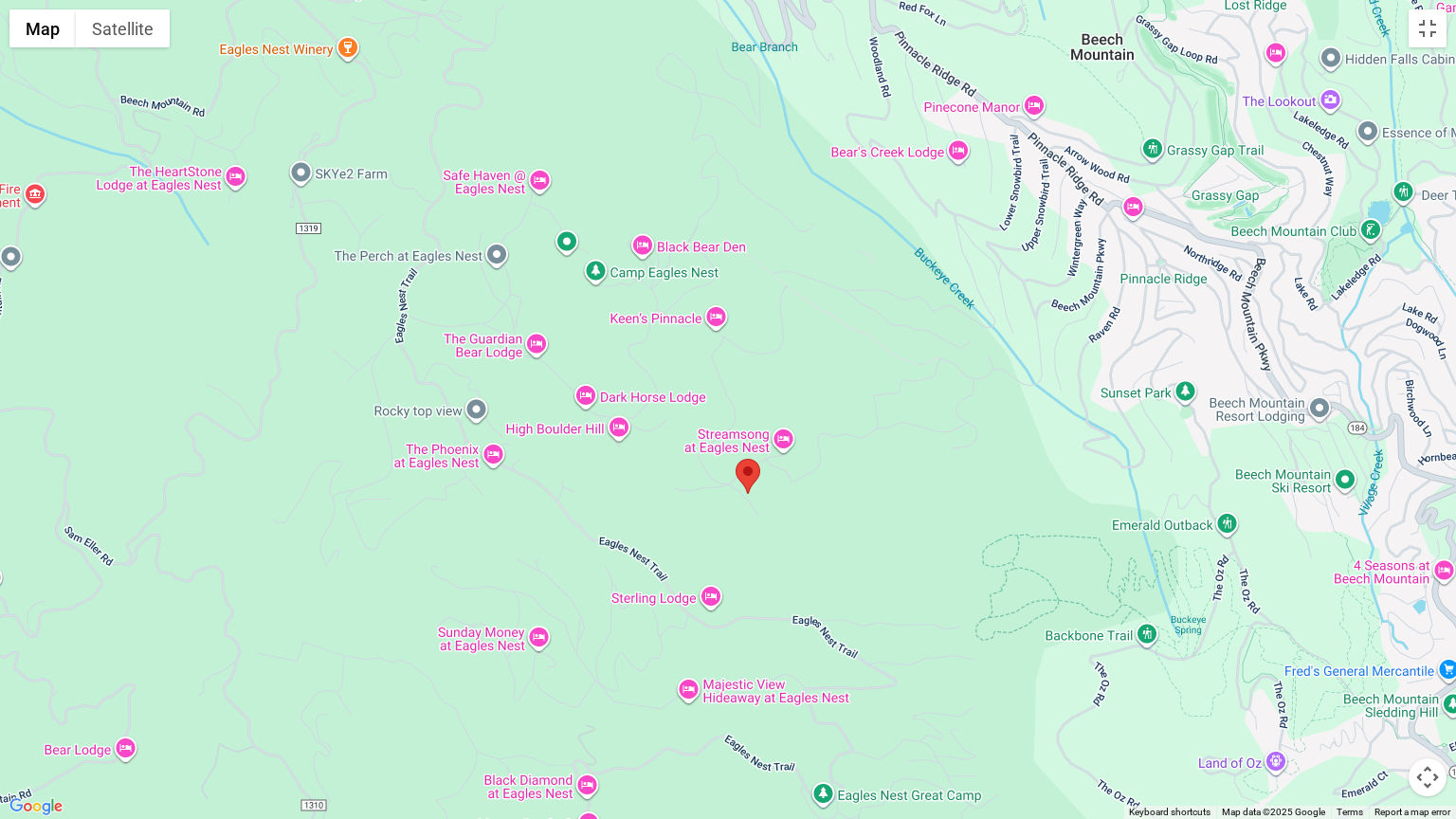
drag, startPoint x: 899, startPoint y: 251, endPoint x: 725, endPoint y: 356, distance: 203.2
click at [725, 356] on div at bounding box center [728, 409] width 1456 height 819
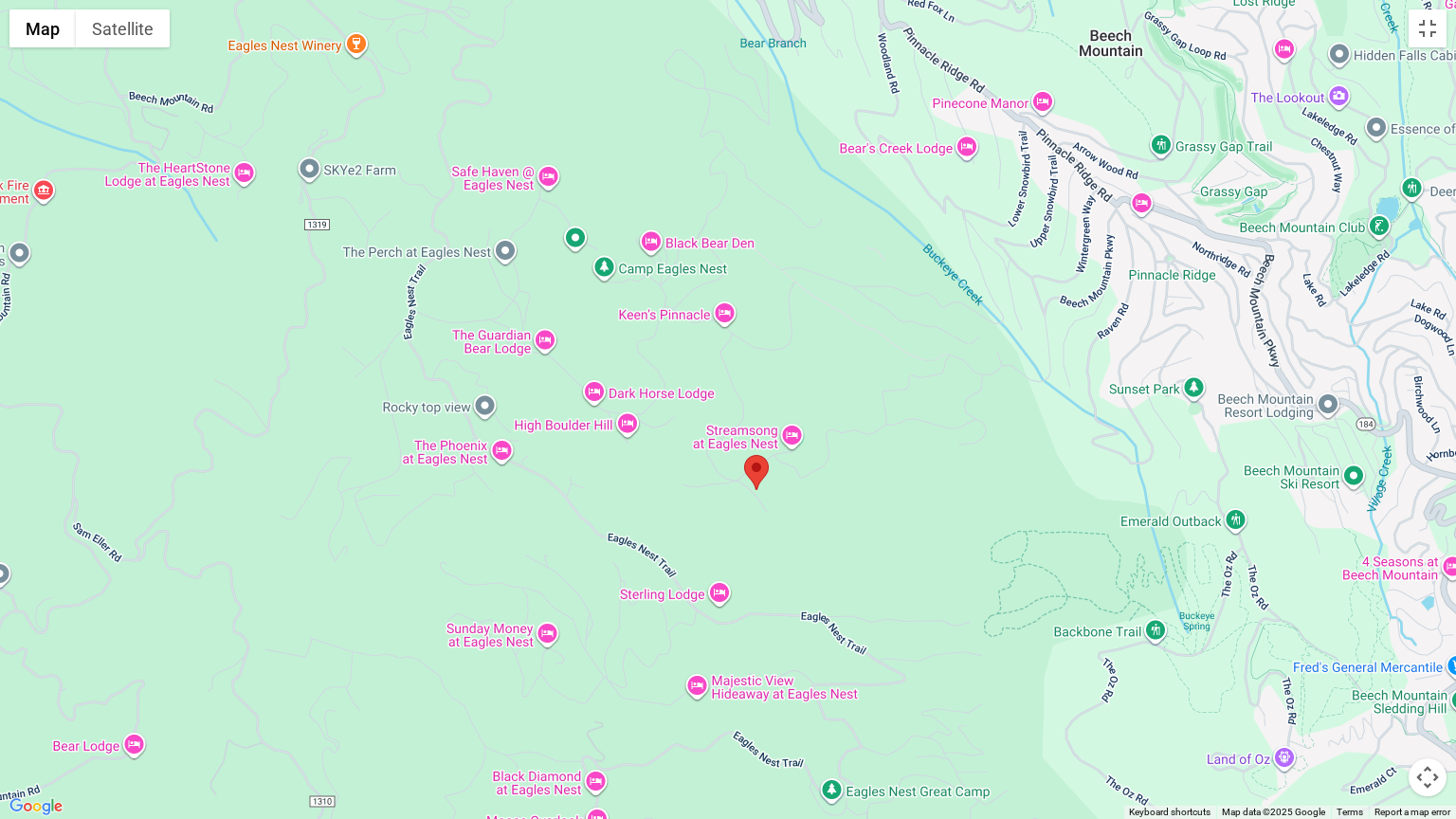
click at [573, 479] on div at bounding box center [728, 409] width 1456 height 819
click at [144, 21] on button "Satellite" at bounding box center [122, 28] width 94 height 38
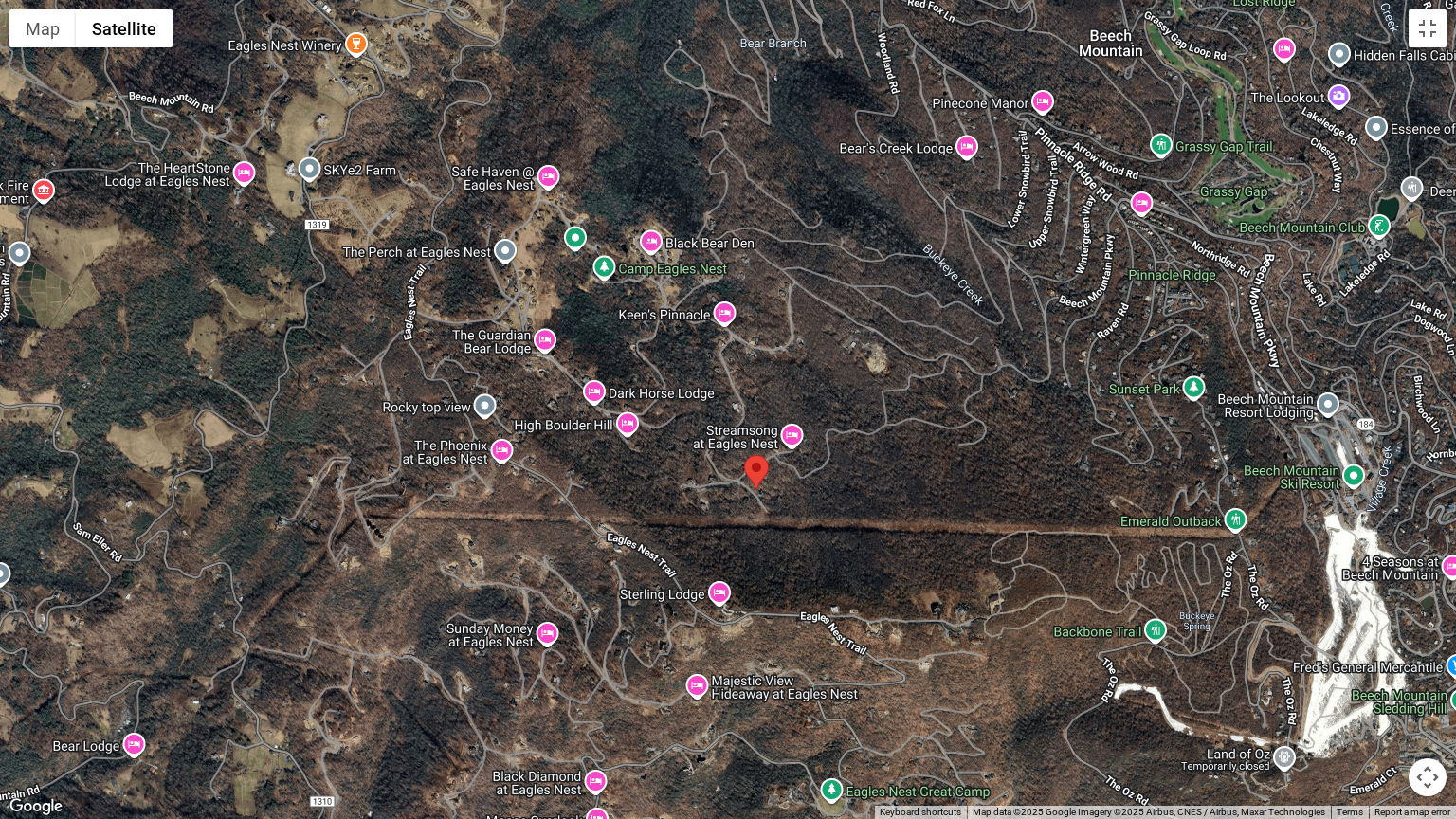
click at [746, 93] on div at bounding box center [728, 409] width 1456 height 819
click at [101, 15] on button "Satellite" at bounding box center [124, 28] width 97 height 38
click at [55, 15] on button "Map" at bounding box center [43, 28] width 66 height 38
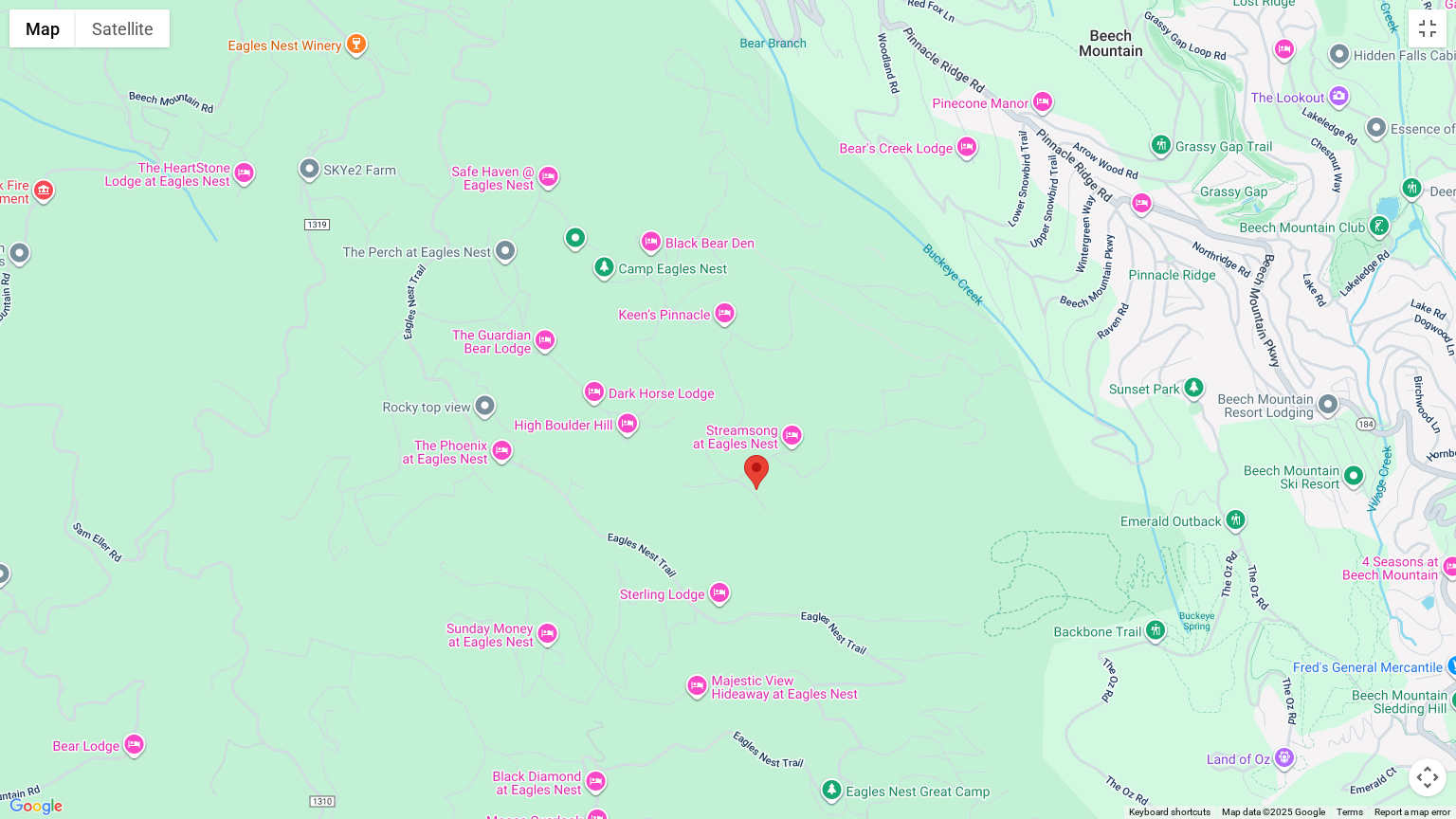
click at [734, 159] on div at bounding box center [728, 409] width 1456 height 819
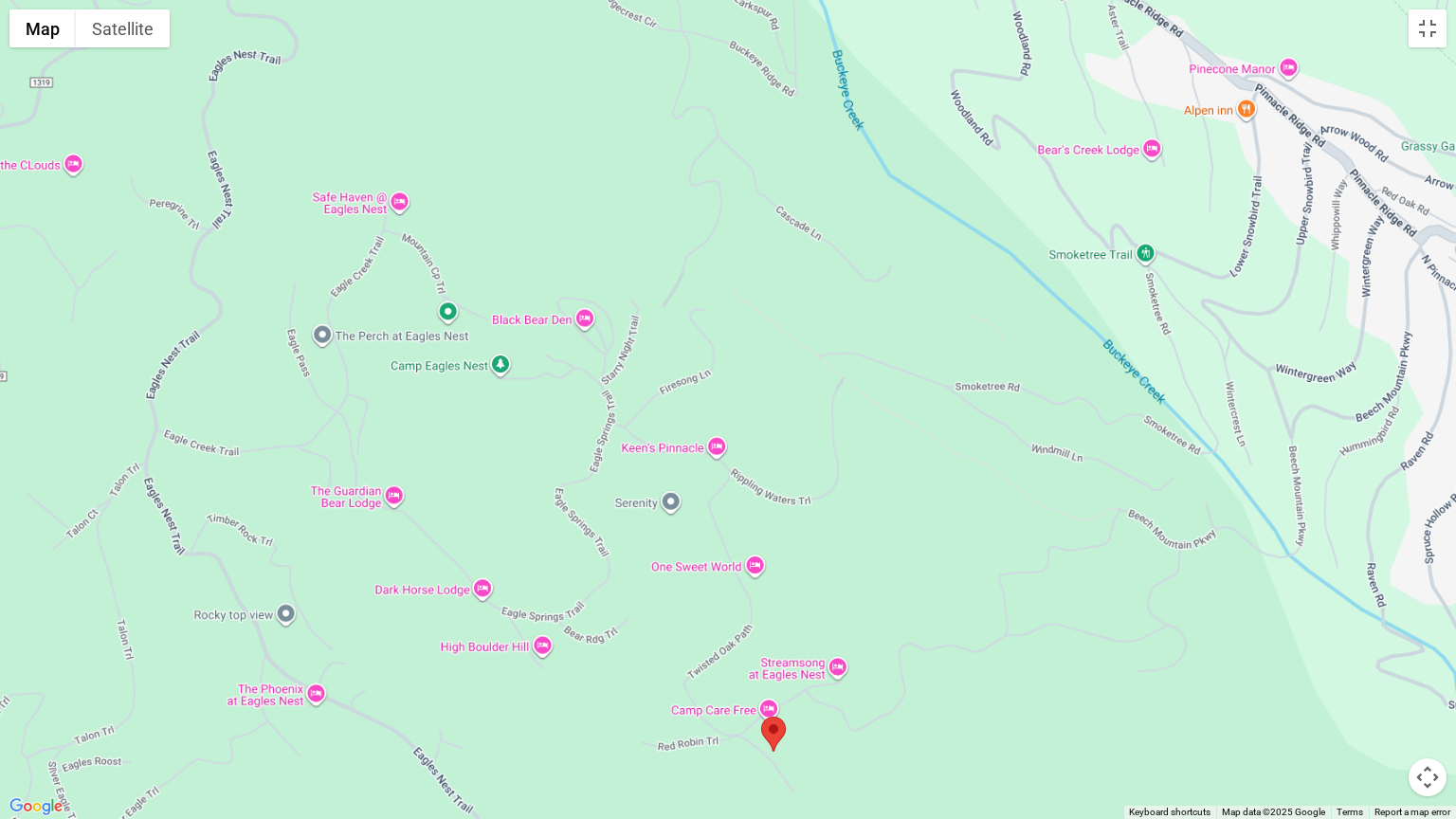
click at [734, 159] on div at bounding box center [728, 409] width 1456 height 819
